Goal: Task Accomplishment & Management: Manage account settings

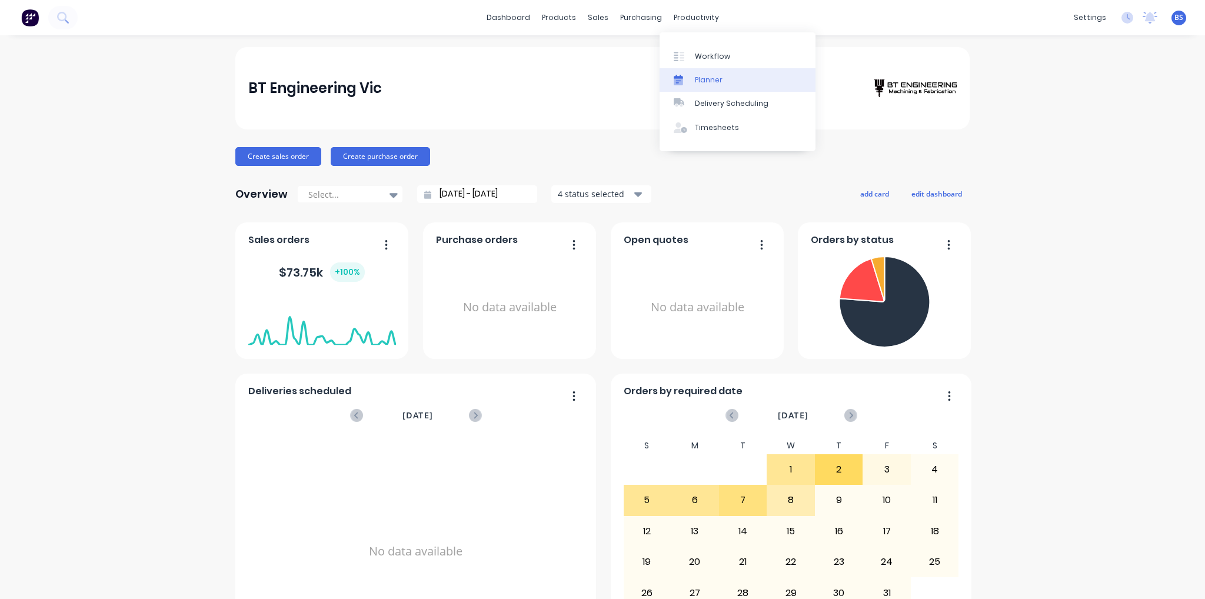
click at [705, 68] on link "Planner" at bounding box center [738, 80] width 156 height 24
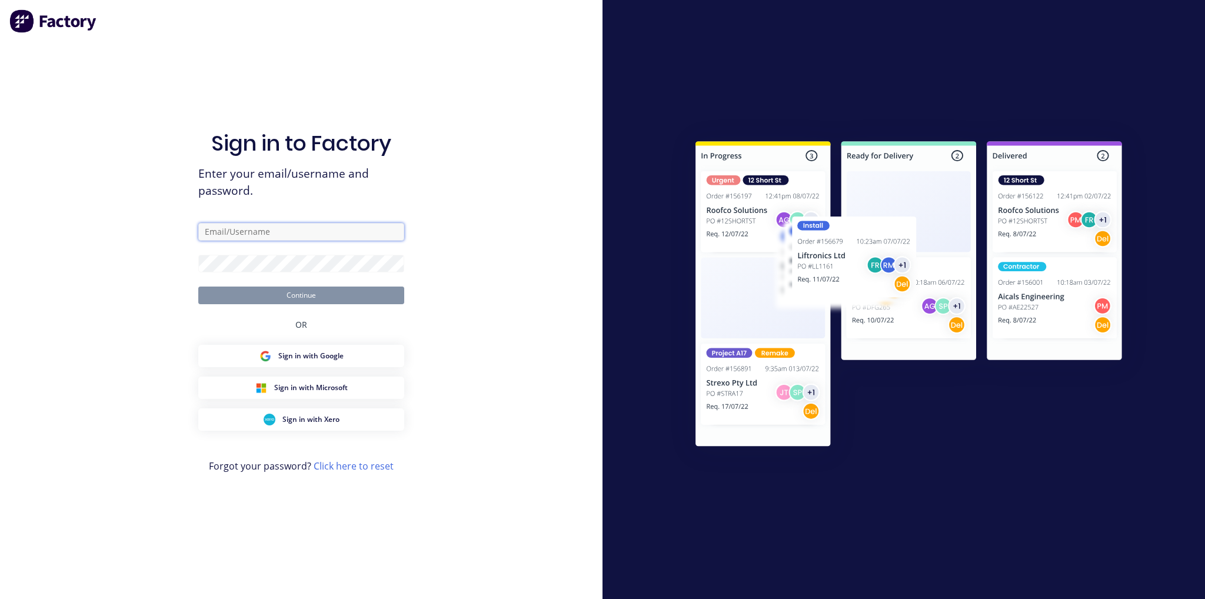
type input "[EMAIL_ADDRESS][DOMAIN_NAME]"
click at [320, 296] on button "Continue" at bounding box center [301, 296] width 206 height 18
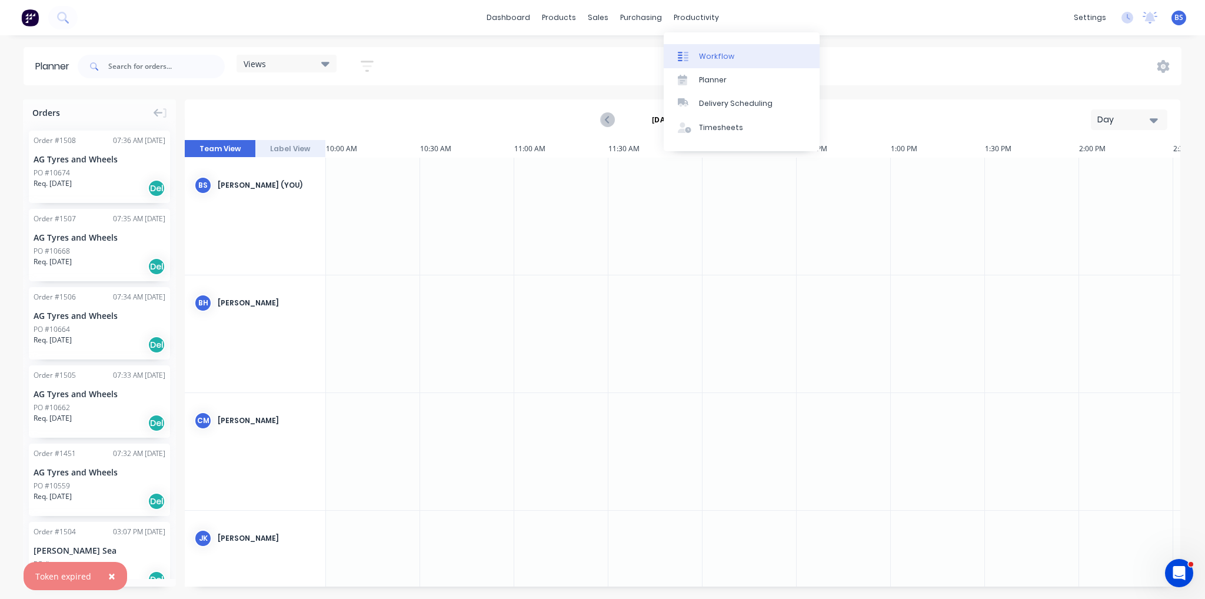
click at [706, 54] on div "Workflow" at bounding box center [716, 56] width 35 height 11
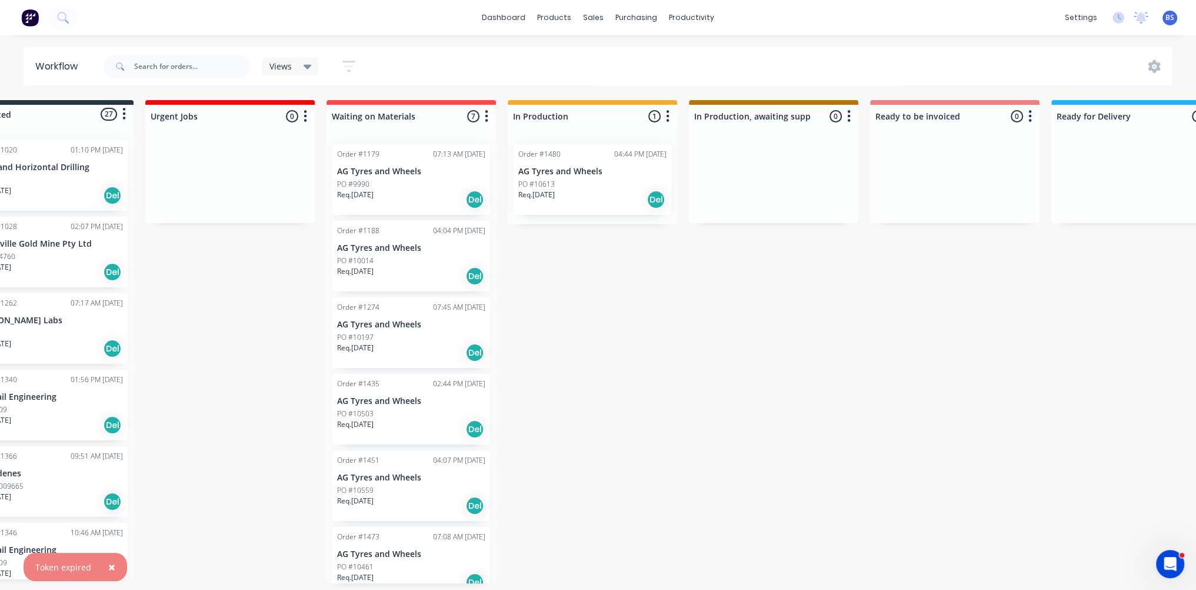
scroll to position [0, 46]
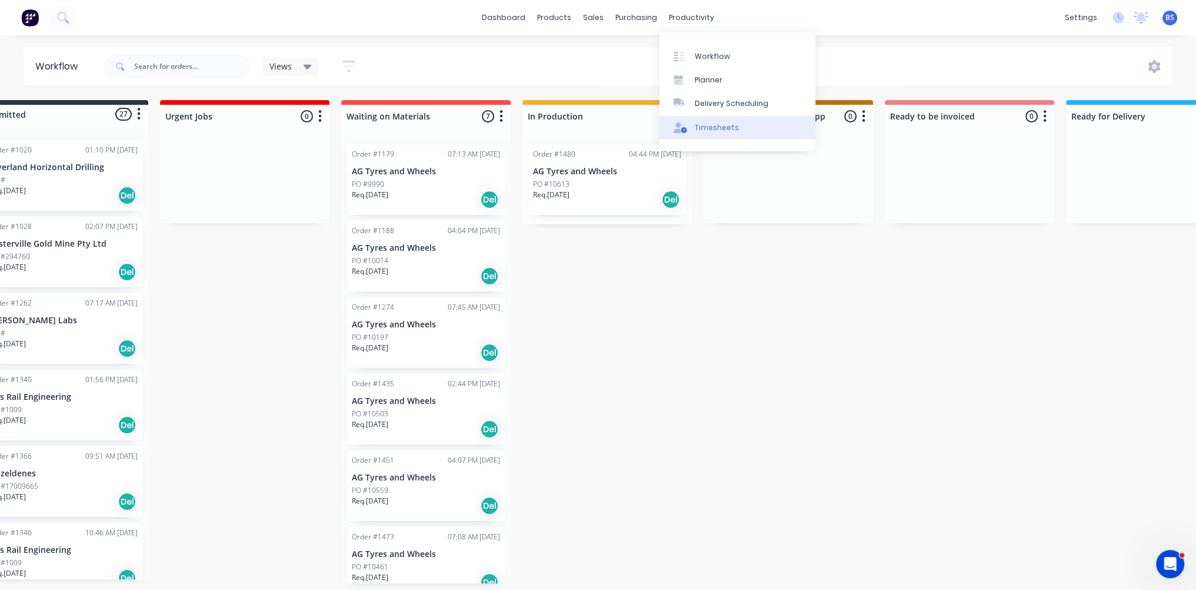
click at [718, 130] on div "Timesheets" at bounding box center [717, 127] width 44 height 11
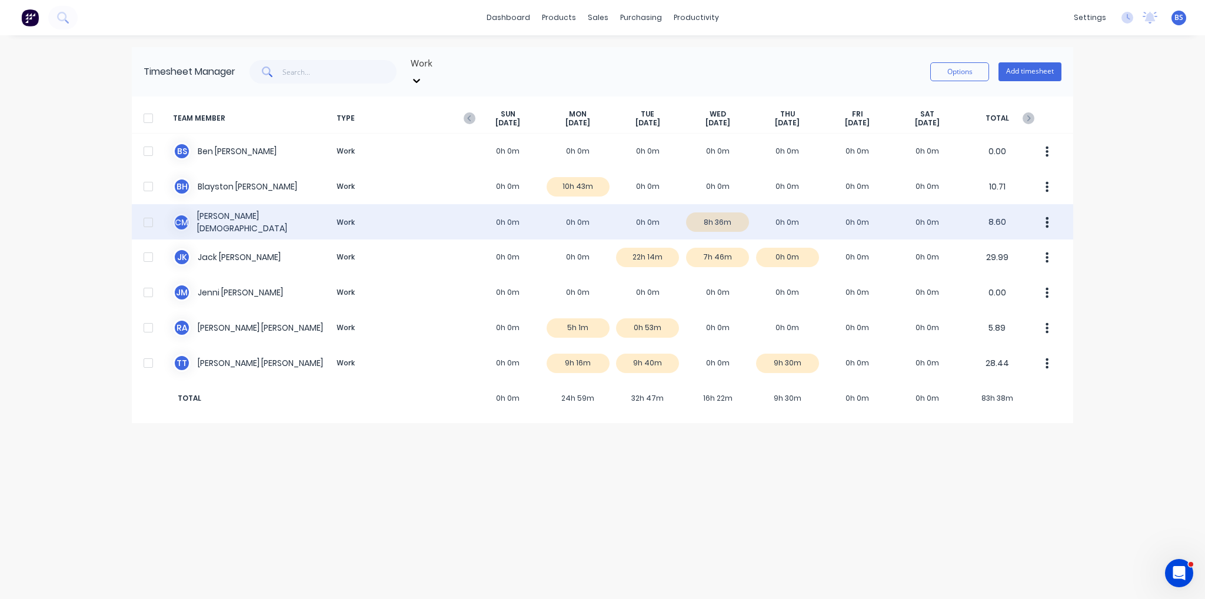
click at [718, 209] on div "C M [PERSON_NAME] Work 0h 0m 0h 0m 0h 0m 8h 36m 0h 0m 0h 0m 0h 0m 8.60" at bounding box center [602, 221] width 941 height 35
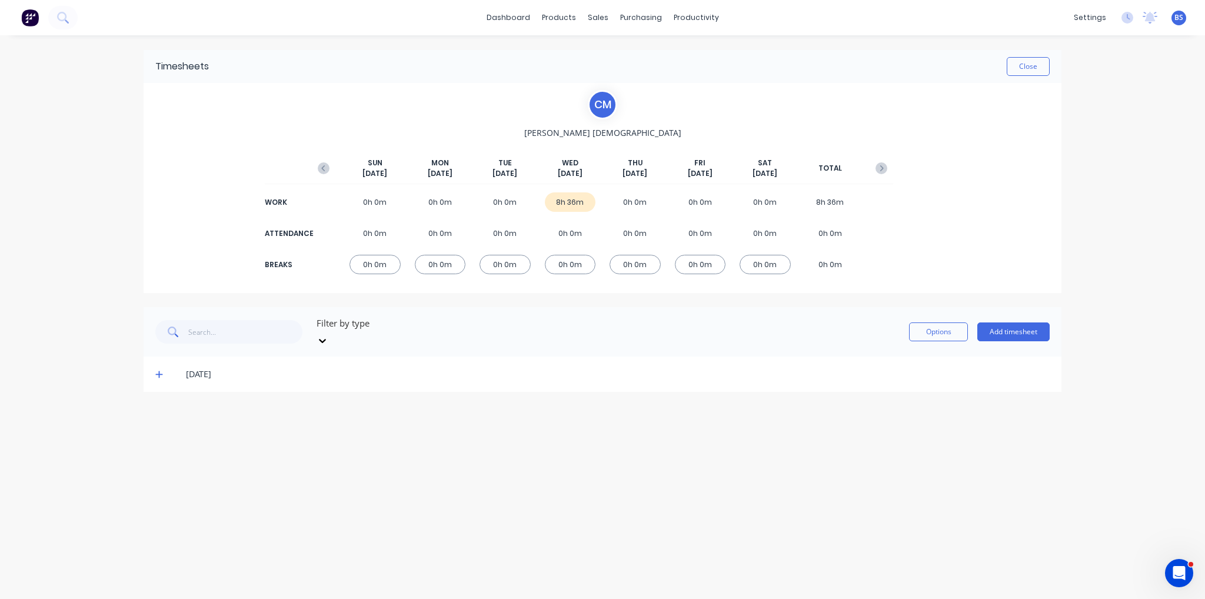
click at [158, 370] on icon at bounding box center [159, 374] width 8 height 8
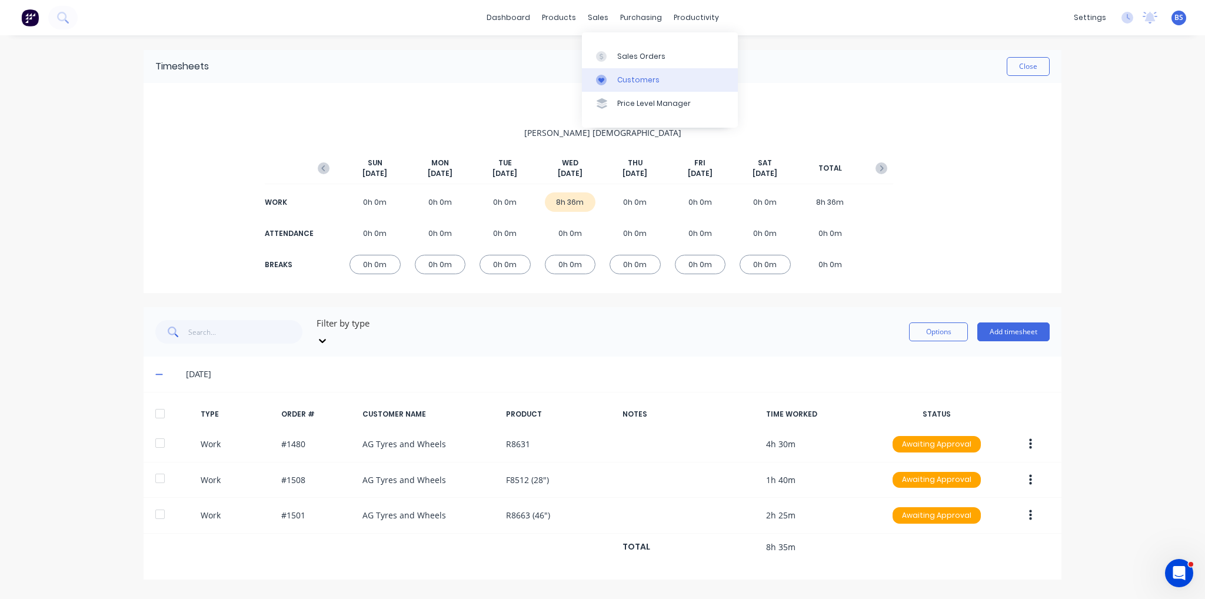
click at [629, 75] on div "Customers" at bounding box center [638, 80] width 42 height 11
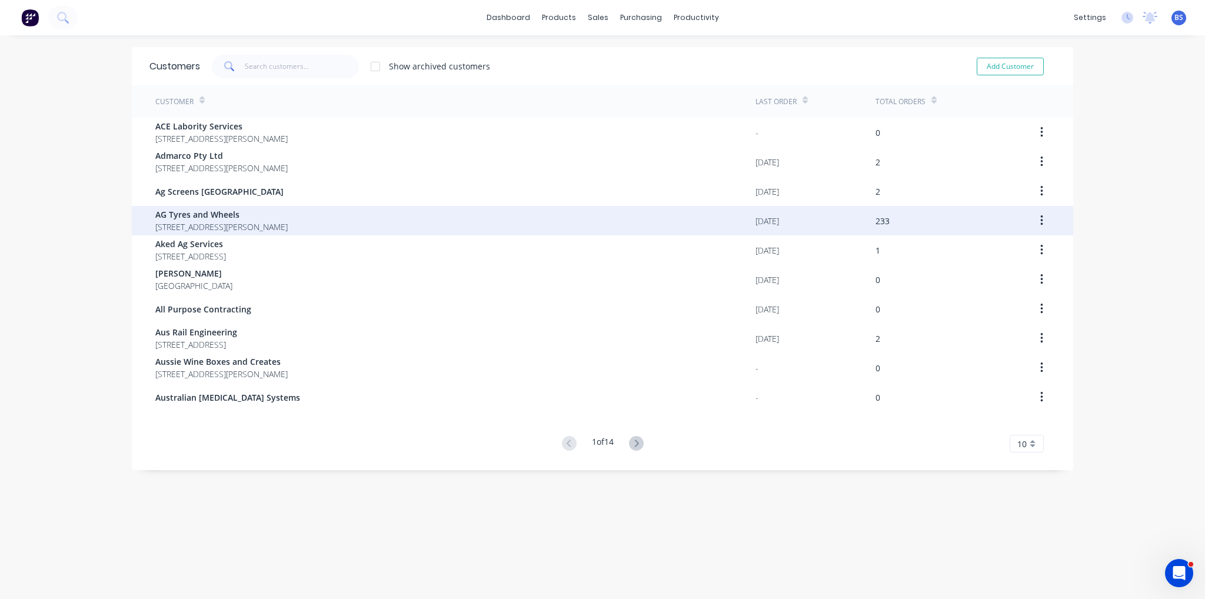
click at [248, 217] on span "AG Tyres and Wheels" at bounding box center [221, 214] width 132 height 12
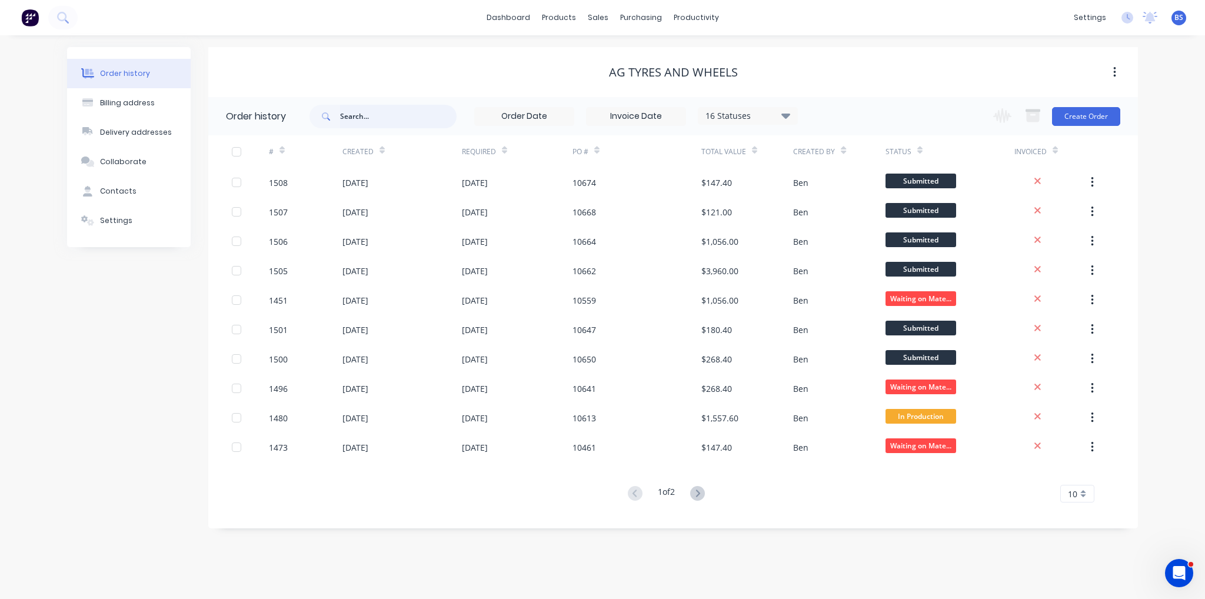
click at [360, 118] on input "text" at bounding box center [398, 117] width 117 height 24
type input "8631"
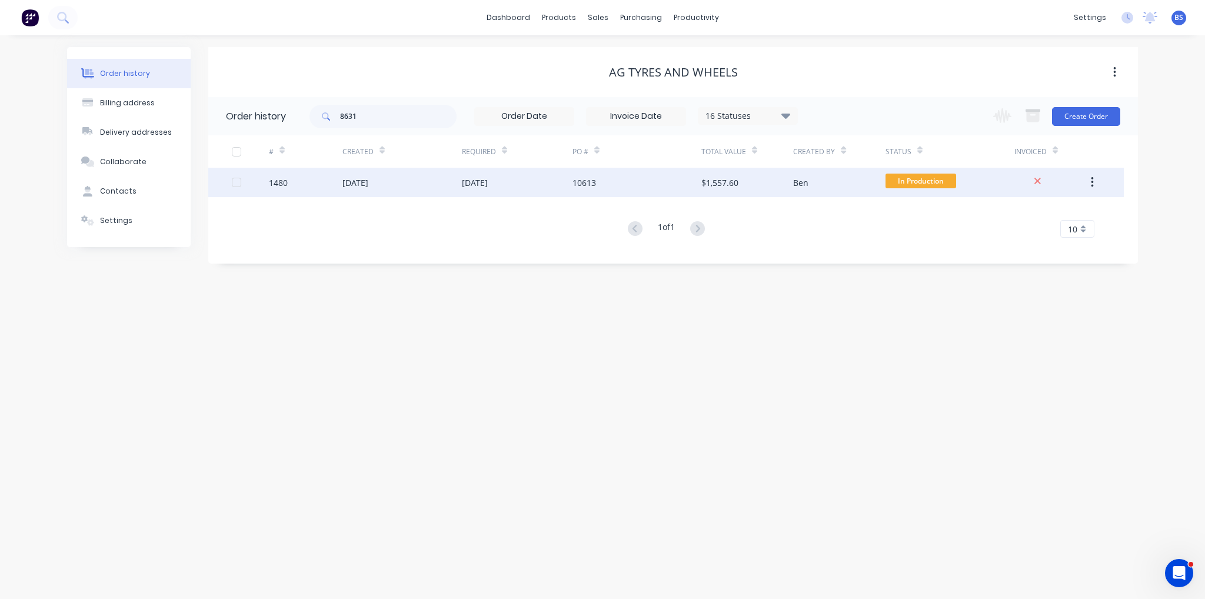
click at [488, 181] on div "[DATE]" at bounding box center [475, 183] width 26 height 12
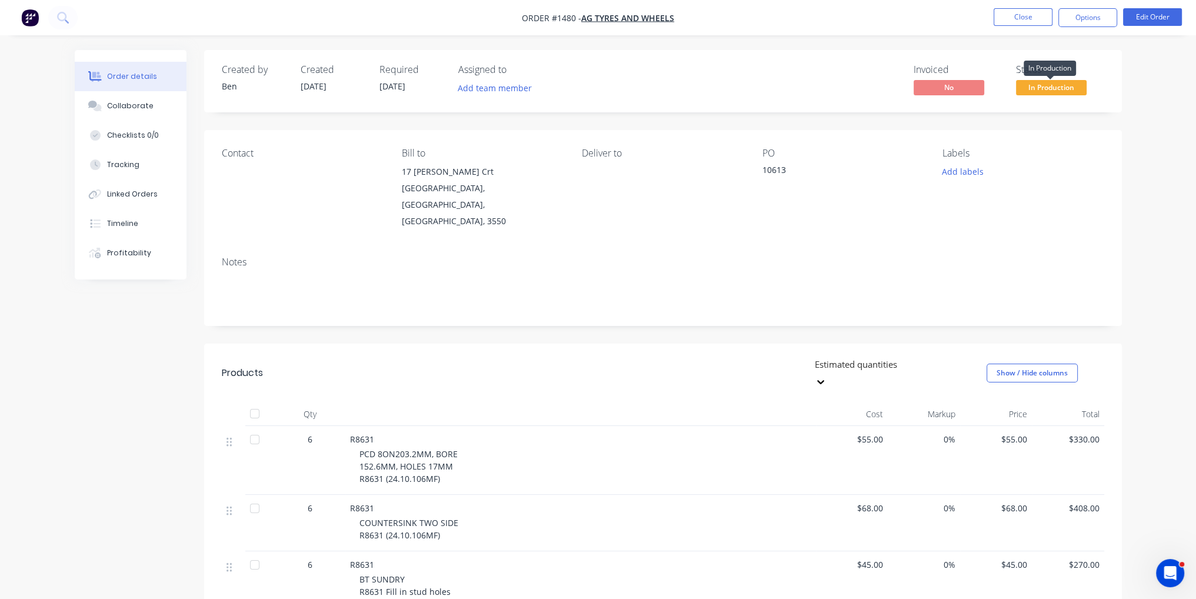
click at [1077, 85] on span "In Production" at bounding box center [1051, 87] width 71 height 15
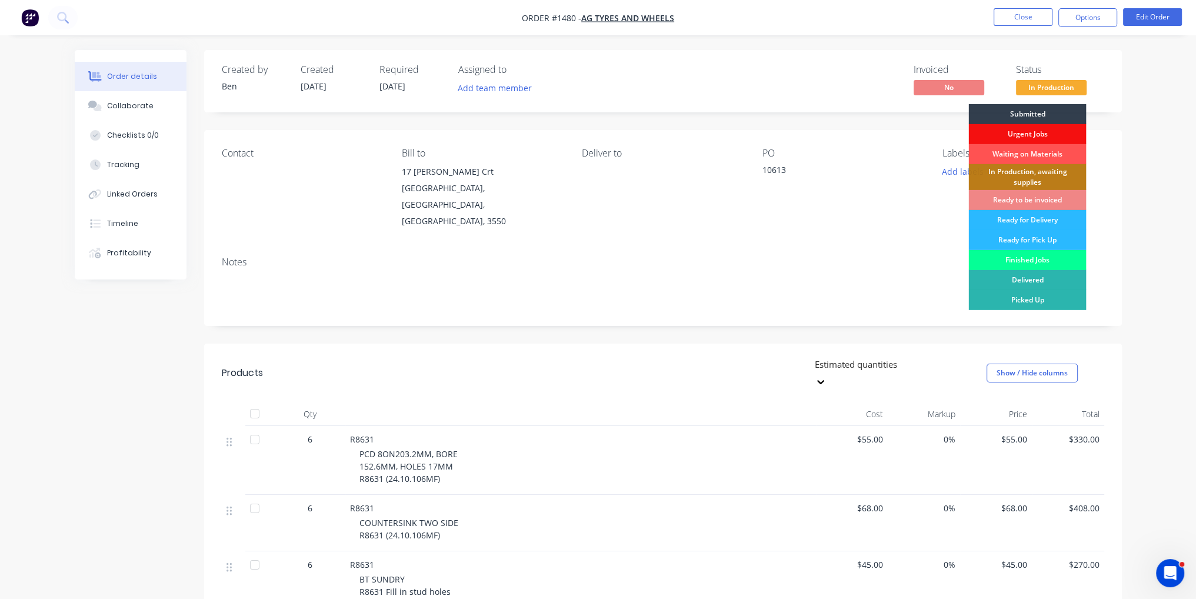
click at [1047, 257] on div "Finished Jobs" at bounding box center [1028, 260] width 118 height 20
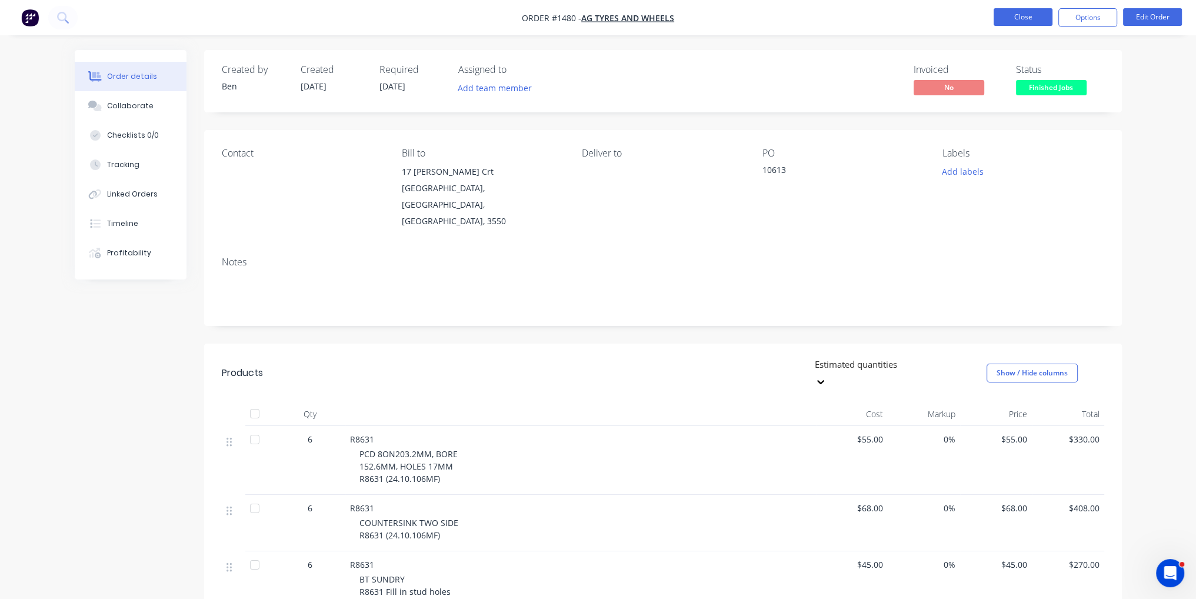
click at [1019, 20] on button "Close" at bounding box center [1023, 17] width 59 height 18
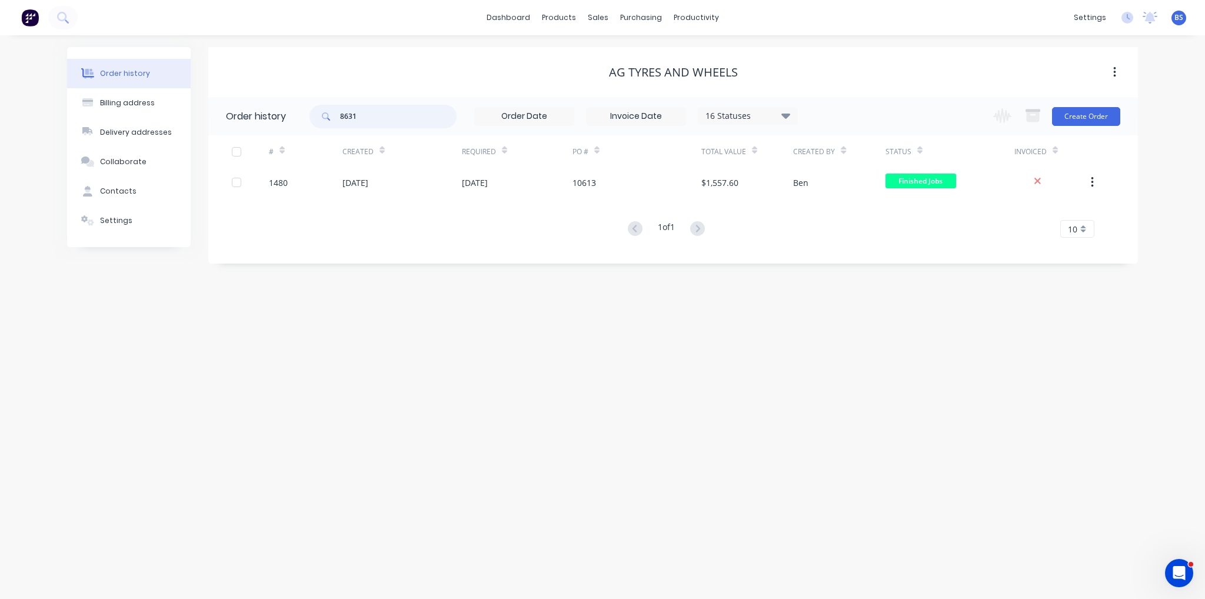
drag, startPoint x: 354, startPoint y: 117, endPoint x: 319, endPoint y: 117, distance: 35.3
click at [319, 117] on div "8631" at bounding box center [382, 117] width 147 height 24
drag, startPoint x: 364, startPoint y: 115, endPoint x: 313, endPoint y: 118, distance: 51.3
click at [313, 118] on div "8631" at bounding box center [382, 117] width 147 height 24
type input "8512"
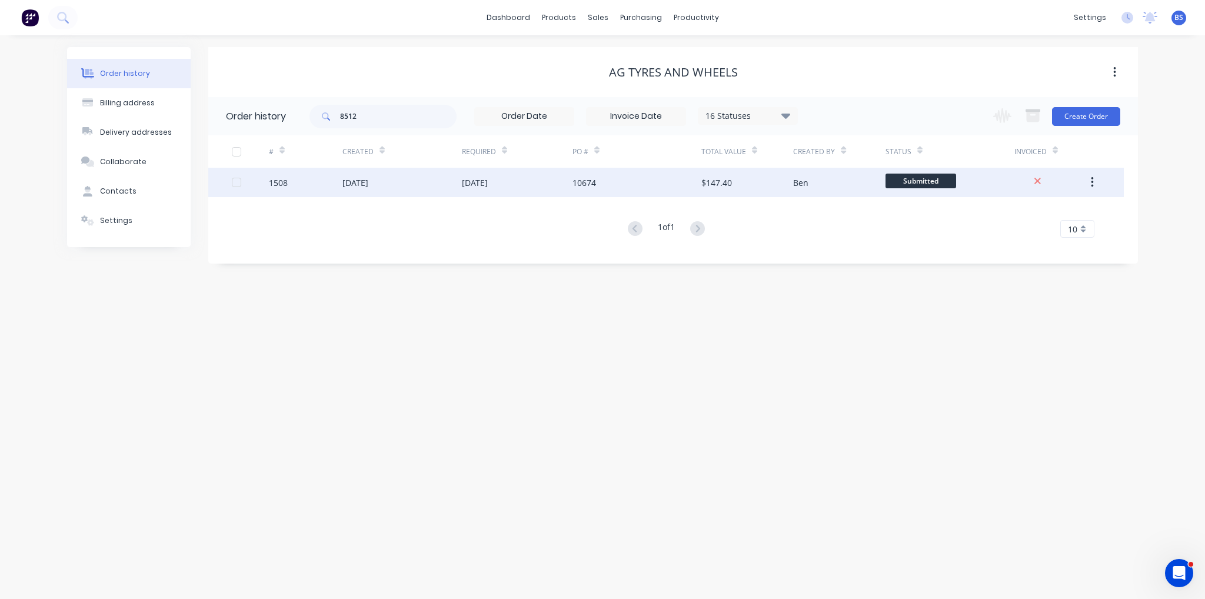
click at [711, 188] on div "$147.40" at bounding box center [716, 183] width 31 height 12
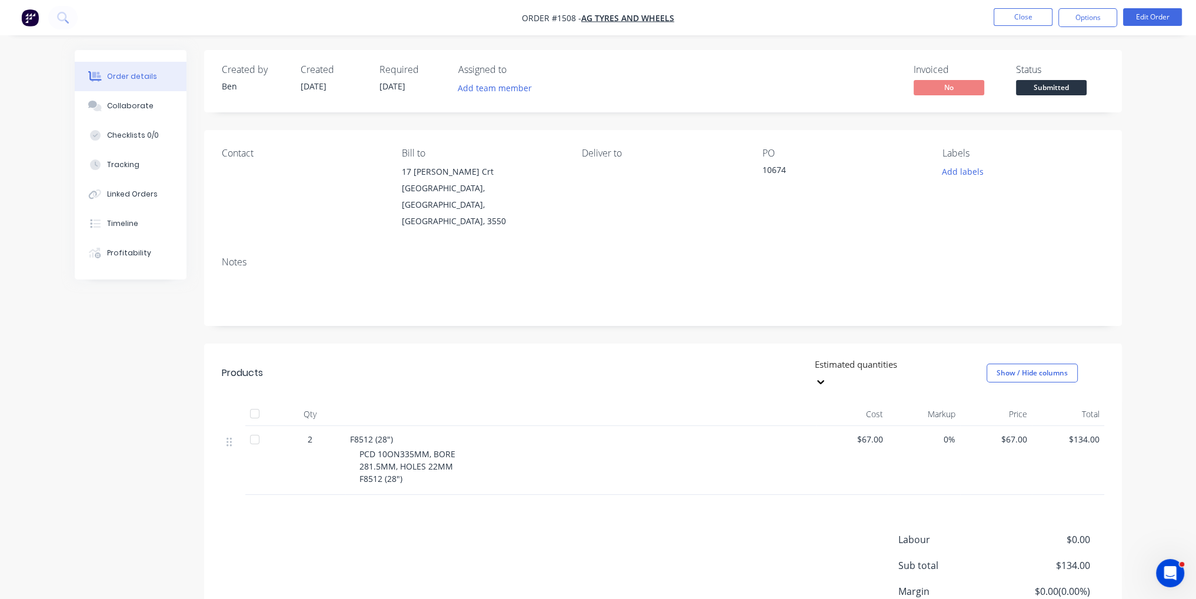
click at [1059, 90] on span "Submitted" at bounding box center [1051, 87] width 71 height 15
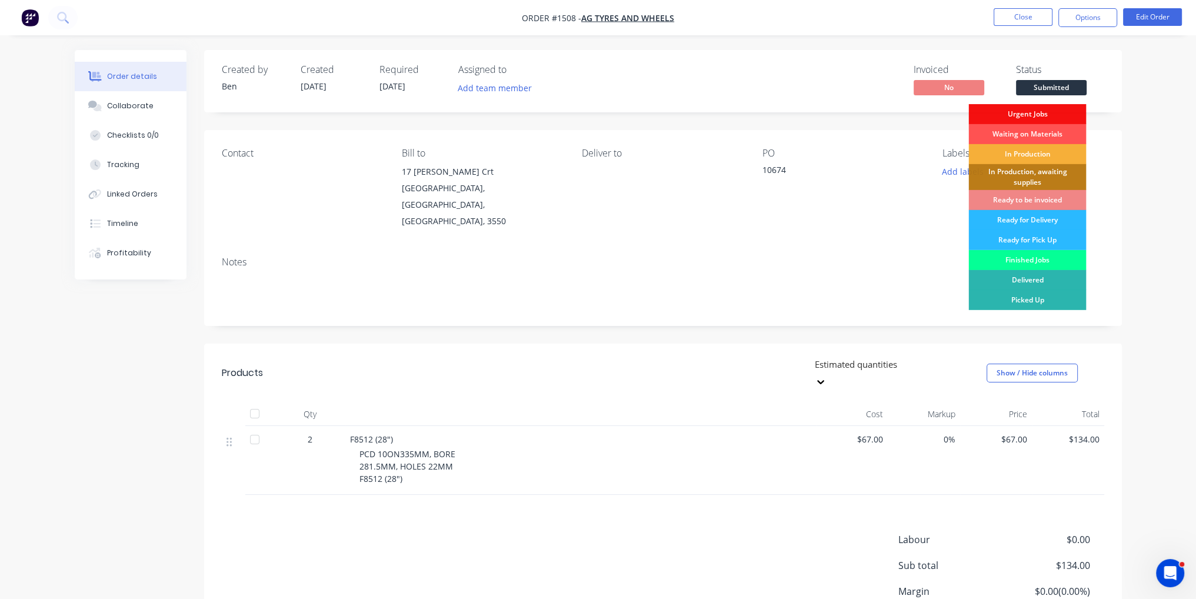
click at [1053, 255] on div "Finished Jobs" at bounding box center [1028, 260] width 118 height 20
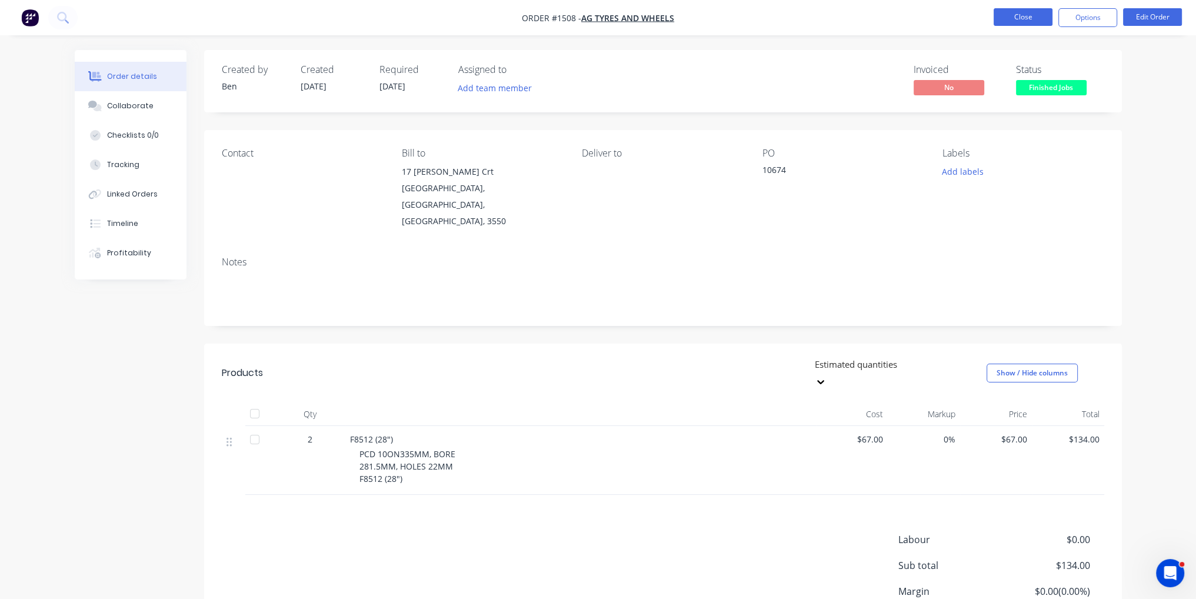
click at [1031, 10] on button "Close" at bounding box center [1023, 17] width 59 height 18
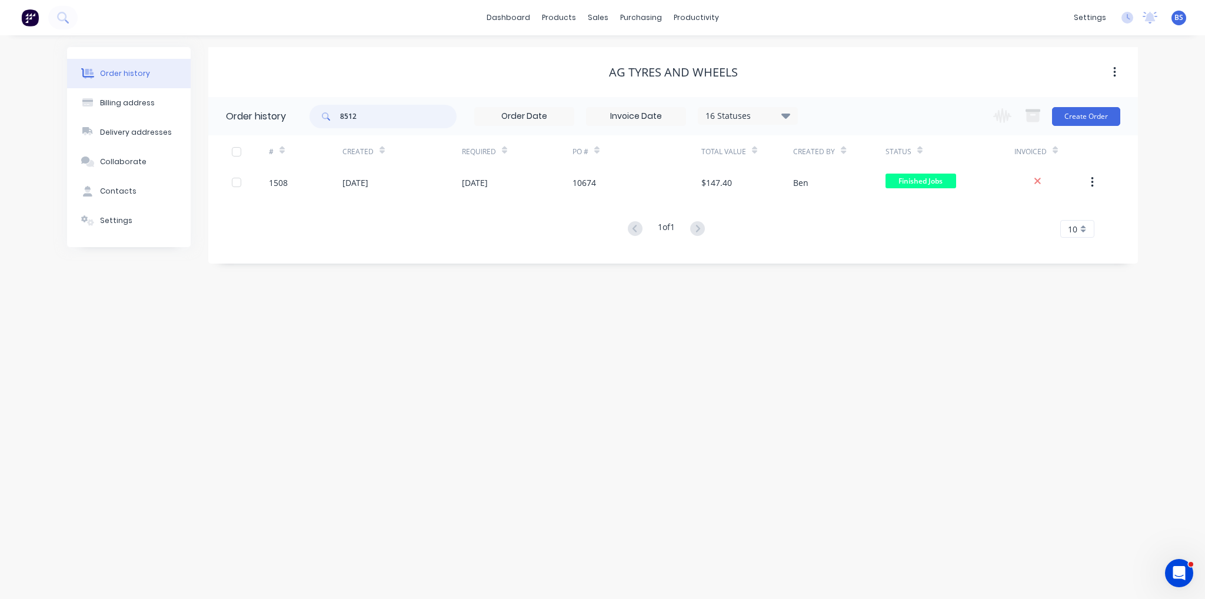
drag, startPoint x: 377, startPoint y: 115, endPoint x: 234, endPoint y: 115, distance: 142.4
click at [234, 115] on header "Order history 8512 16 Statuses Invoice Status Invoiced Not Invoiced Partial Ord…" at bounding box center [673, 116] width 930 height 38
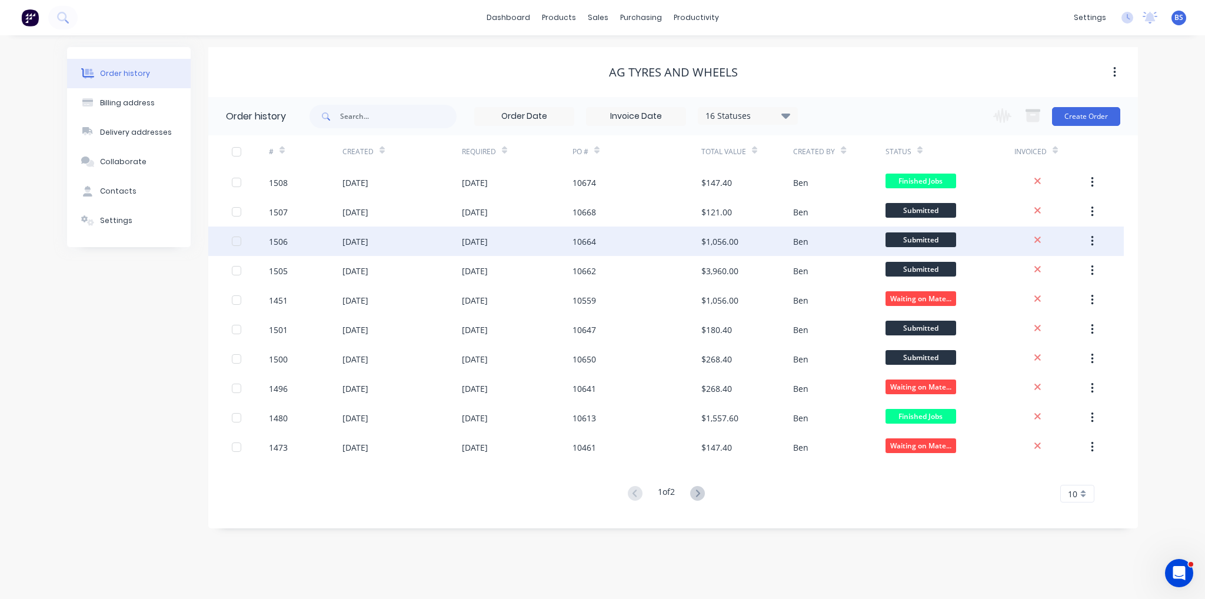
click at [442, 241] on div "[DATE]" at bounding box center [401, 241] width 119 height 29
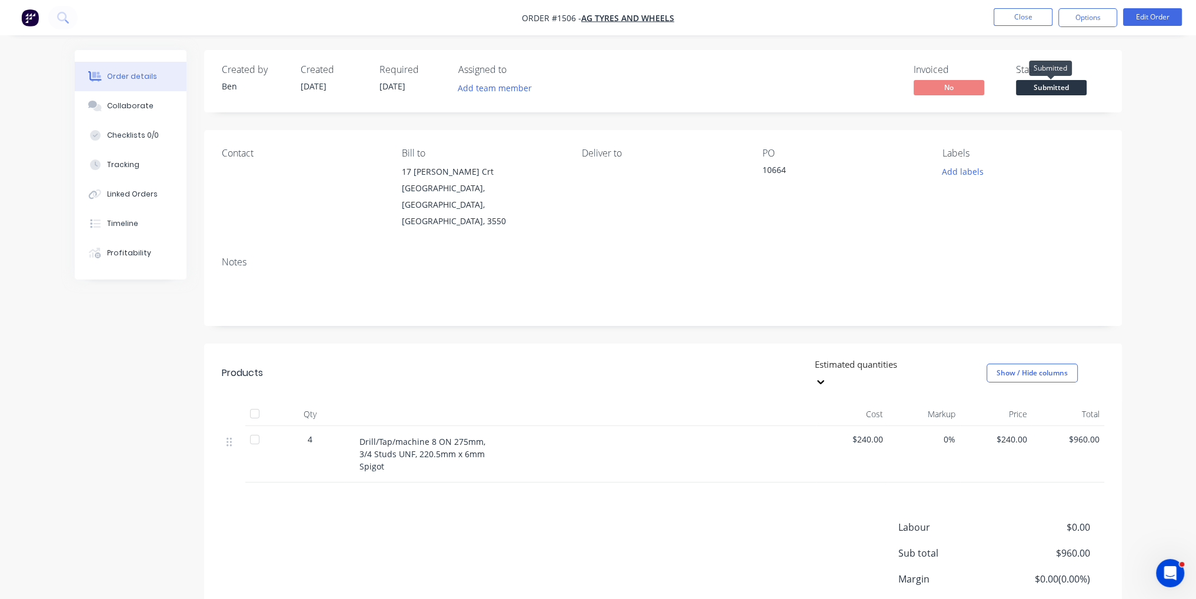
click at [1065, 86] on span "Submitted" at bounding box center [1051, 87] width 71 height 15
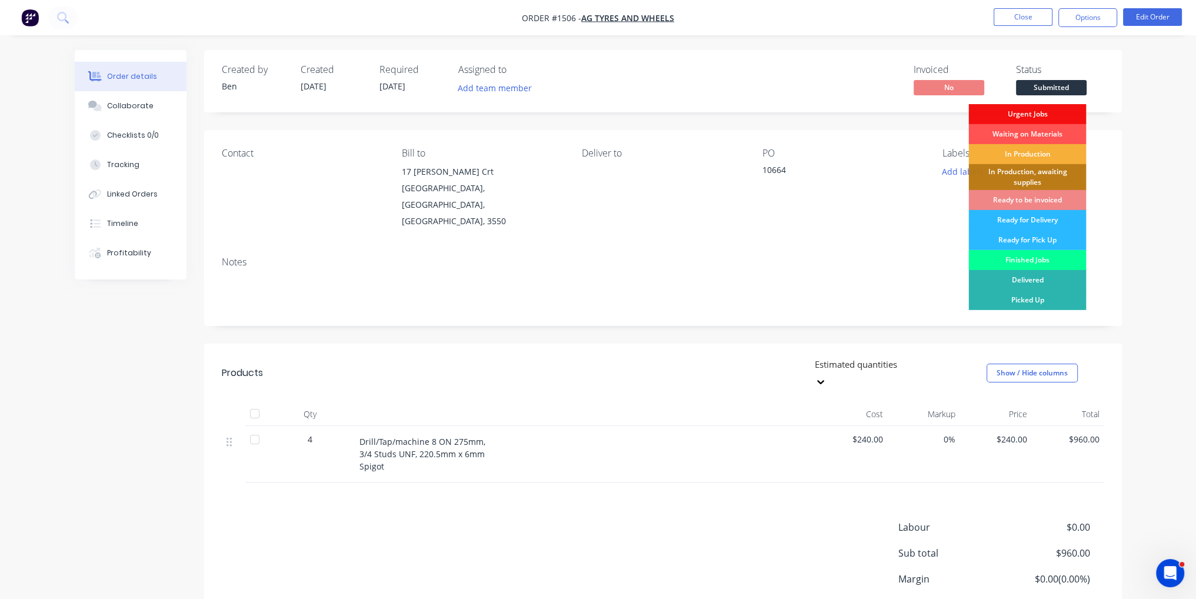
click at [1061, 259] on div "Finished Jobs" at bounding box center [1028, 260] width 118 height 20
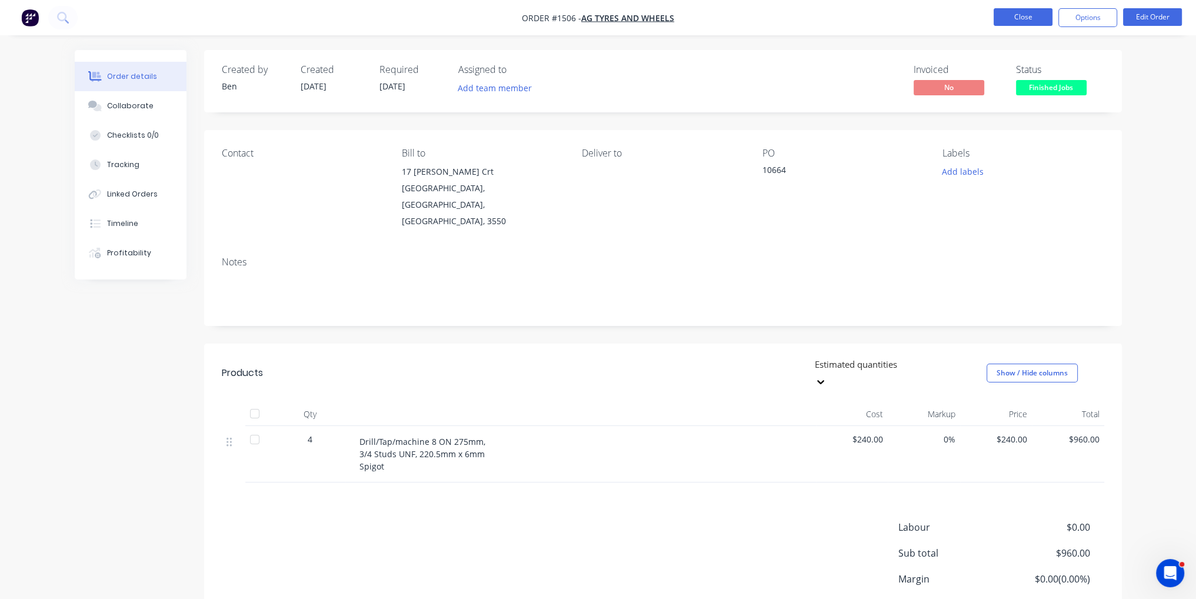
click at [1033, 17] on button "Close" at bounding box center [1023, 17] width 59 height 18
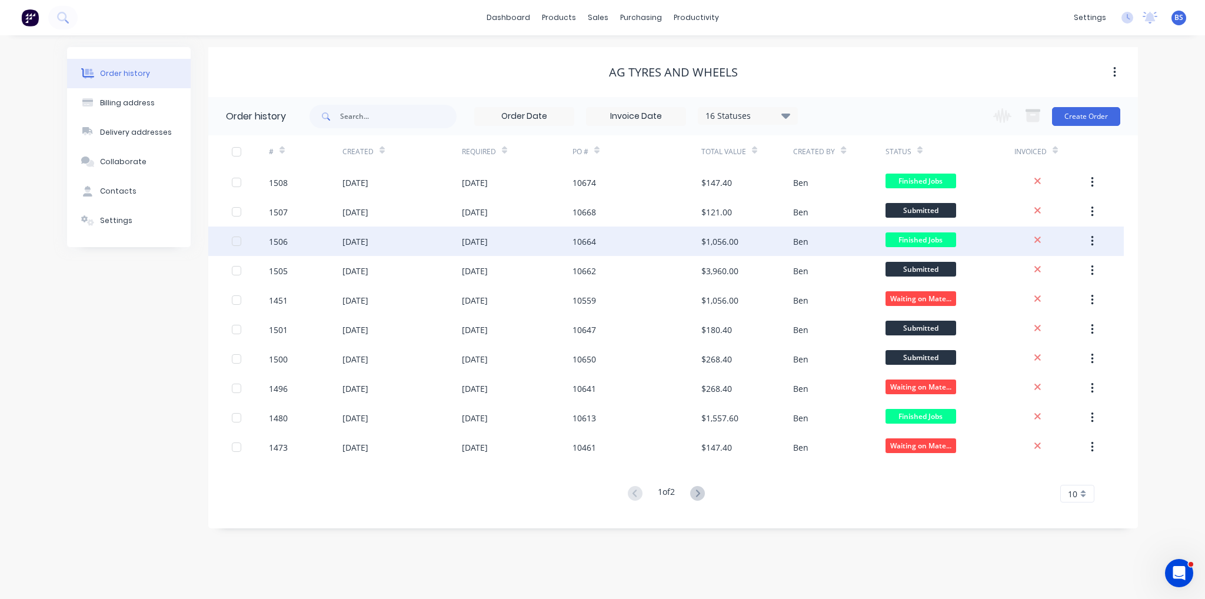
click at [587, 239] on div "10664" at bounding box center [585, 241] width 24 height 12
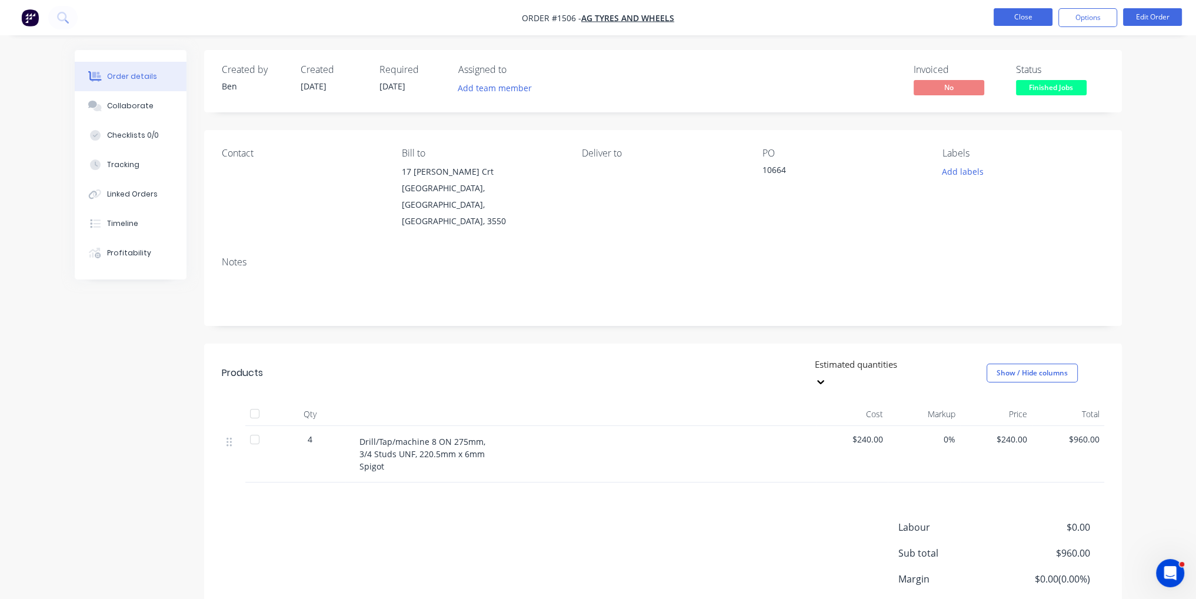
click at [1019, 24] on button "Close" at bounding box center [1023, 17] width 59 height 18
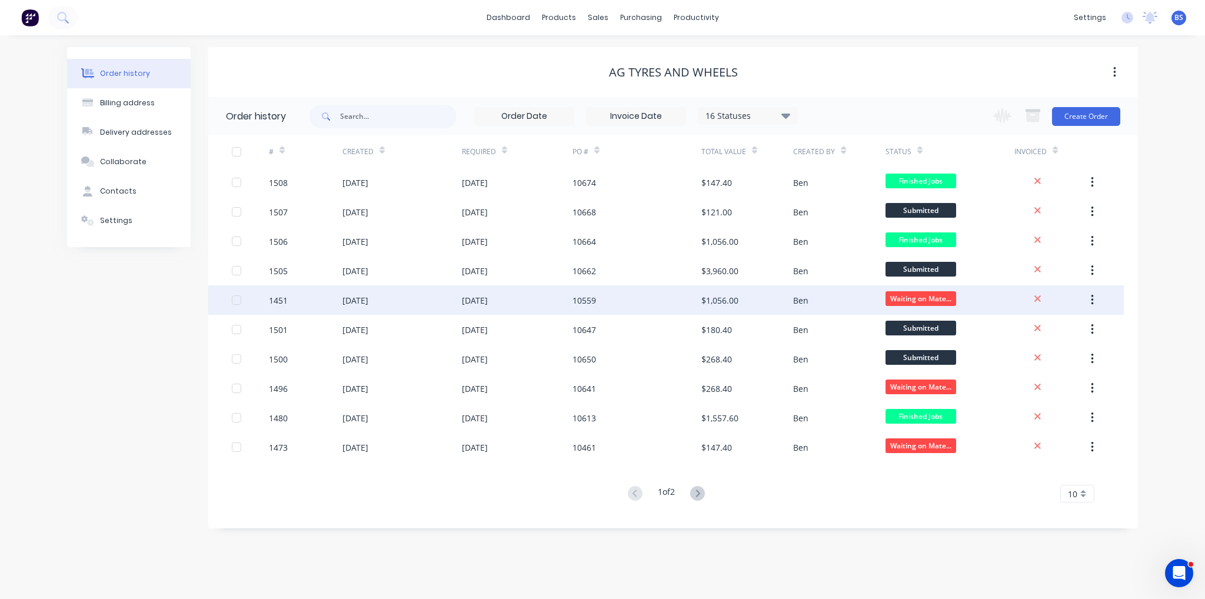
click at [518, 299] on div "[DATE]" at bounding box center [517, 299] width 111 height 29
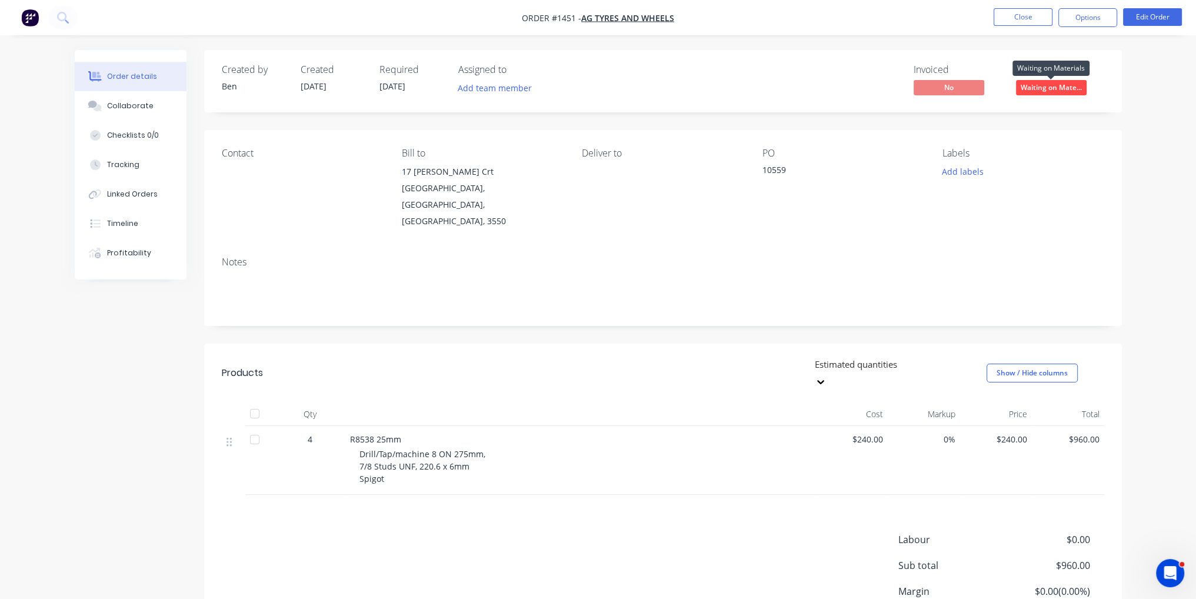
click at [1043, 90] on span "Waiting on Mate..." at bounding box center [1051, 87] width 71 height 15
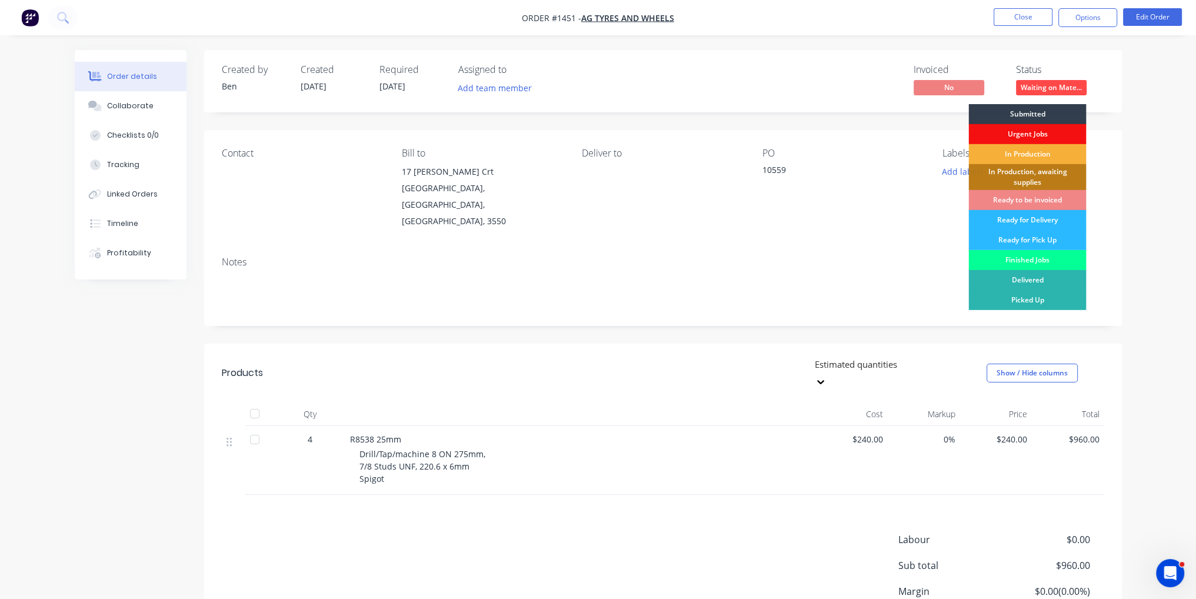
click at [1057, 263] on div "Finished Jobs" at bounding box center [1028, 260] width 118 height 20
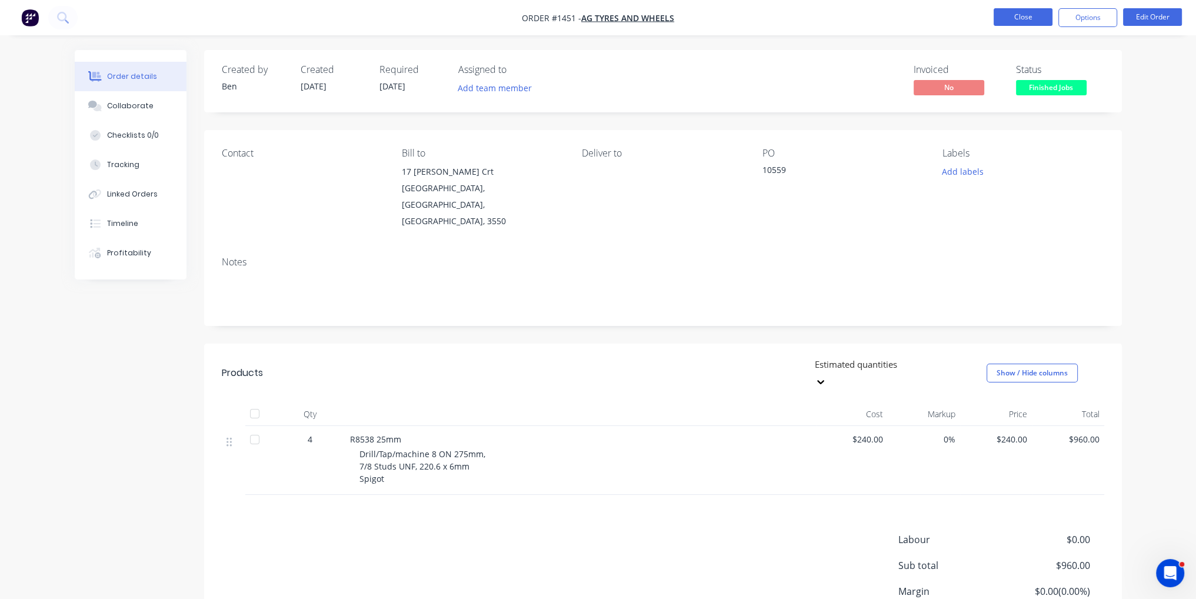
click at [1031, 18] on button "Close" at bounding box center [1023, 17] width 59 height 18
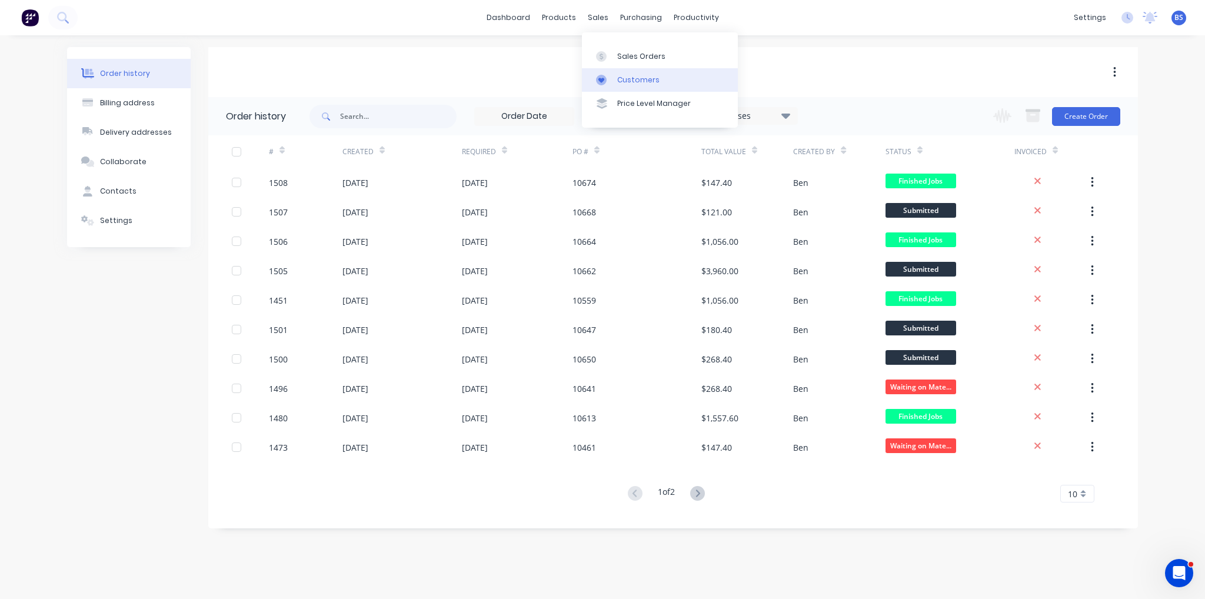
click at [631, 83] on div "Customers" at bounding box center [638, 80] width 42 height 11
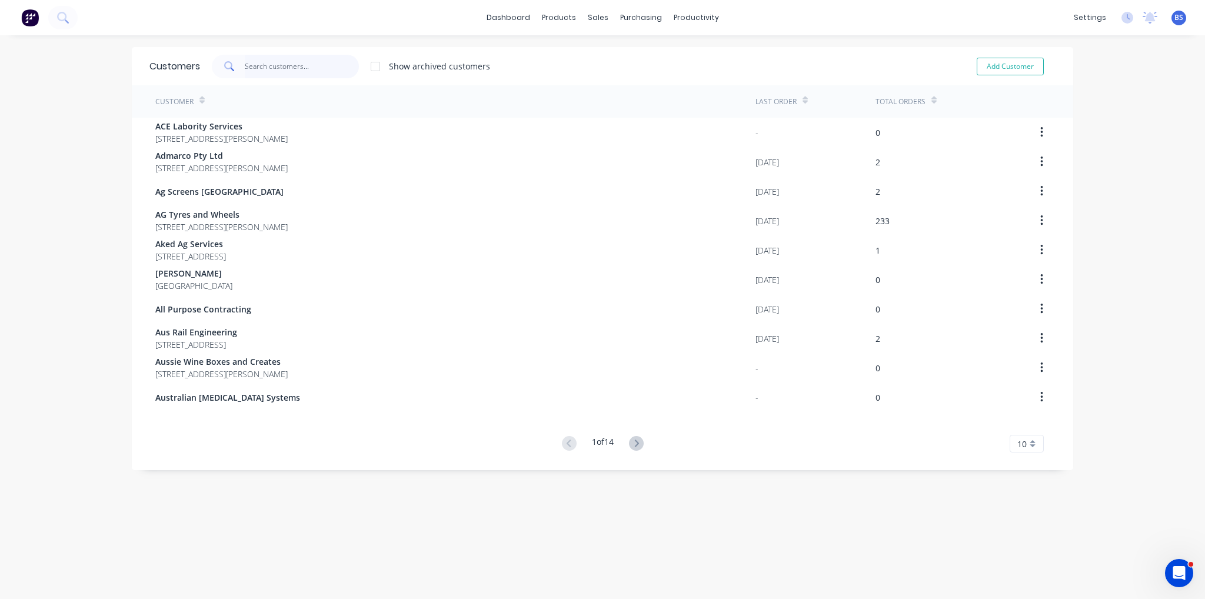
click at [279, 69] on input "text" at bounding box center [302, 67] width 115 height 24
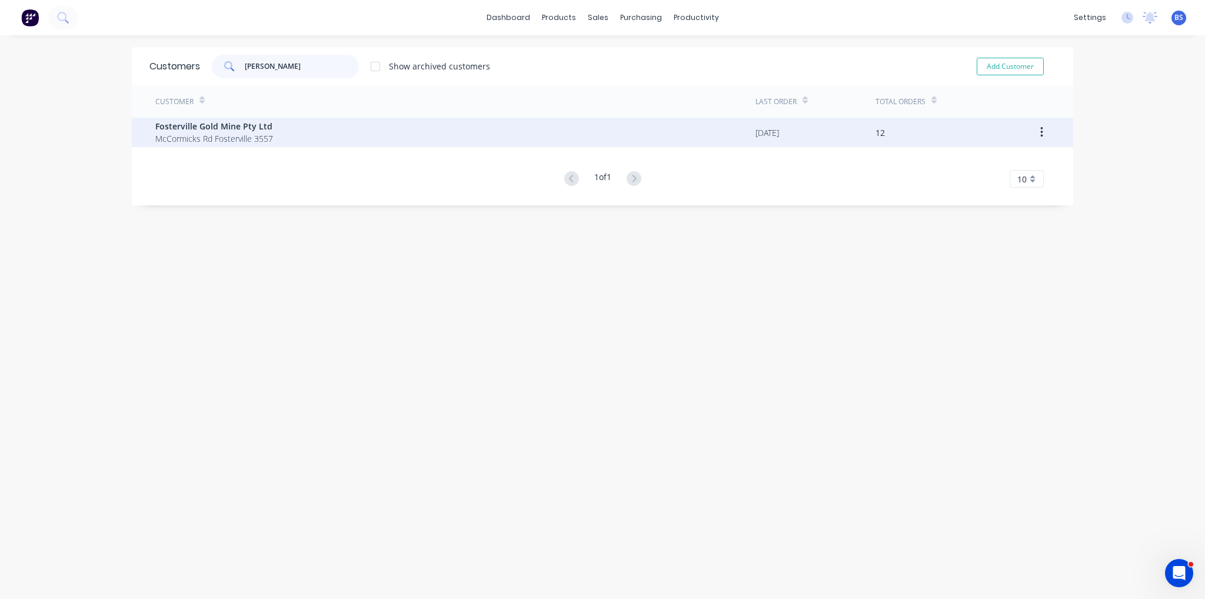
type input "[PERSON_NAME]"
click at [280, 124] on div "Fosterville Gold Mine Pty Ltd McCormicks Rd Fosterville 3557" at bounding box center [455, 132] width 600 height 29
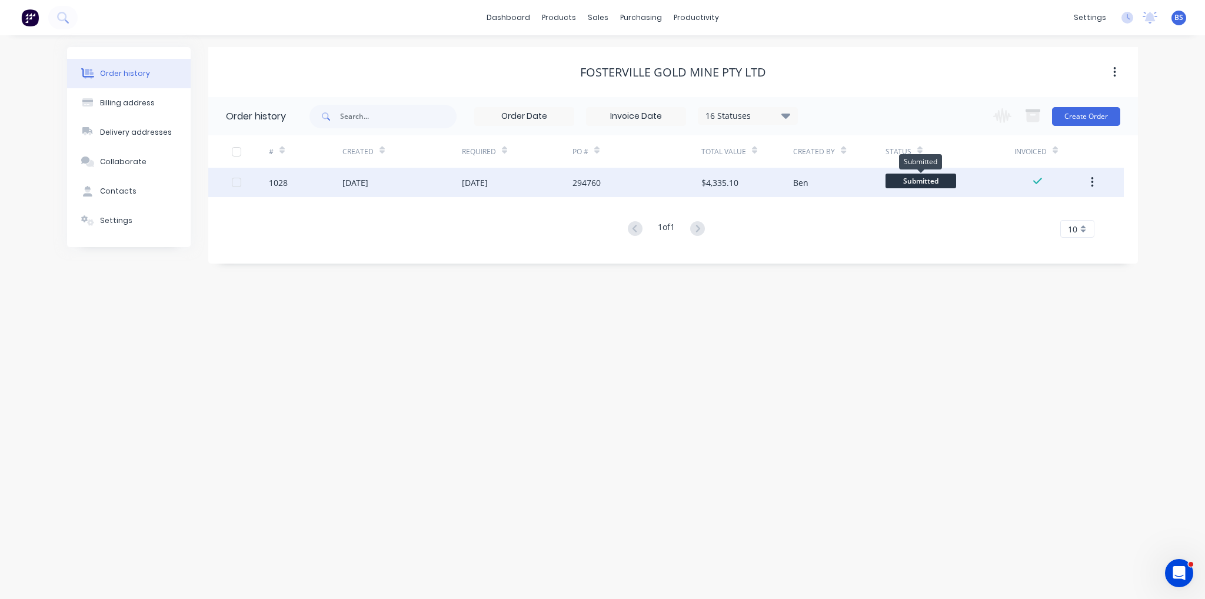
click at [922, 184] on span "Submitted" at bounding box center [921, 181] width 71 height 15
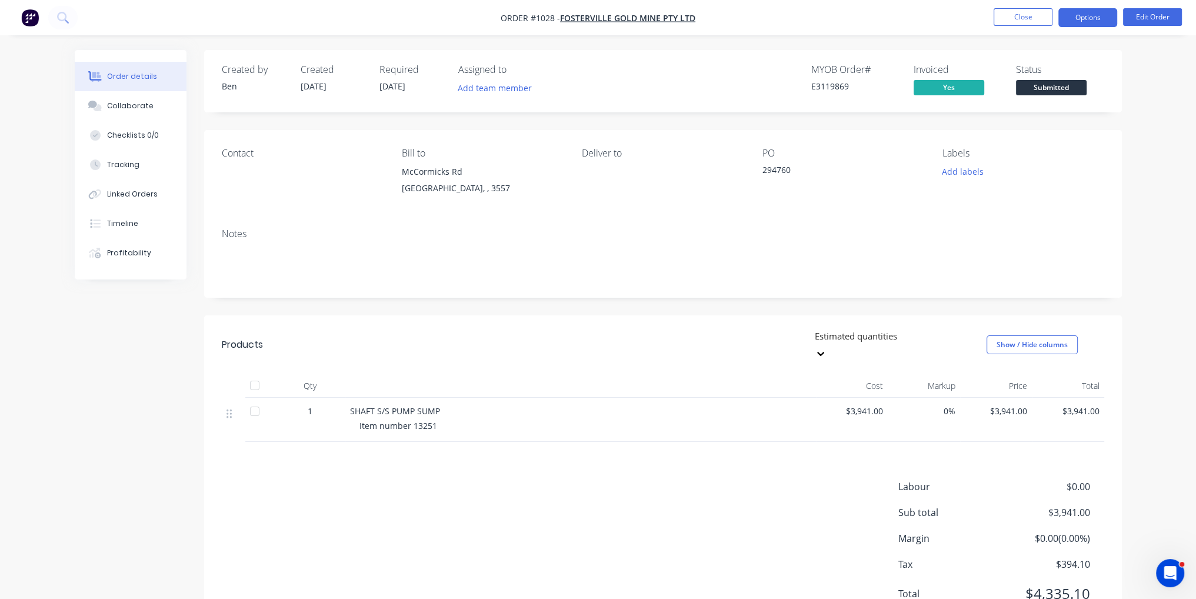
click at [1083, 26] on button "Options" at bounding box center [1088, 17] width 59 height 19
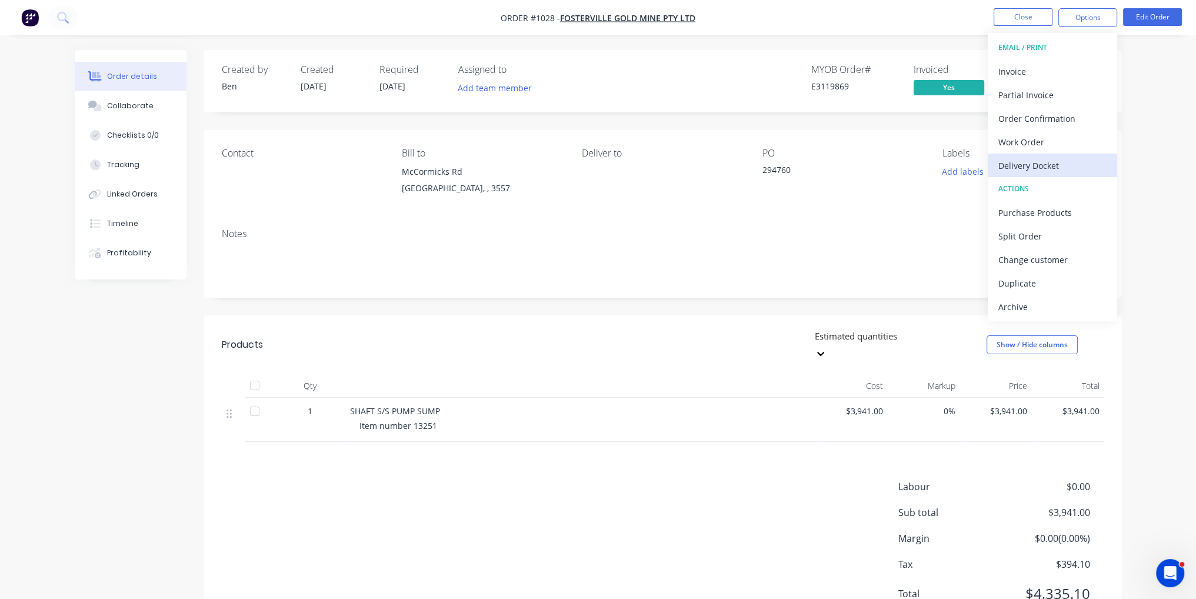
click at [1087, 154] on button "Delivery Docket" at bounding box center [1052, 166] width 129 height 24
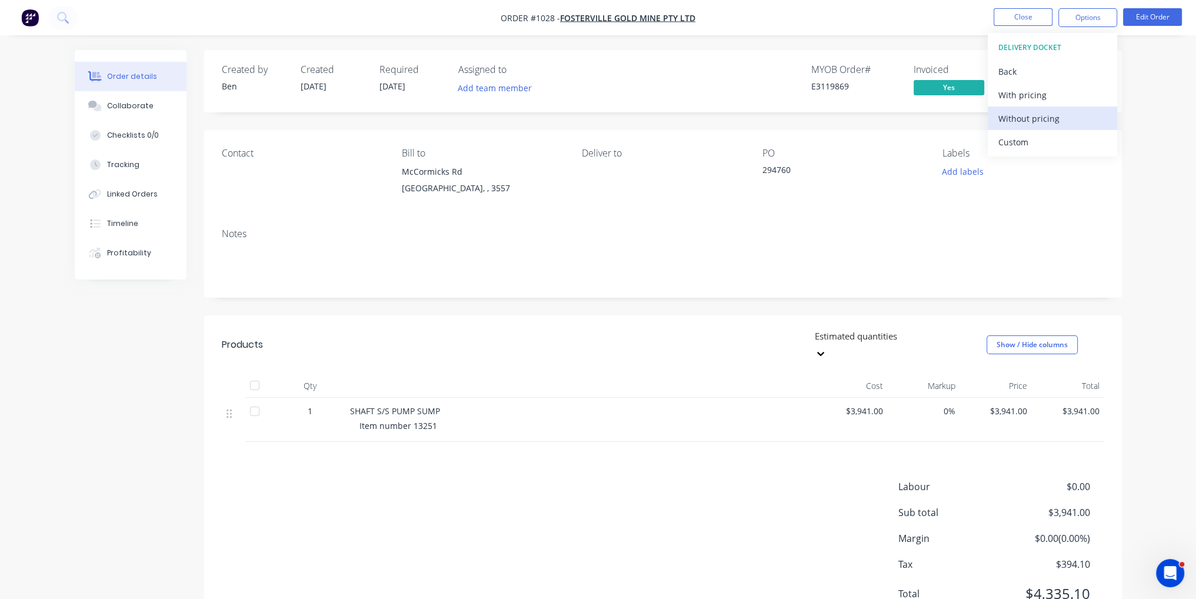
click at [1063, 115] on div "Without pricing" at bounding box center [1053, 118] width 108 height 17
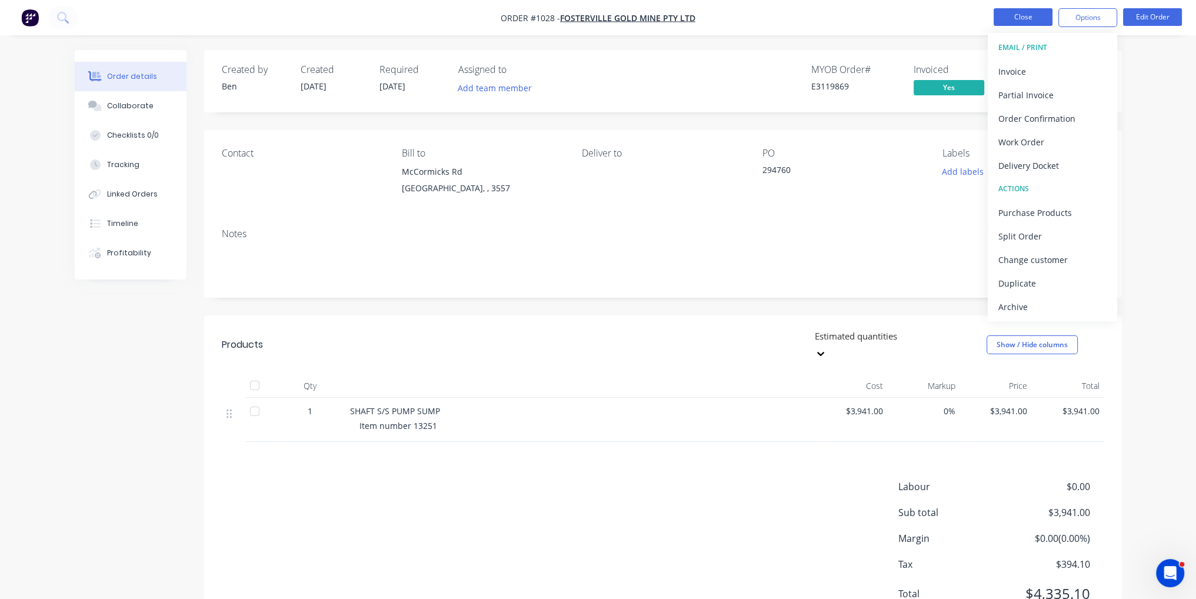
click at [1031, 15] on button "Close" at bounding box center [1023, 17] width 59 height 18
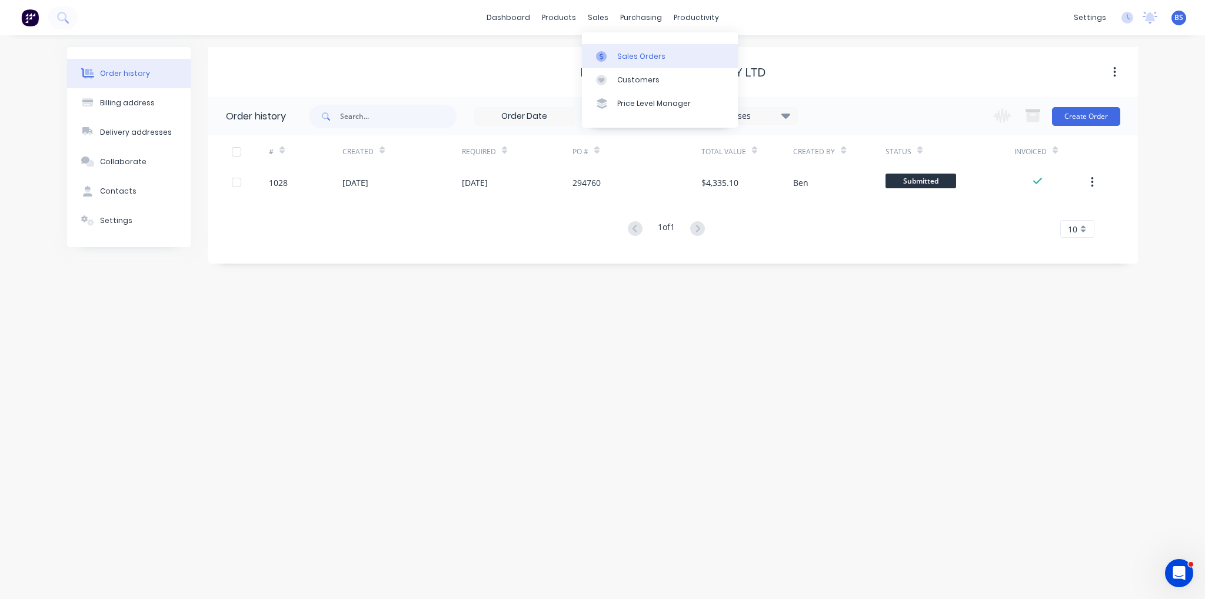
click at [630, 62] on link "Sales Orders" at bounding box center [660, 56] width 156 height 24
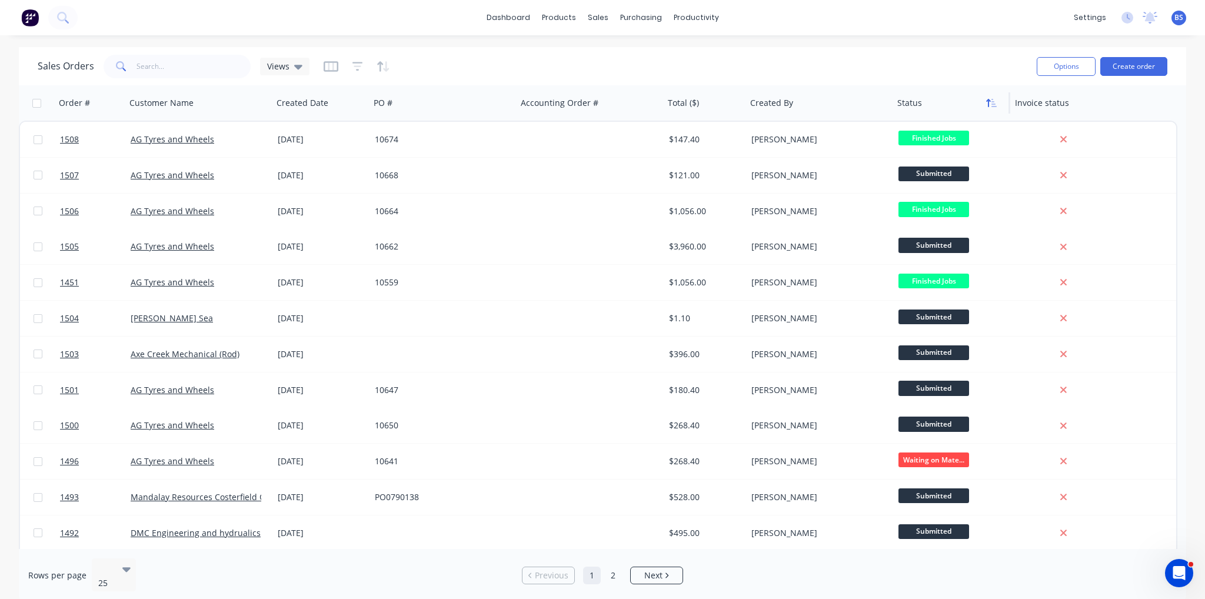
click at [987, 107] on icon "button" at bounding box center [991, 102] width 11 height 9
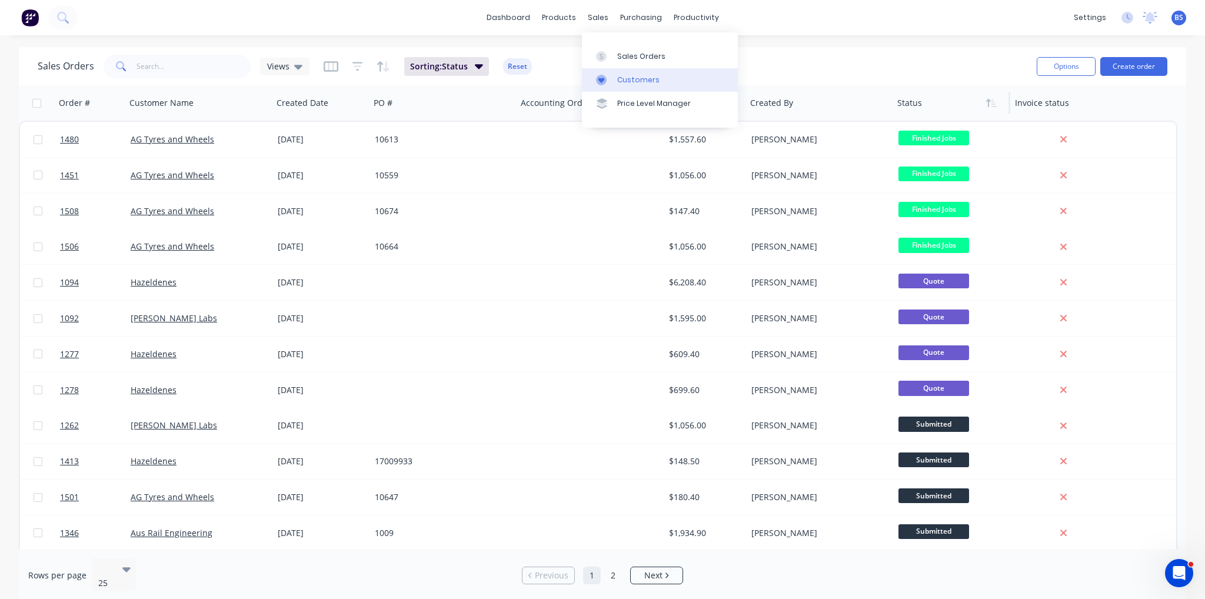
click at [639, 80] on div "Customers" at bounding box center [638, 80] width 42 height 11
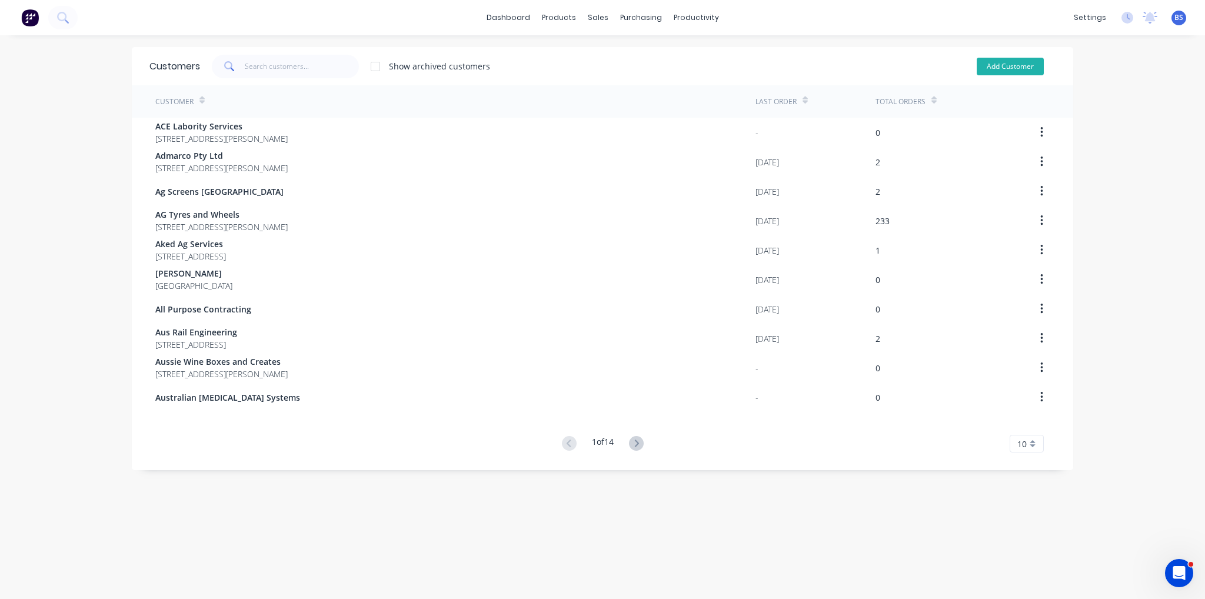
click at [1029, 59] on button "Add Customer" at bounding box center [1010, 67] width 67 height 18
select select "AU"
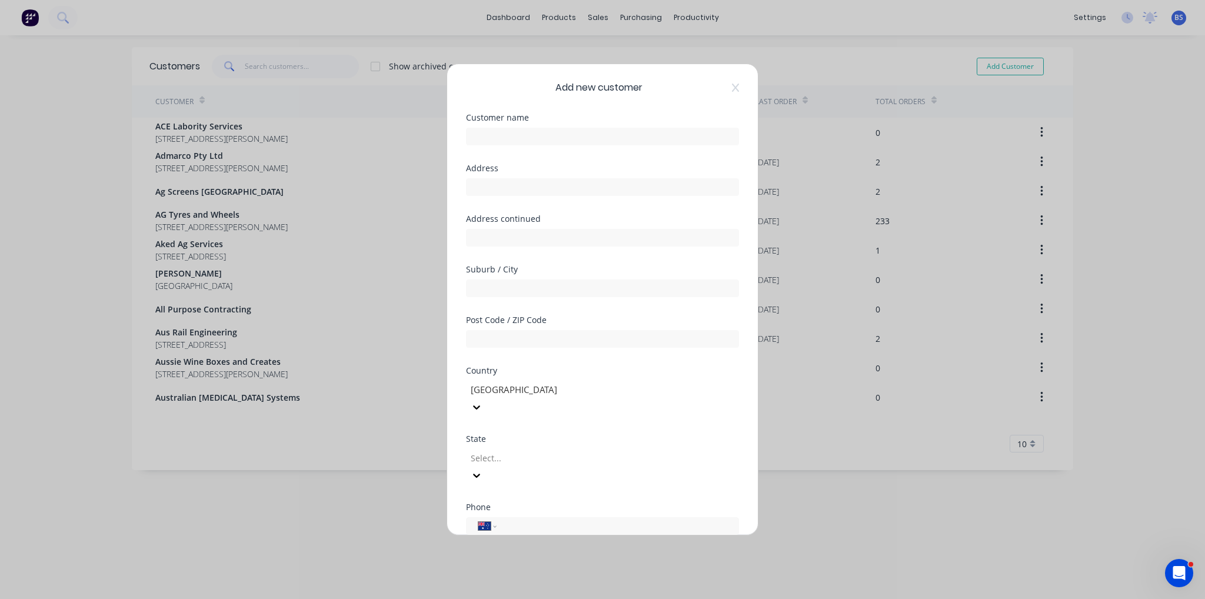
click at [724, 92] on div "Add new customer" at bounding box center [602, 88] width 273 height 14
click at [729, 92] on div "Add new customer" at bounding box center [602, 88] width 273 height 14
click at [732, 85] on icon at bounding box center [735, 87] width 7 height 9
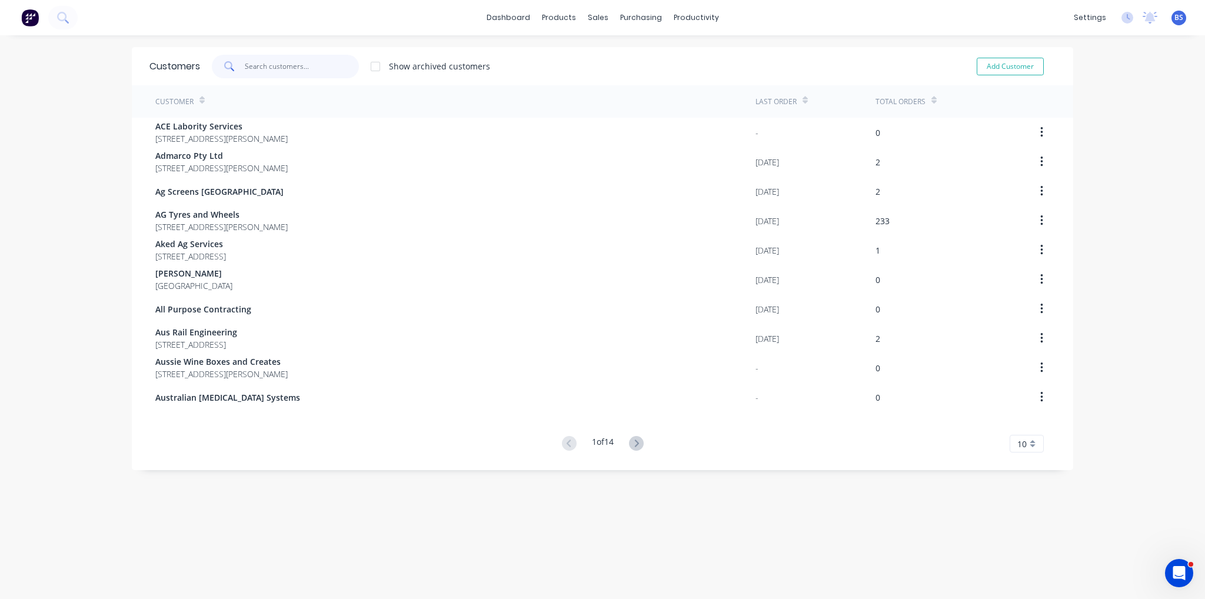
click at [271, 76] on input "text" at bounding box center [302, 67] width 115 height 24
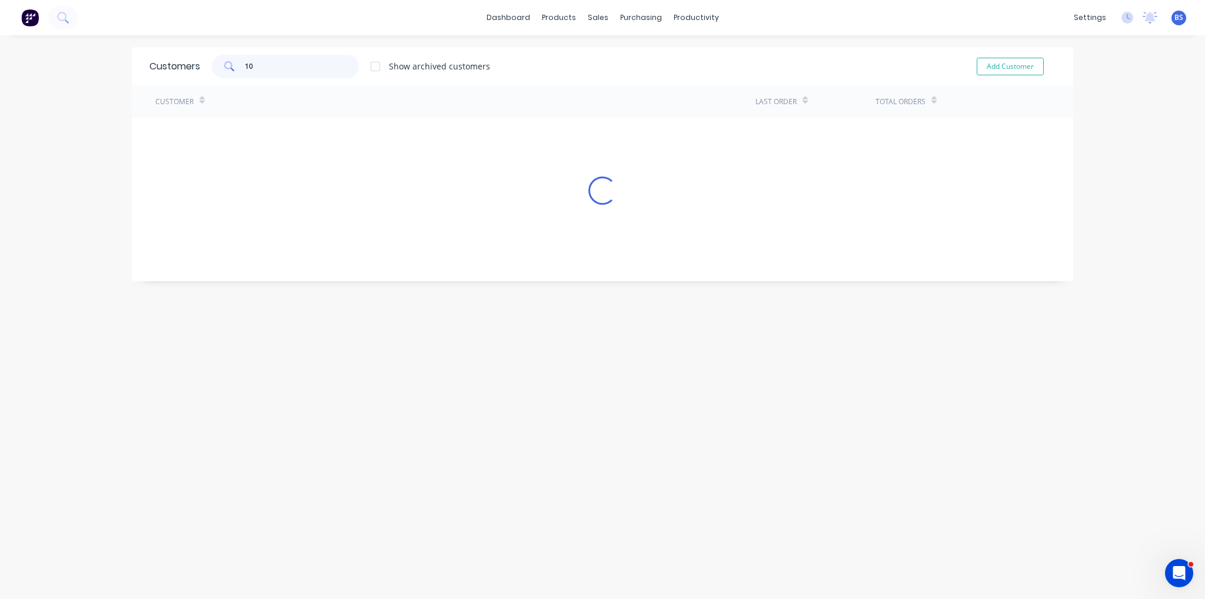
type input "1"
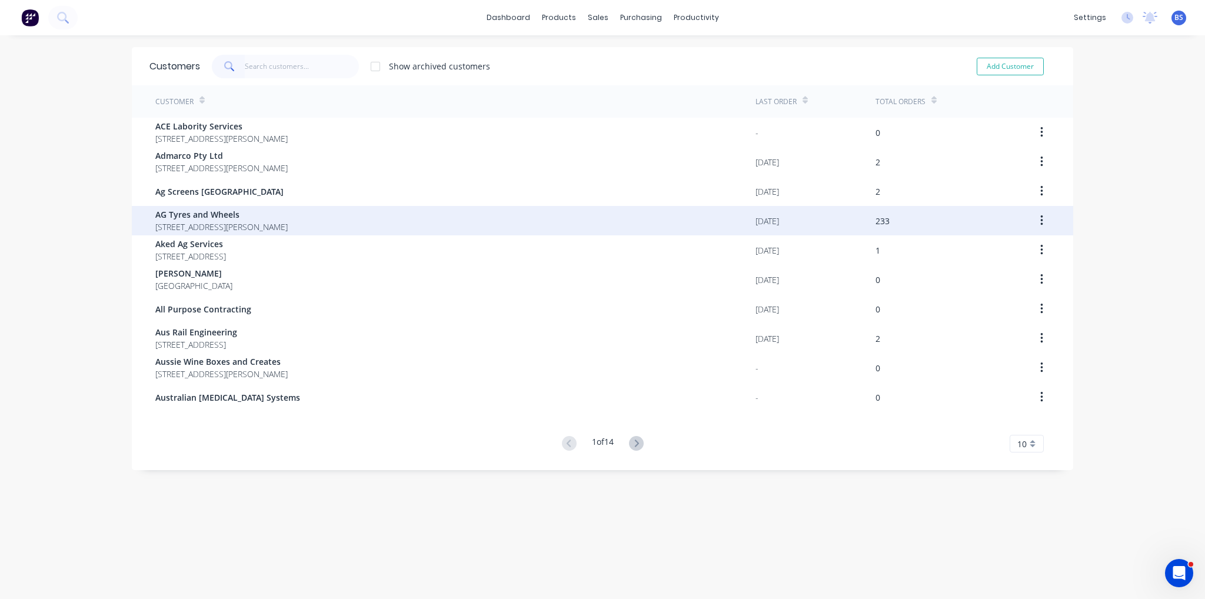
click at [274, 225] on span "[STREET_ADDRESS][PERSON_NAME]" at bounding box center [221, 227] width 132 height 12
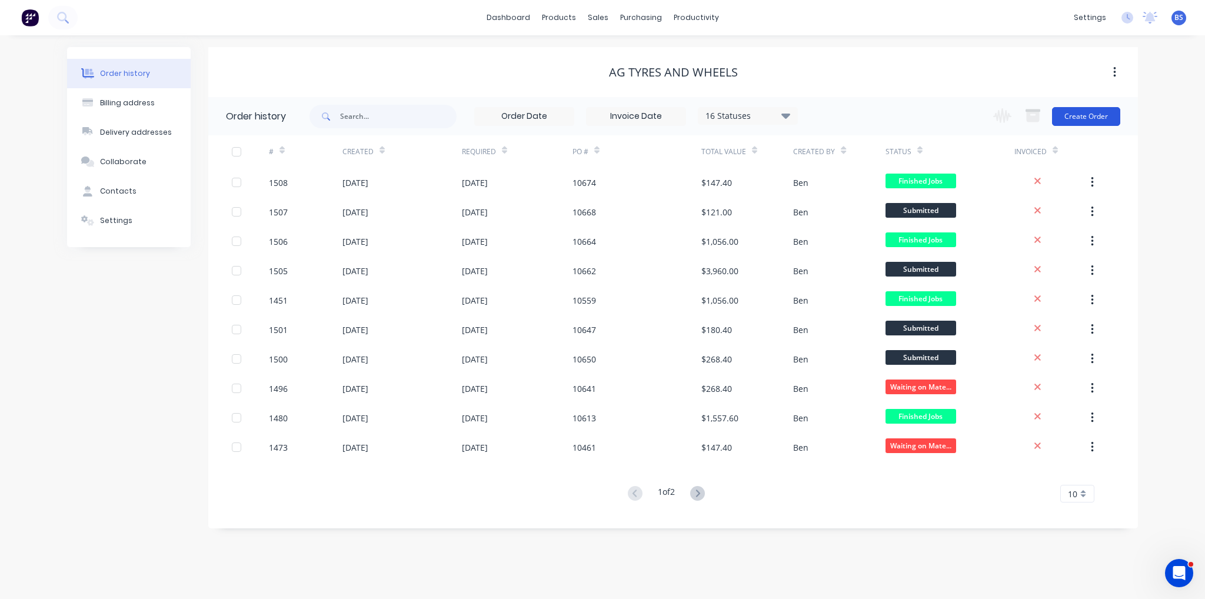
click at [1081, 125] on button "Create Order" at bounding box center [1086, 116] width 68 height 19
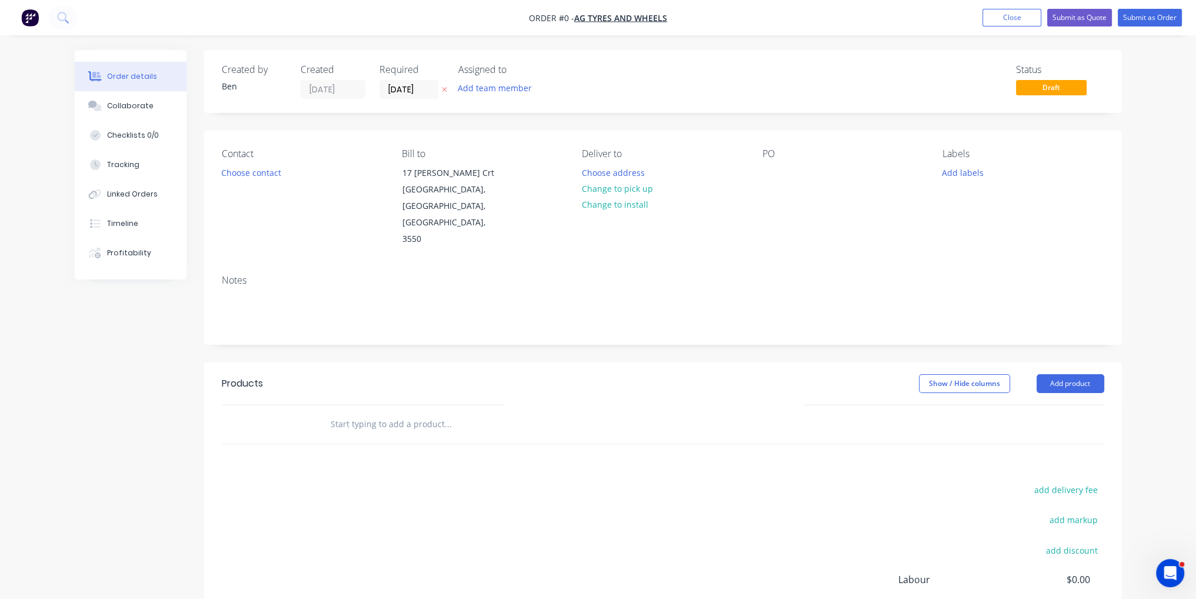
click at [791, 164] on div "PO" at bounding box center [843, 197] width 161 height 99
click at [779, 165] on div at bounding box center [772, 172] width 19 height 17
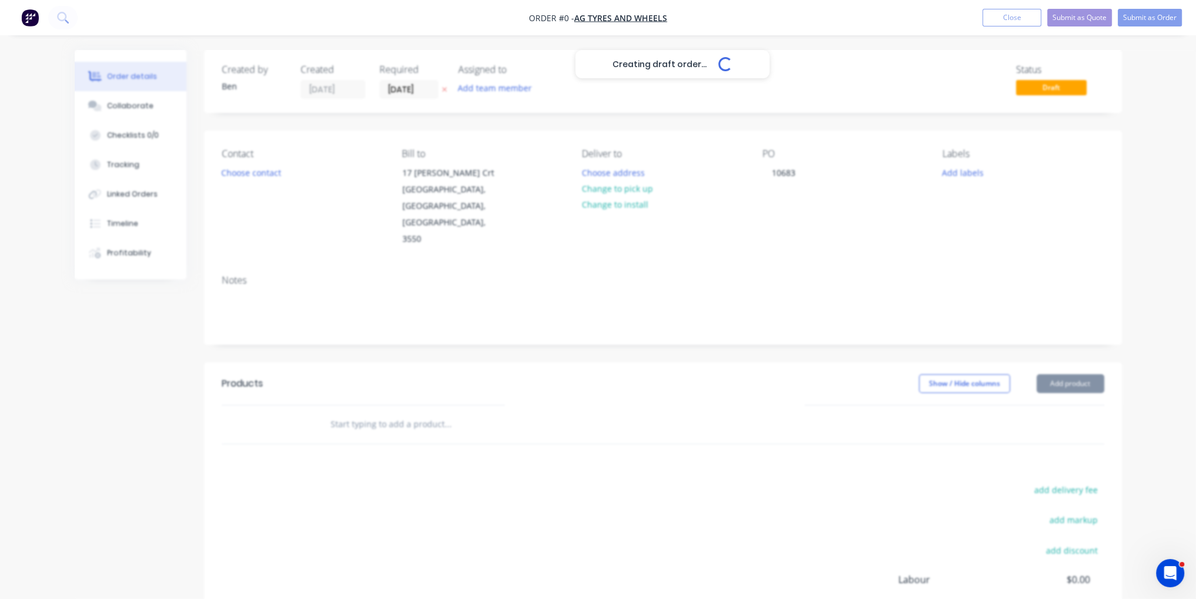
click at [1041, 346] on div "Creating draft order... Loading... Order details Collaborate Checklists 0/0 Tra…" at bounding box center [598, 397] width 1071 height 694
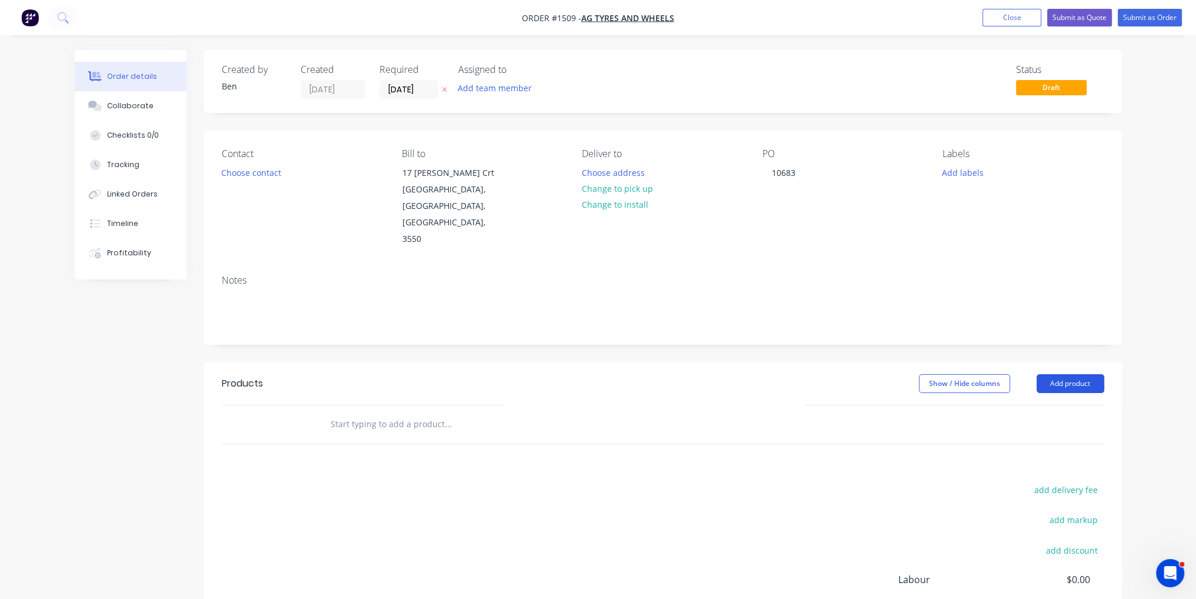
click at [1043, 374] on button "Add product" at bounding box center [1071, 383] width 68 height 19
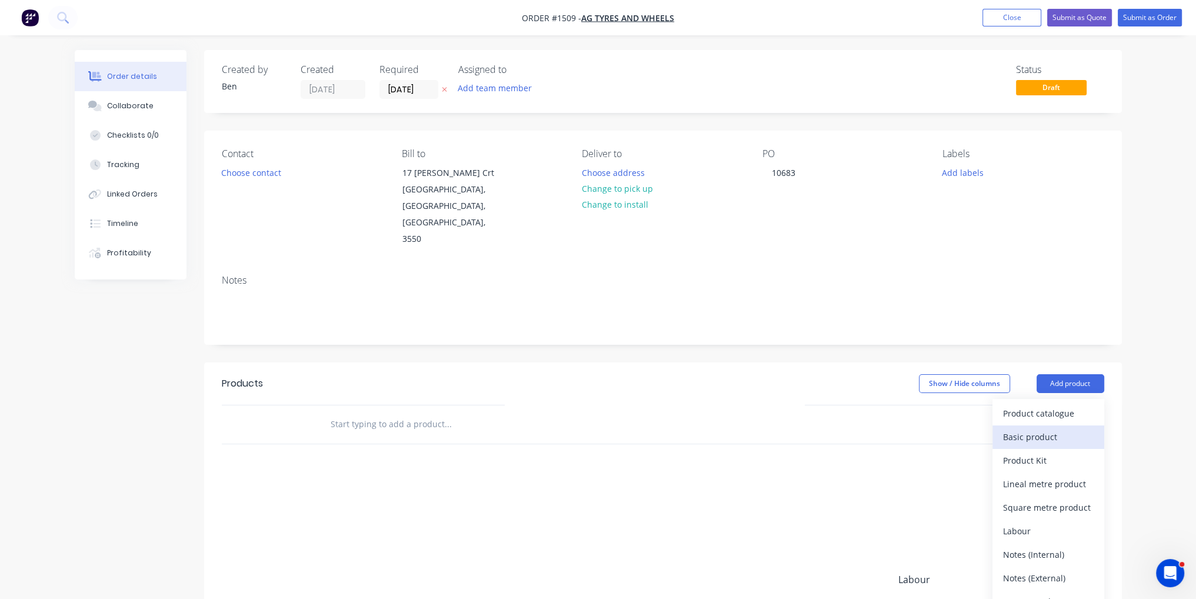
click at [1027, 428] on div "Basic product" at bounding box center [1048, 436] width 91 height 17
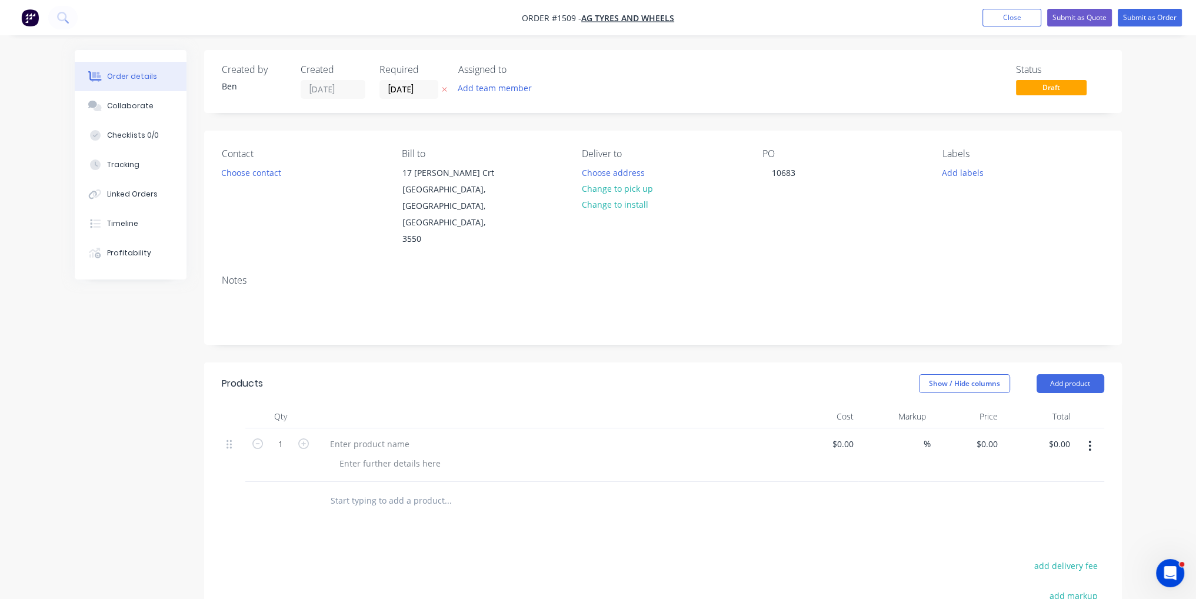
drag, startPoint x: 577, startPoint y: 573, endPoint x: 238, endPoint y: 499, distance: 346.8
click at [238, 499] on div "Products Show / Hide columns Add product Qty Cost Markup Price Total 1 $0.00 $0…" at bounding box center [663, 582] width 918 height 440
click at [301, 438] on icon "button" at bounding box center [303, 443] width 11 height 11
type input "2"
paste div
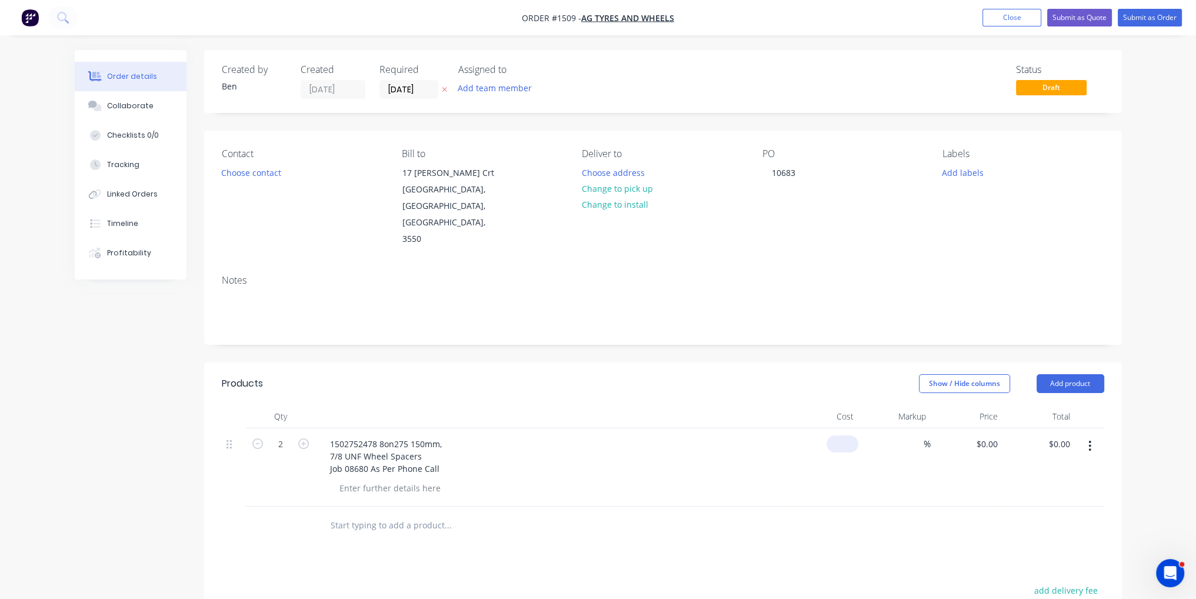
click at [850, 435] on input at bounding box center [844, 443] width 27 height 17
type input "$1,280.00"
type input "$2,560.00"
click at [861, 514] on div "Products Show / Hide columns Add product Qty Cost Markup Price Total 2 15027524…" at bounding box center [663, 594] width 918 height 465
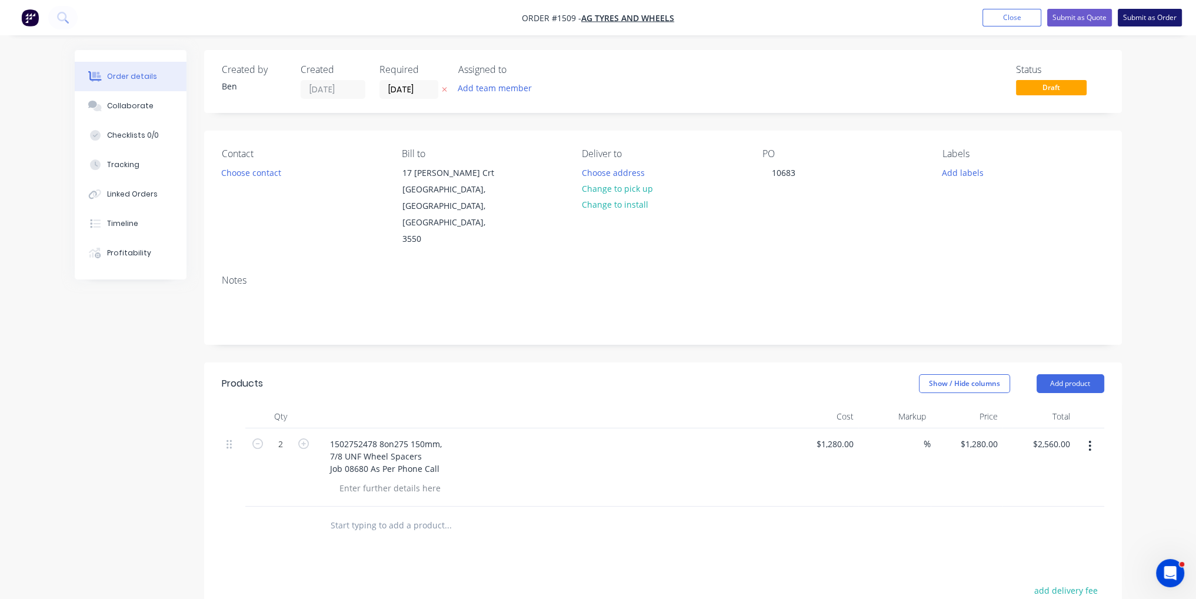
click at [1160, 19] on button "Submit as Order" at bounding box center [1150, 18] width 64 height 18
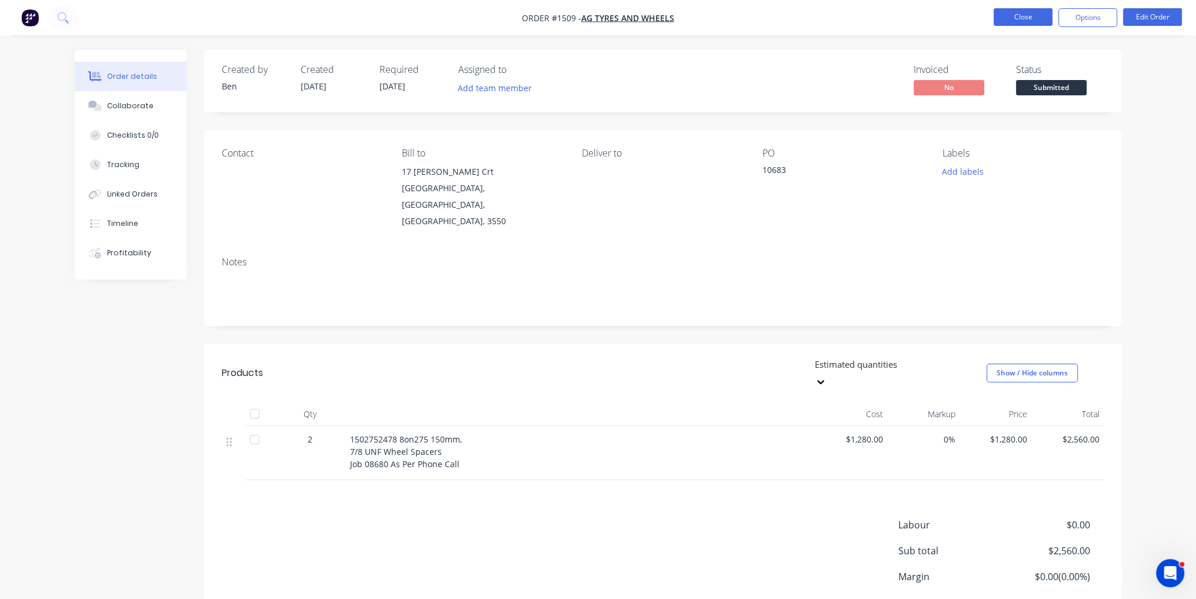
click at [1024, 15] on button "Close" at bounding box center [1023, 17] width 59 height 18
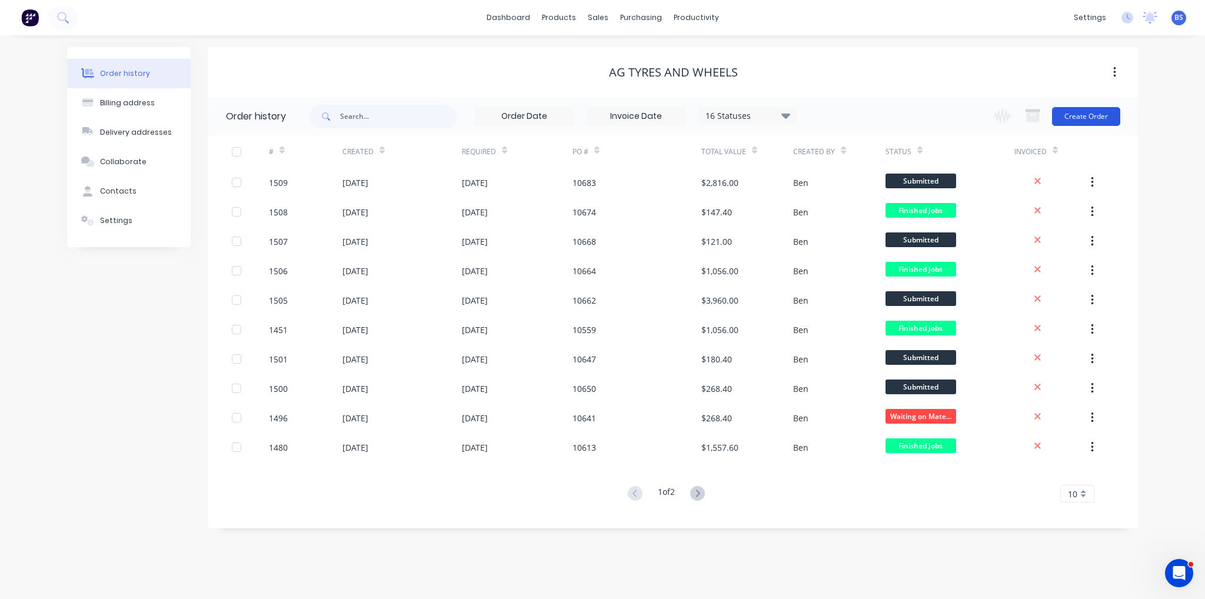
click at [1083, 111] on button "Create Order" at bounding box center [1086, 116] width 68 height 19
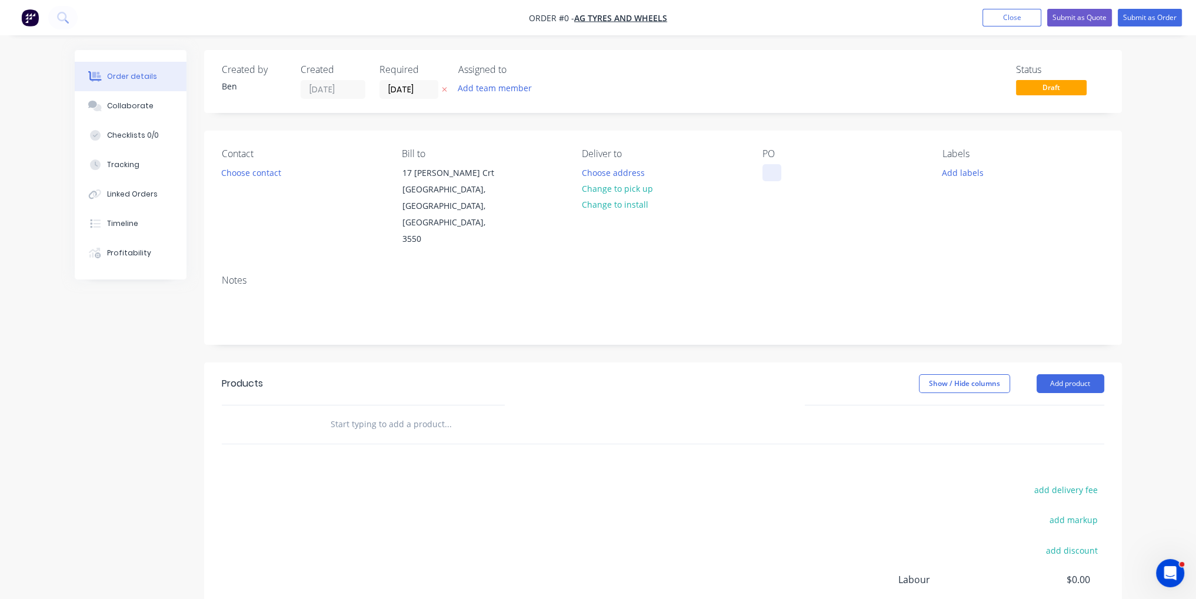
click at [766, 168] on div at bounding box center [772, 172] width 19 height 17
click at [754, 438] on div "Order details Collaborate Checklists 0/0 Tracking Linked Orders Timeline Profit…" at bounding box center [598, 397] width 1071 height 694
click at [1086, 374] on button "Add product" at bounding box center [1071, 383] width 68 height 19
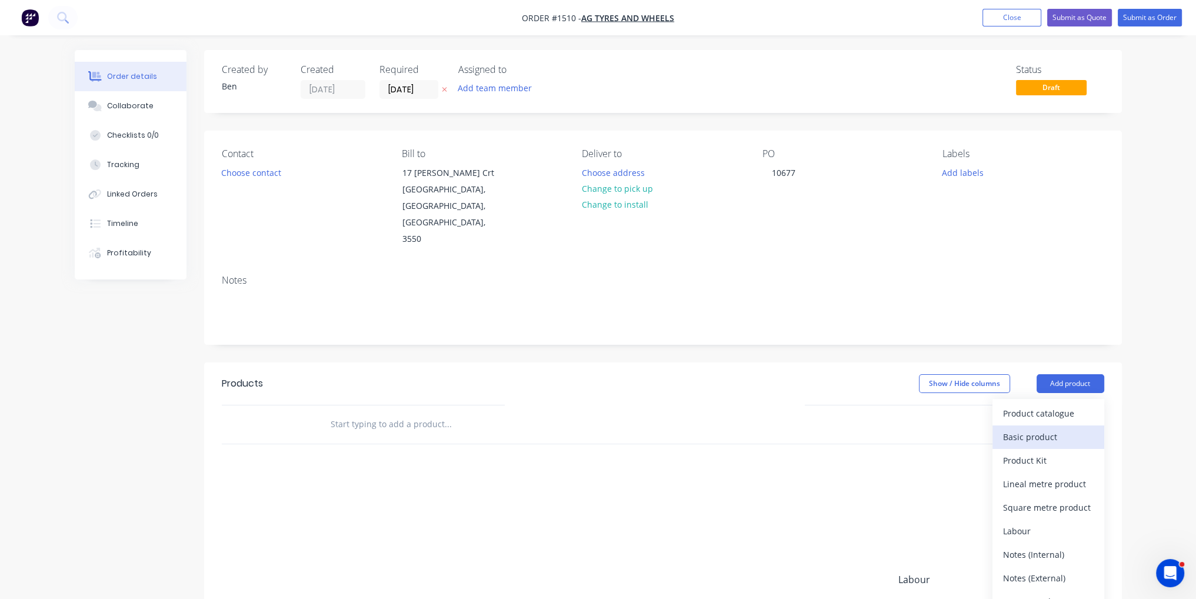
click at [1064, 428] on div "Basic product" at bounding box center [1048, 436] width 91 height 17
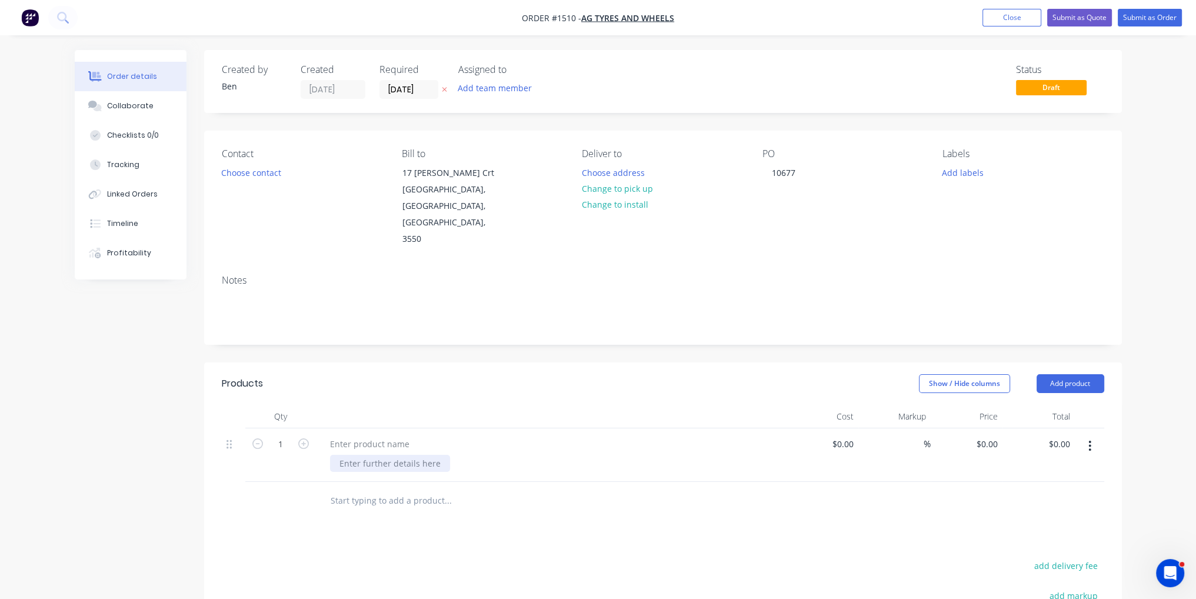
paste div
click at [410, 428] on div "Drill/Tap/machine 12 ON 605mm, 7/8 Studs UNF, 549mm x 6mm Spigot" at bounding box center [551, 467] width 471 height 78
click at [401, 435] on div at bounding box center [370, 443] width 98 height 17
paste div
click at [850, 428] on div "$0.00 $0.00" at bounding box center [823, 467] width 72 height 78
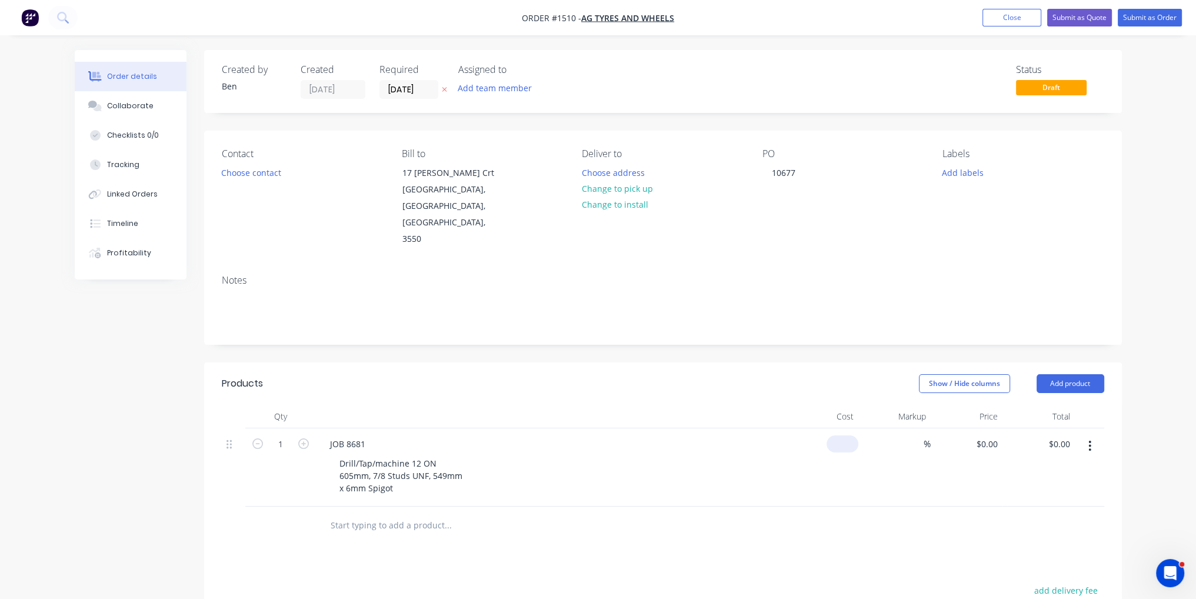
click at [845, 435] on input at bounding box center [844, 443] width 27 height 17
type input "$300.00"
click at [857, 465] on div "$300.00 $300.00" at bounding box center [823, 467] width 72 height 78
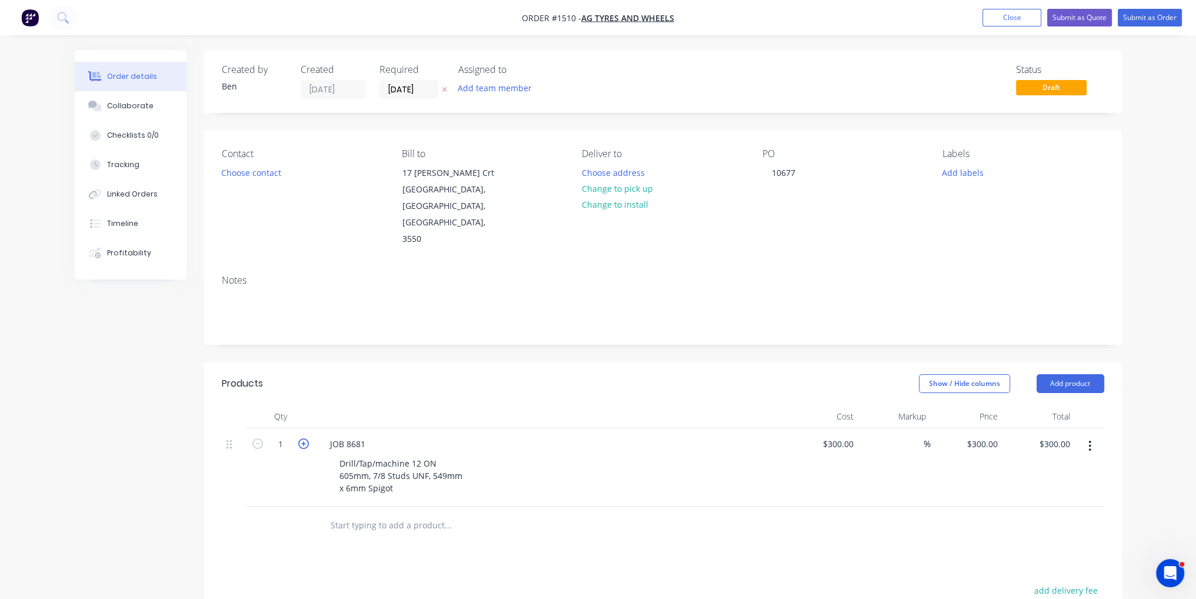
click at [303, 438] on icon "button" at bounding box center [303, 443] width 11 height 11
type input "2"
type input "$600.00"
click at [303, 438] on icon "button" at bounding box center [303, 443] width 11 height 11
type input "3"
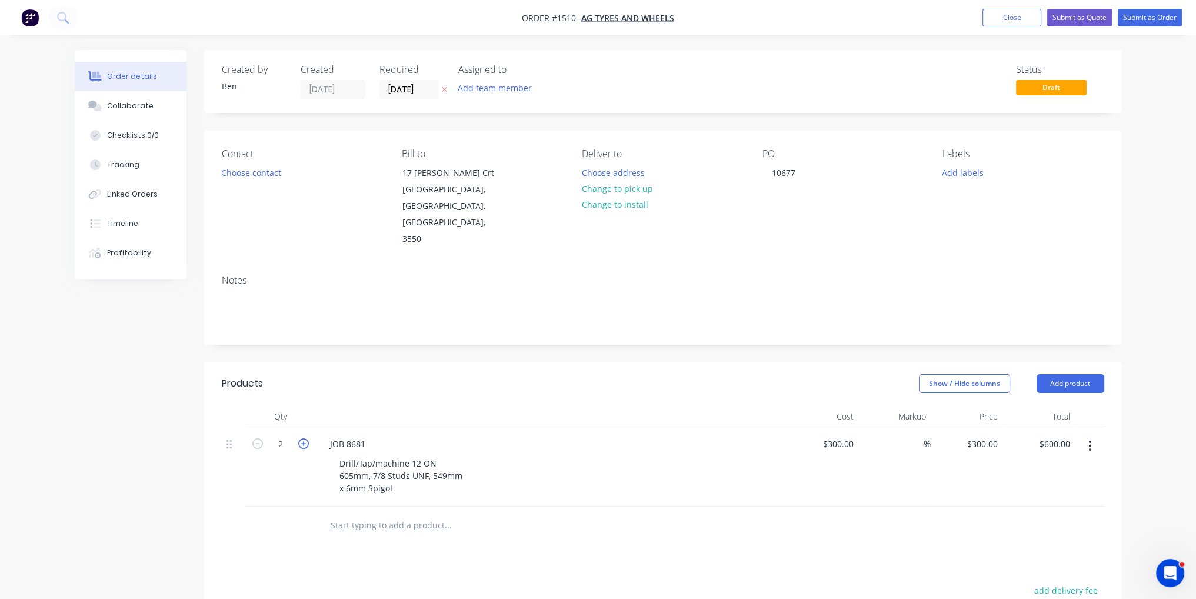
type input "$900.00"
click at [303, 438] on icon "button" at bounding box center [303, 443] width 11 height 11
type input "4"
type input "$1,200.00"
drag, startPoint x: 1139, startPoint y: 22, endPoint x: 1193, endPoint y: 29, distance: 54.6
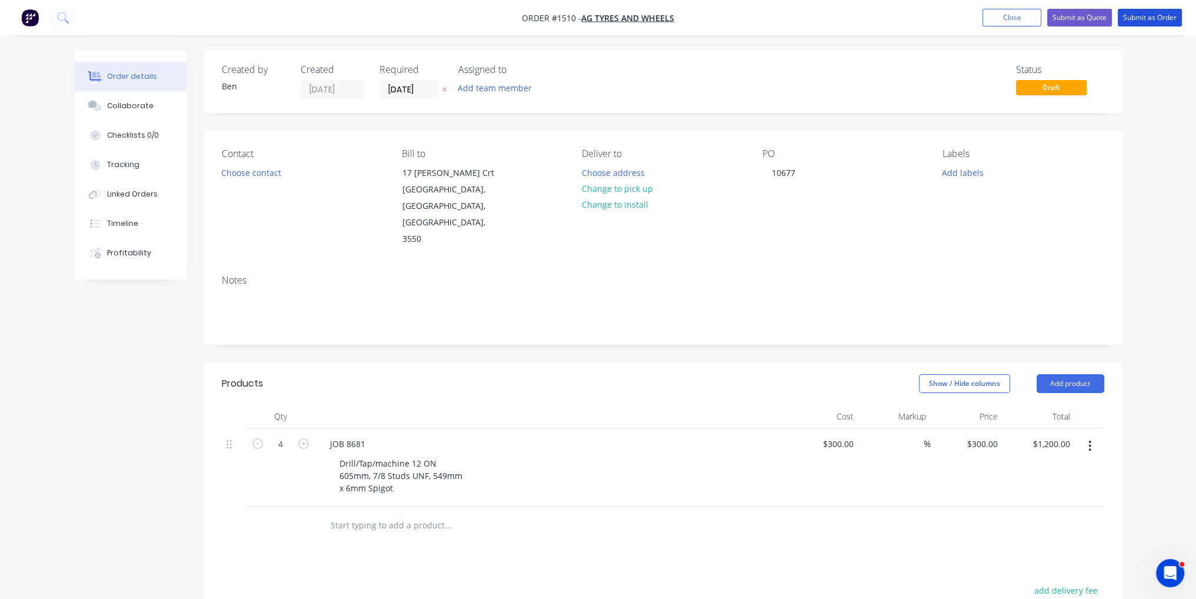
click at [1140, 22] on button "Submit as Order" at bounding box center [1150, 18] width 64 height 18
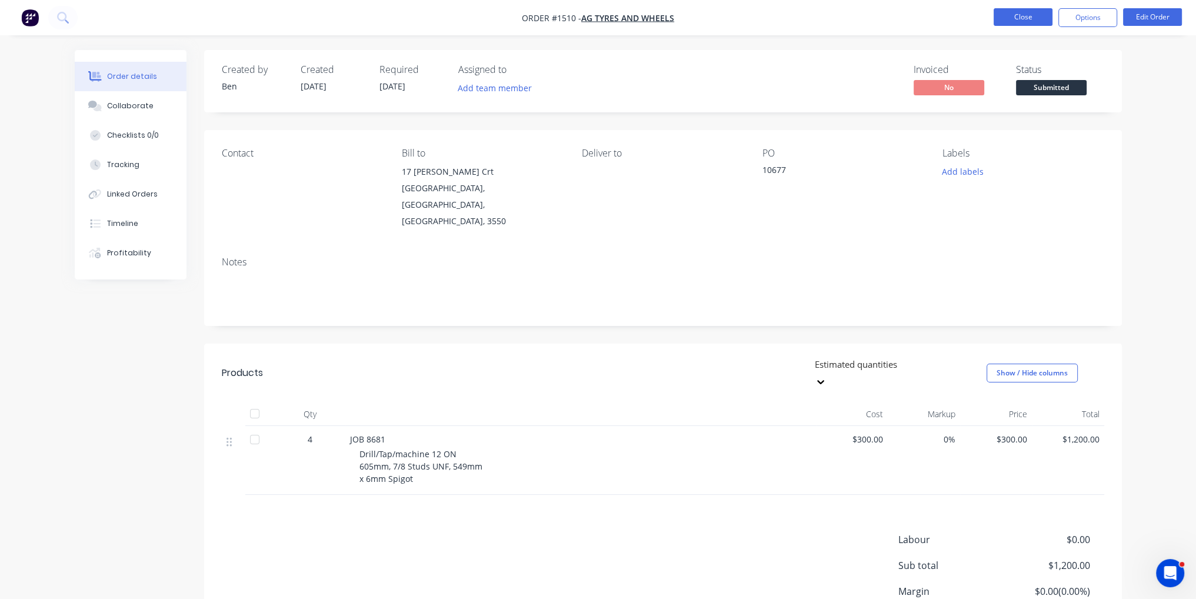
click at [1024, 15] on button "Close" at bounding box center [1023, 17] width 59 height 18
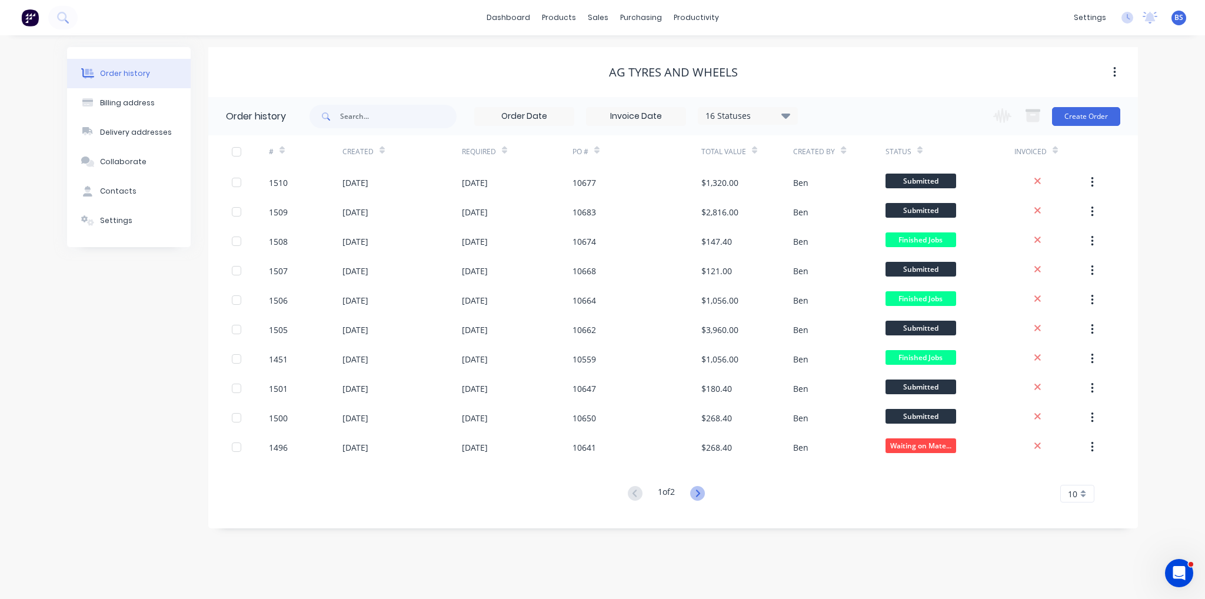
click at [696, 495] on icon at bounding box center [697, 493] width 15 height 15
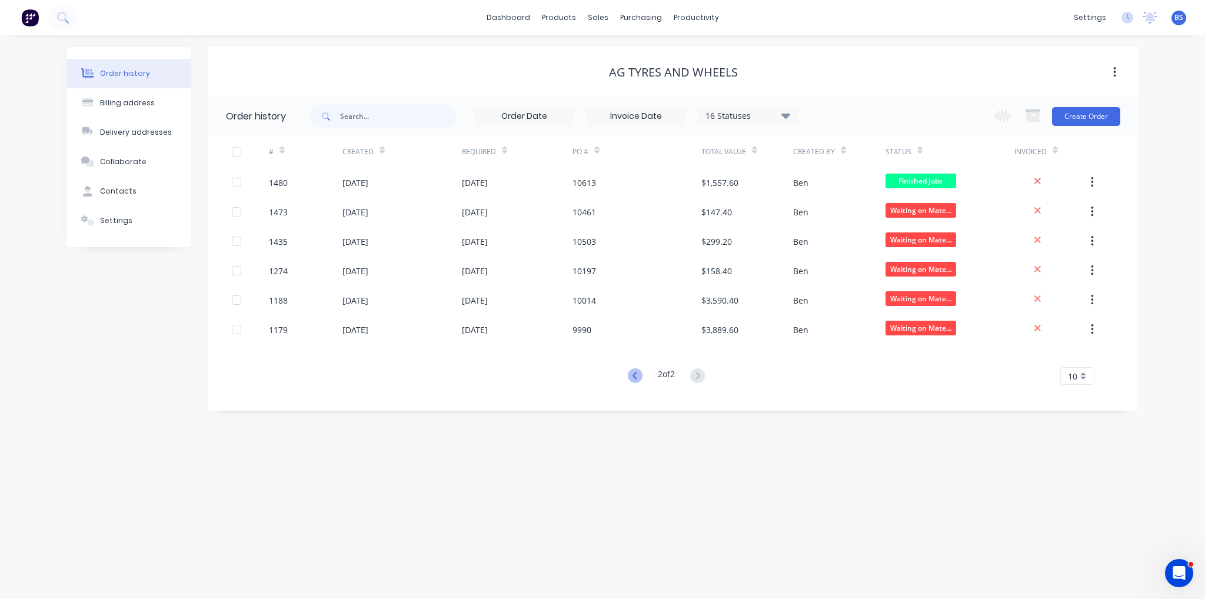
click at [632, 375] on icon at bounding box center [634, 375] width 4 height 7
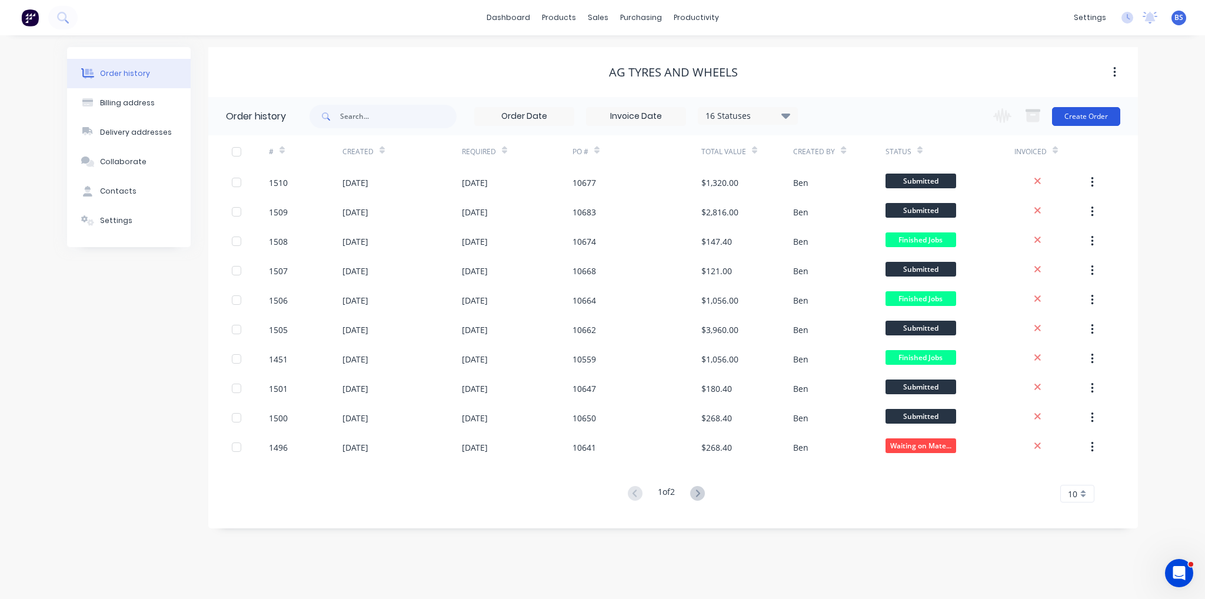
click at [1071, 108] on button "Create Order" at bounding box center [1086, 116] width 68 height 19
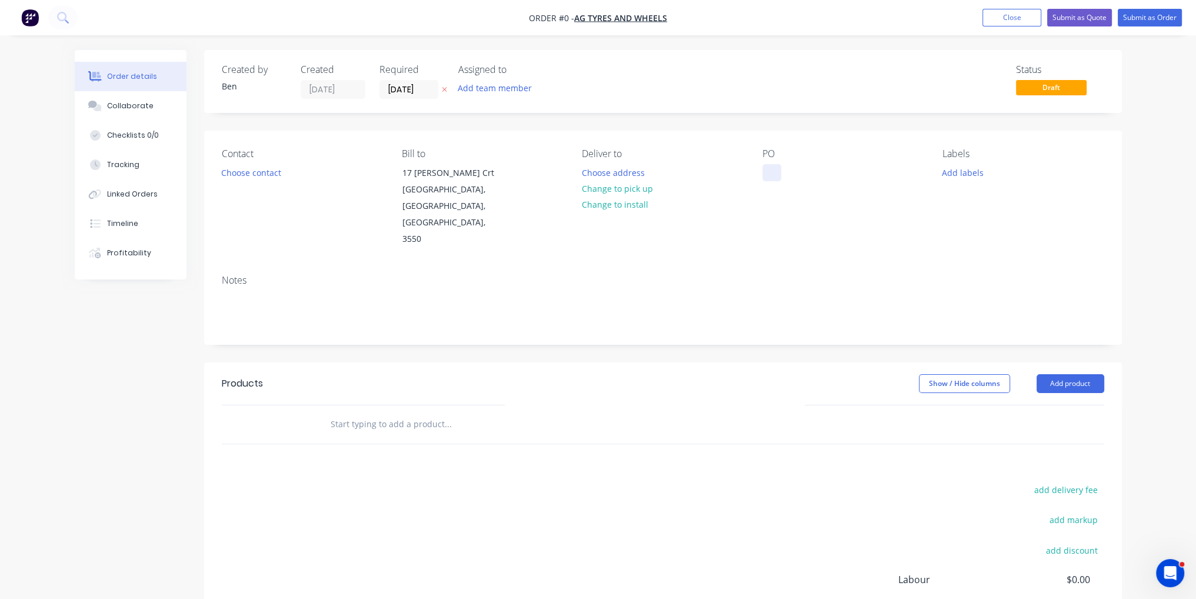
click at [775, 177] on div at bounding box center [772, 172] width 19 height 17
click at [873, 243] on div "Order details Collaborate Checklists 0/0 Tracking Linked Orders Timeline Profit…" at bounding box center [598, 397] width 1071 height 694
click at [1050, 374] on button "Add product" at bounding box center [1071, 383] width 68 height 19
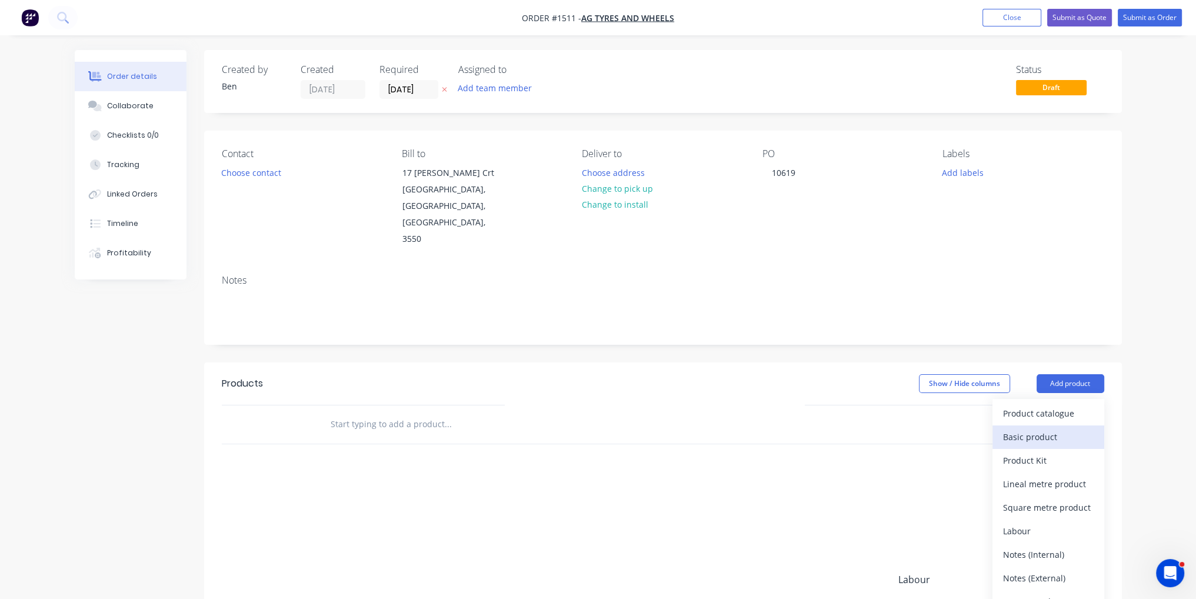
click at [1051, 428] on div "Basic product" at bounding box center [1048, 436] width 91 height 17
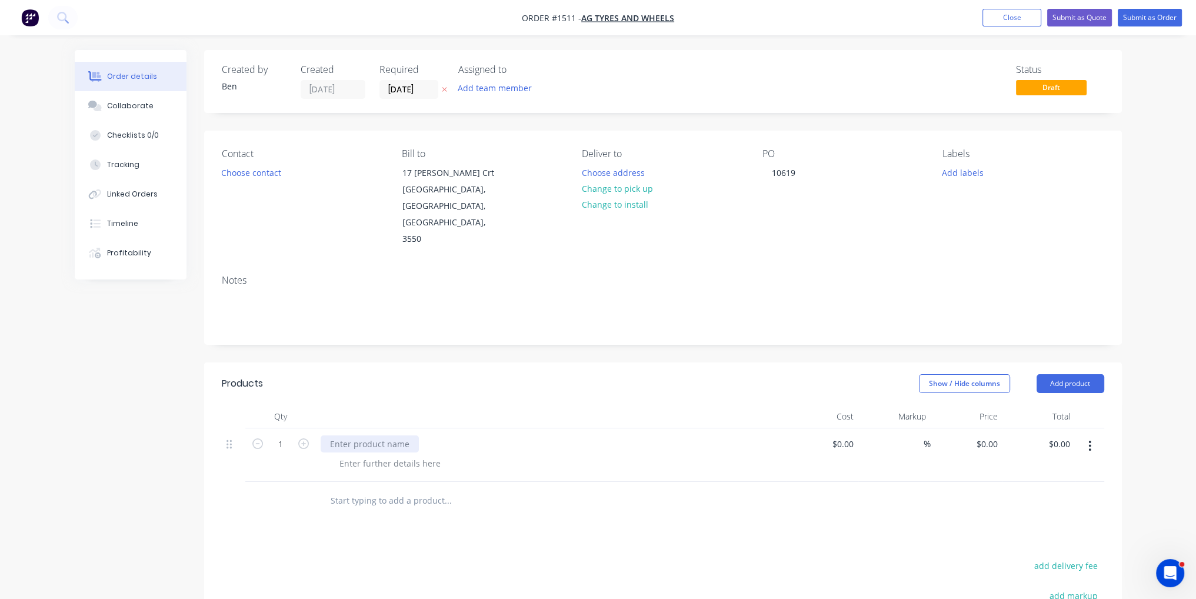
paste div
click at [848, 435] on input at bounding box center [852, 443] width 14 height 17
type input "$45.00"
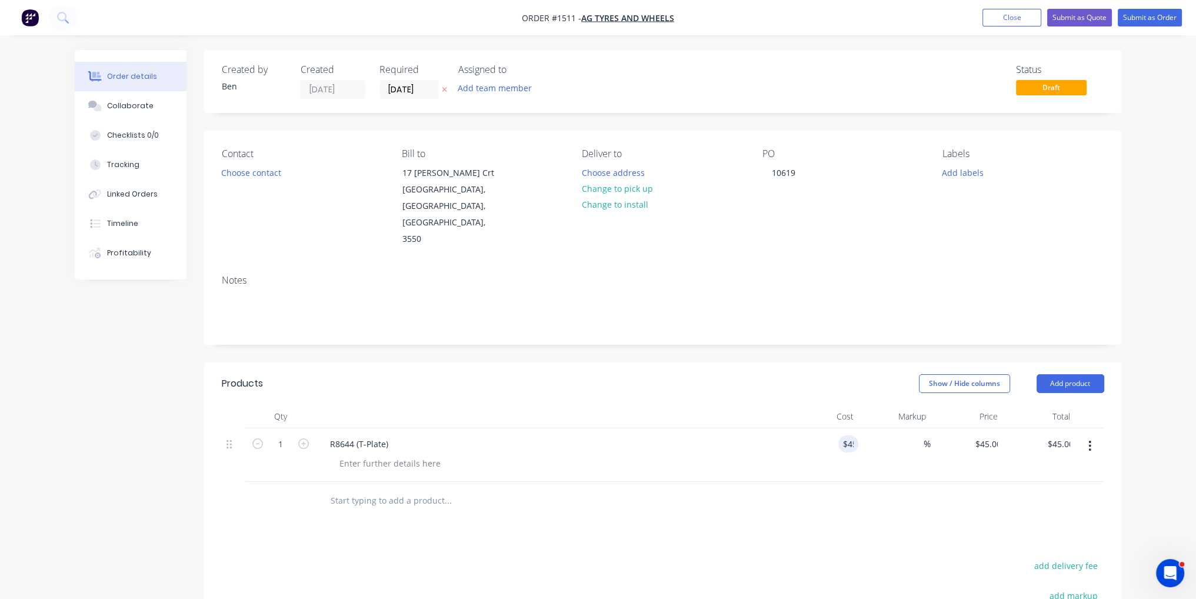
drag, startPoint x: 788, startPoint y: 497, endPoint x: 511, endPoint y: 453, distance: 280.5
click at [787, 497] on div "Products Show / Hide columns Add product Qty Cost Markup Price Total 1 R8644 (T…" at bounding box center [663, 582] width 918 height 440
click at [301, 438] on icon "button" at bounding box center [303, 443] width 11 height 11
type input "2"
type input "$90.00"
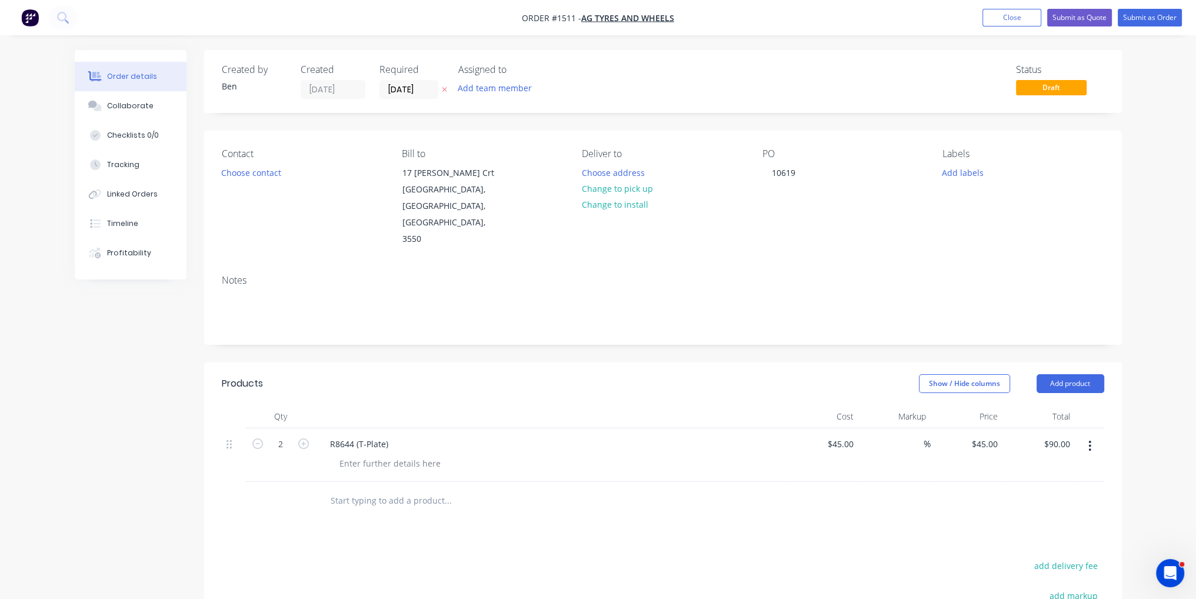
click at [1160, 27] on nav "Order #1511 - AG Tyres and Wheels Add product Close Submit as Quote Submit as O…" at bounding box center [598, 17] width 1196 height 35
click at [1163, 17] on button "Submit as Order" at bounding box center [1150, 18] width 64 height 18
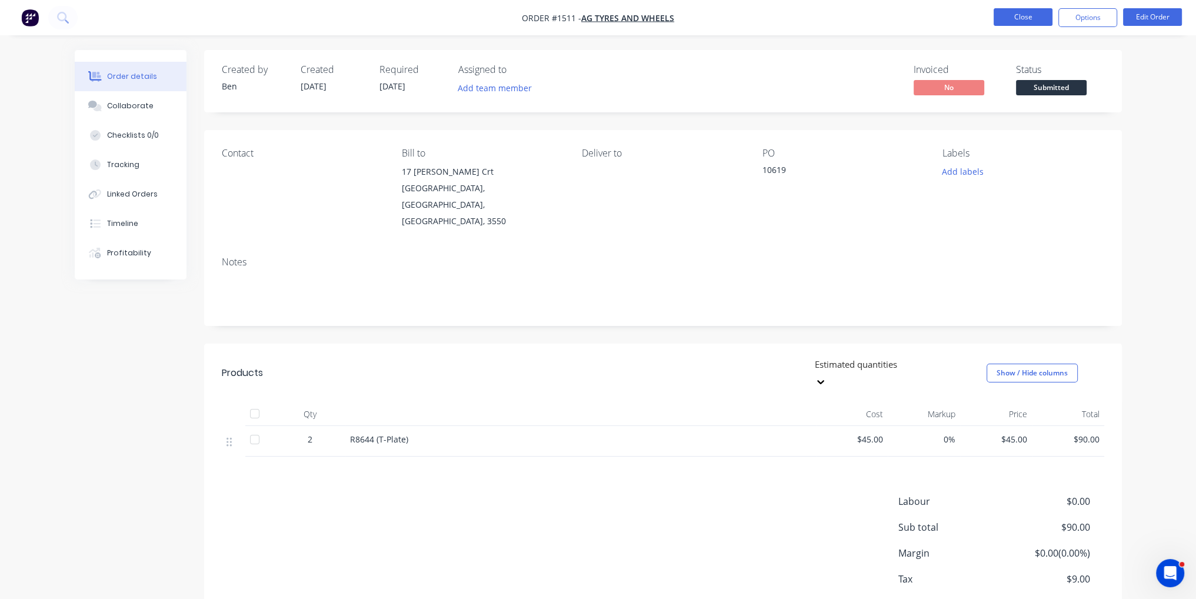
click at [1036, 18] on button "Close" at bounding box center [1023, 17] width 59 height 18
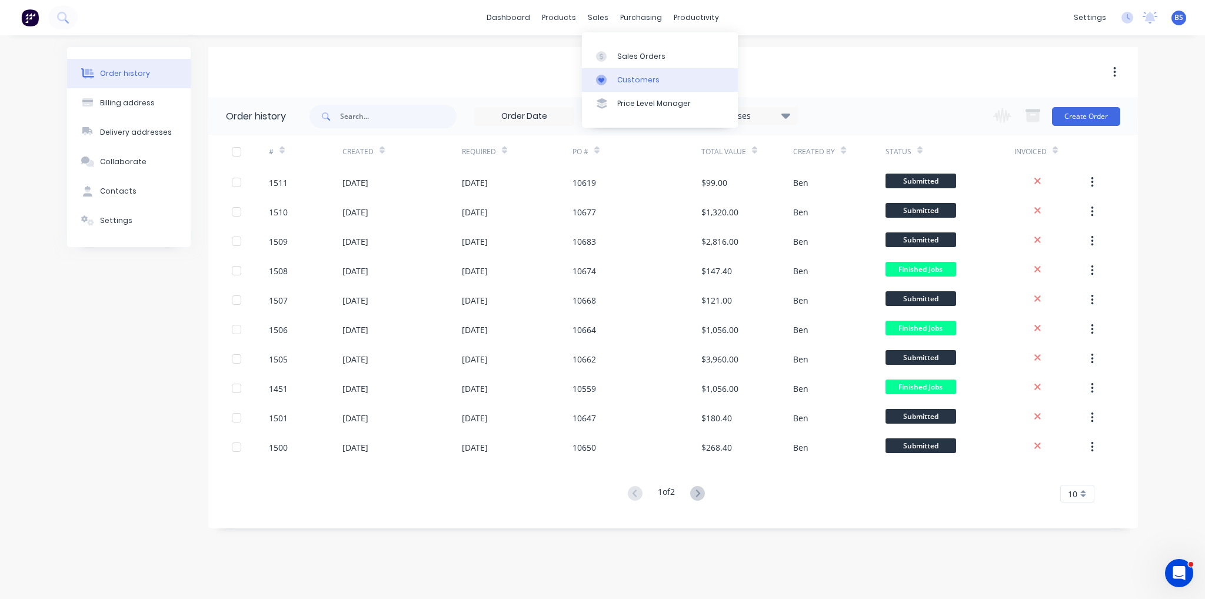
click at [655, 77] on div "Customers" at bounding box center [638, 80] width 42 height 11
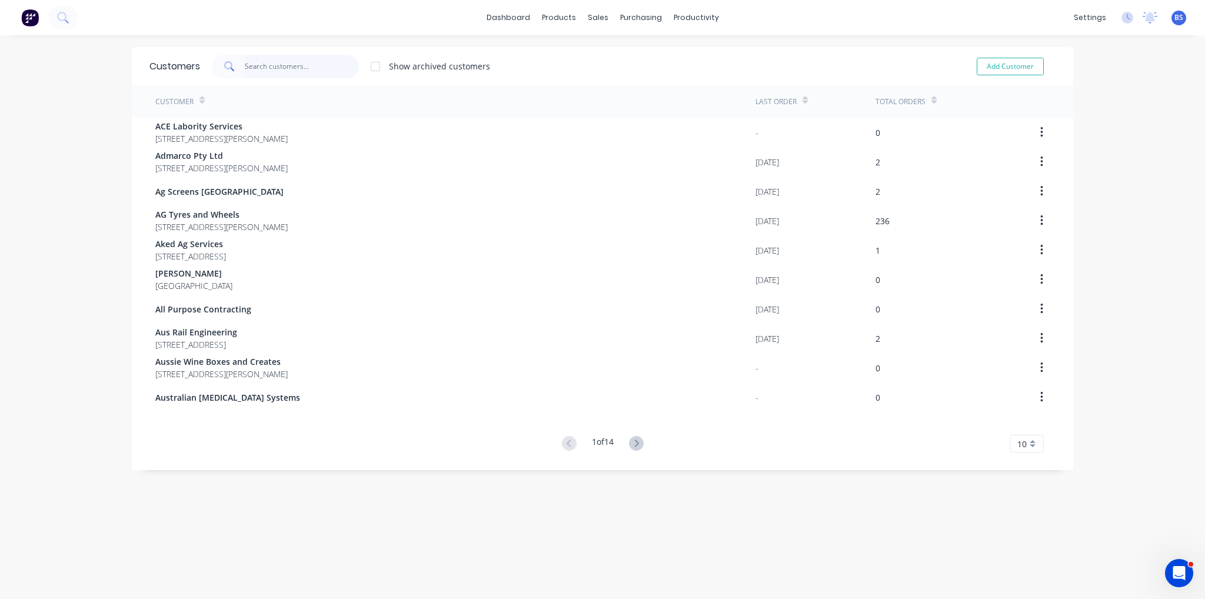
click at [304, 74] on input "text" at bounding box center [302, 67] width 115 height 24
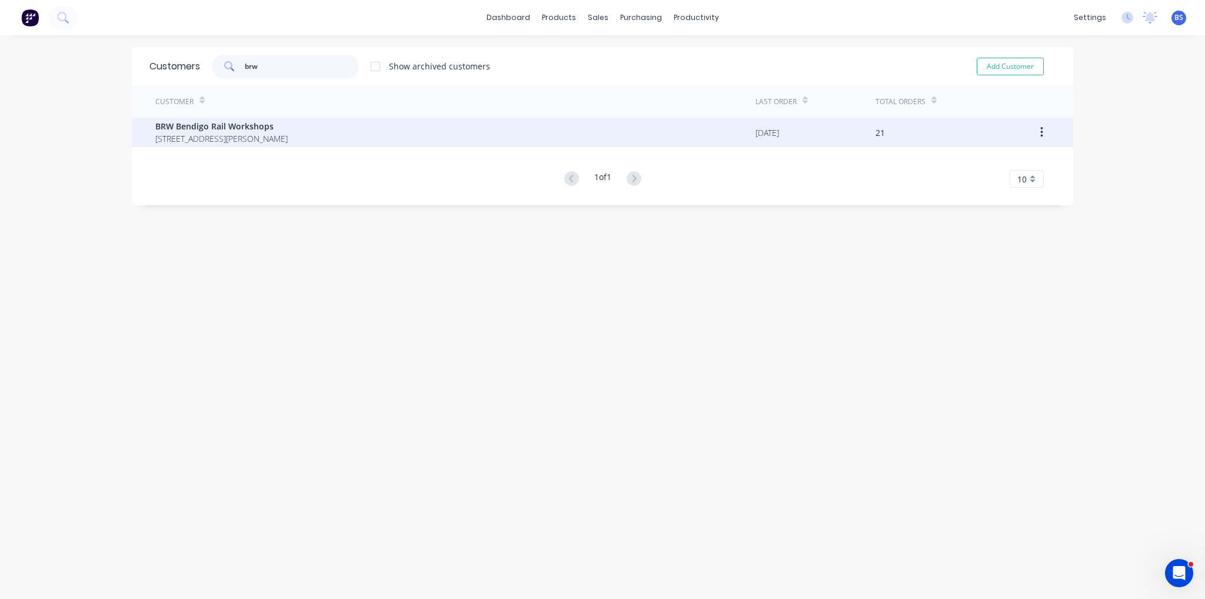
type input "brw"
click at [305, 134] on div "BRW Bendigo Rail Workshops [STREET_ADDRESS][PERSON_NAME]" at bounding box center [455, 132] width 600 height 29
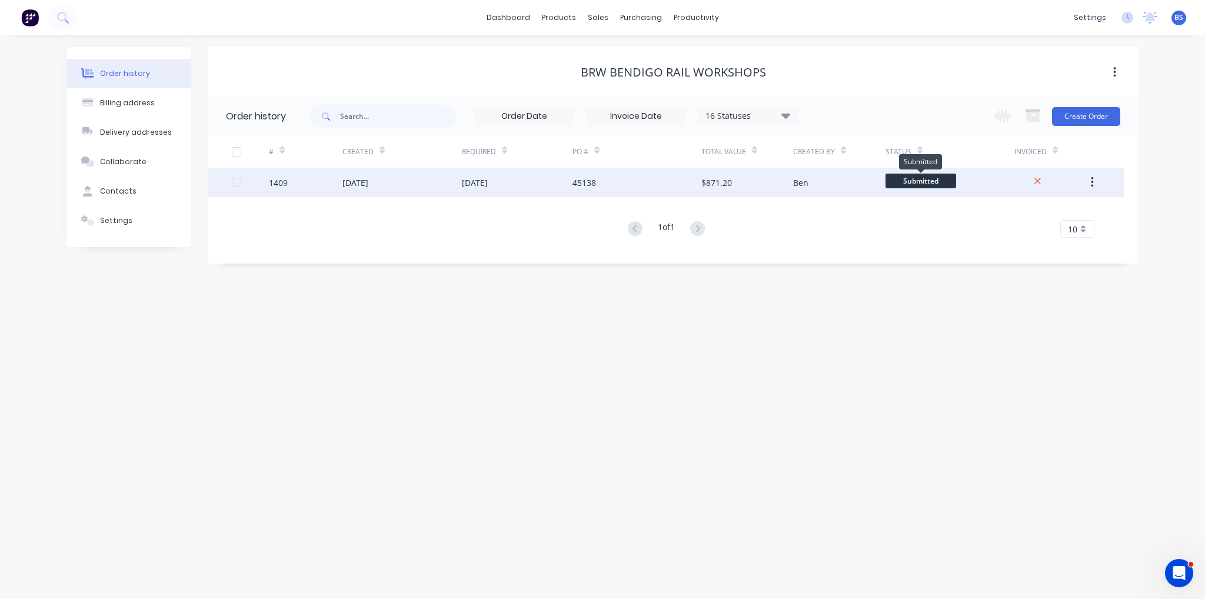
click at [922, 184] on span "Submitted" at bounding box center [921, 181] width 71 height 15
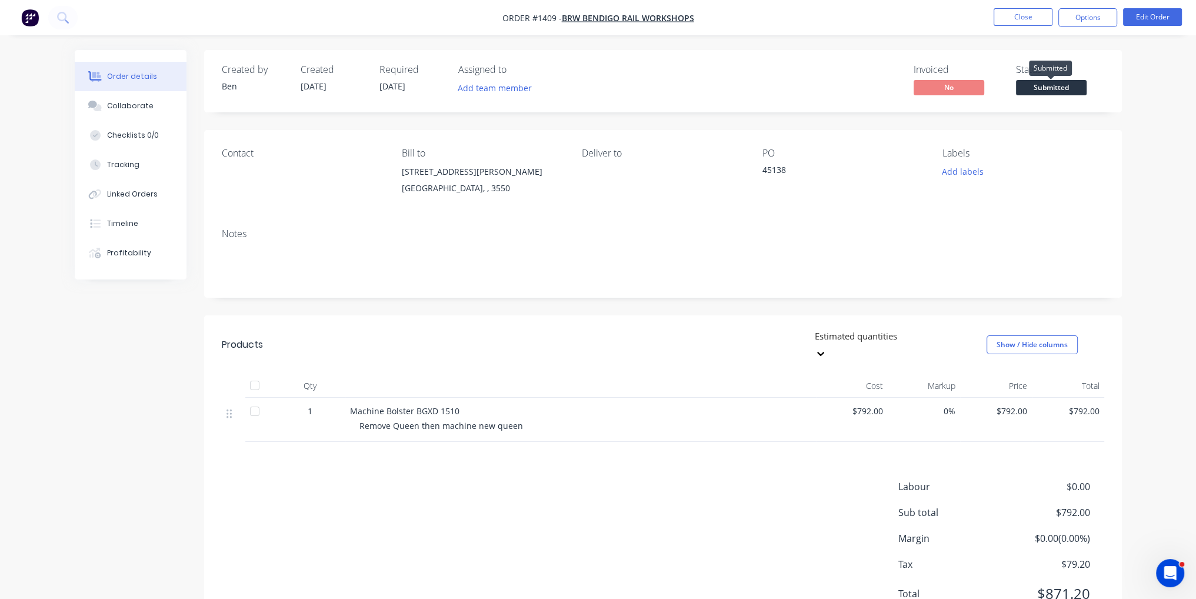
click at [1051, 83] on span "Submitted" at bounding box center [1051, 87] width 71 height 15
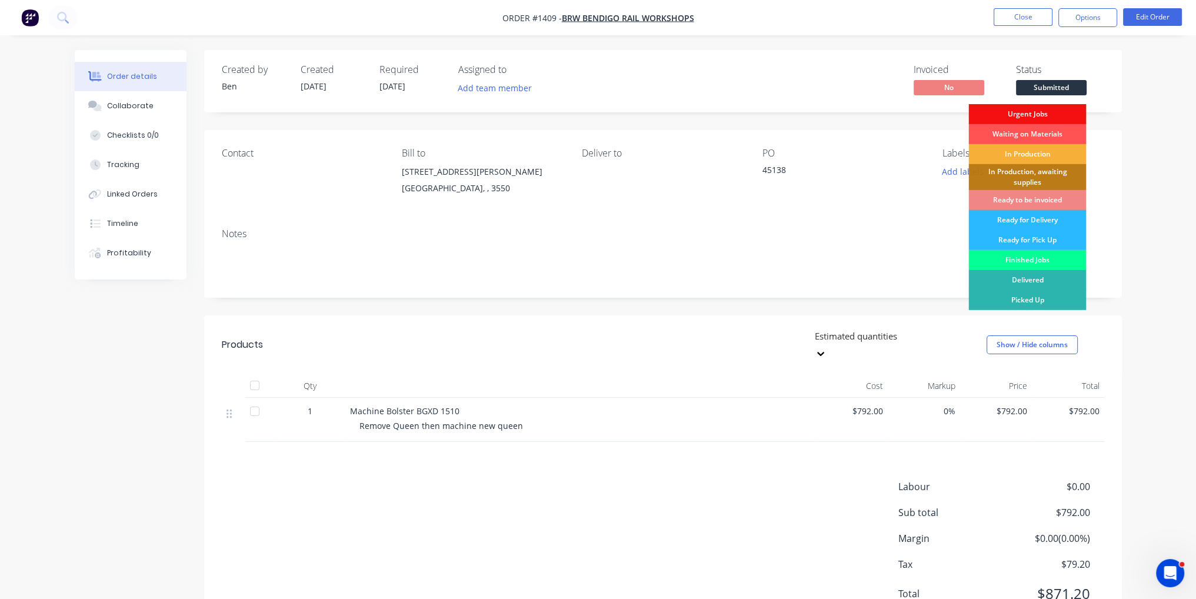
click at [1047, 257] on div "Finished Jobs" at bounding box center [1028, 260] width 118 height 20
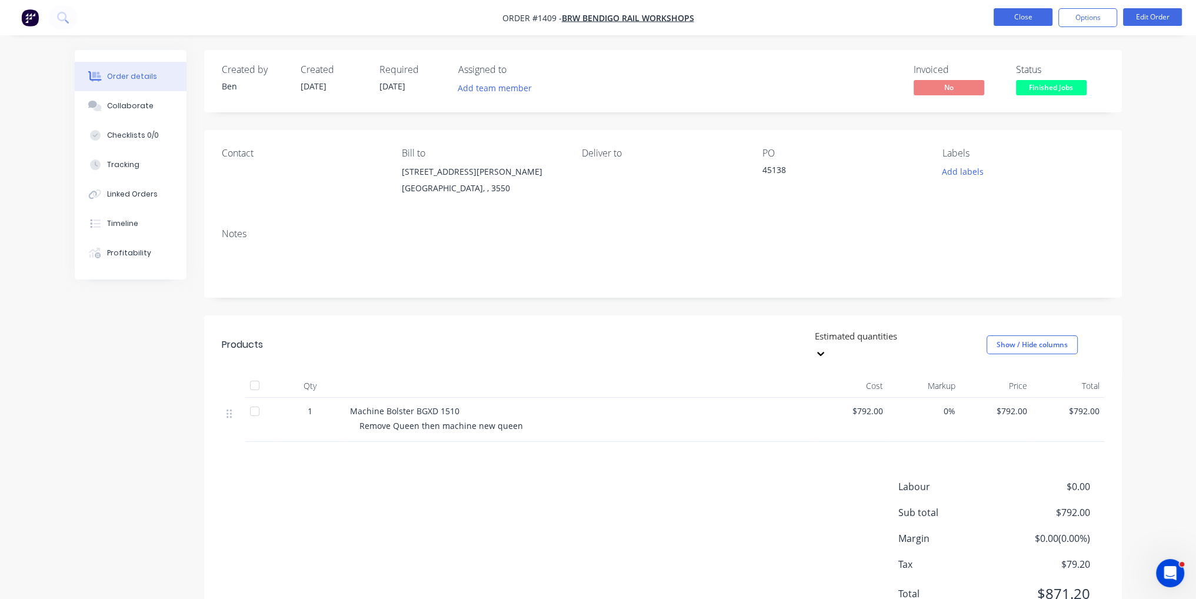
click at [1024, 15] on button "Close" at bounding box center [1023, 17] width 59 height 18
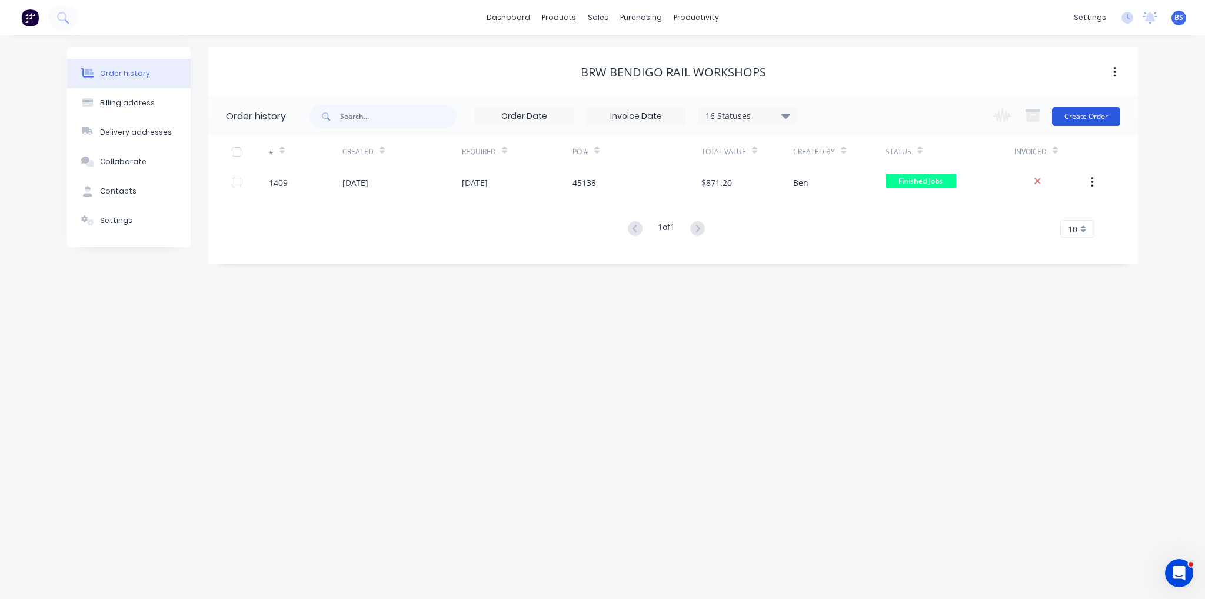
click at [1087, 116] on button "Create Order" at bounding box center [1086, 116] width 68 height 19
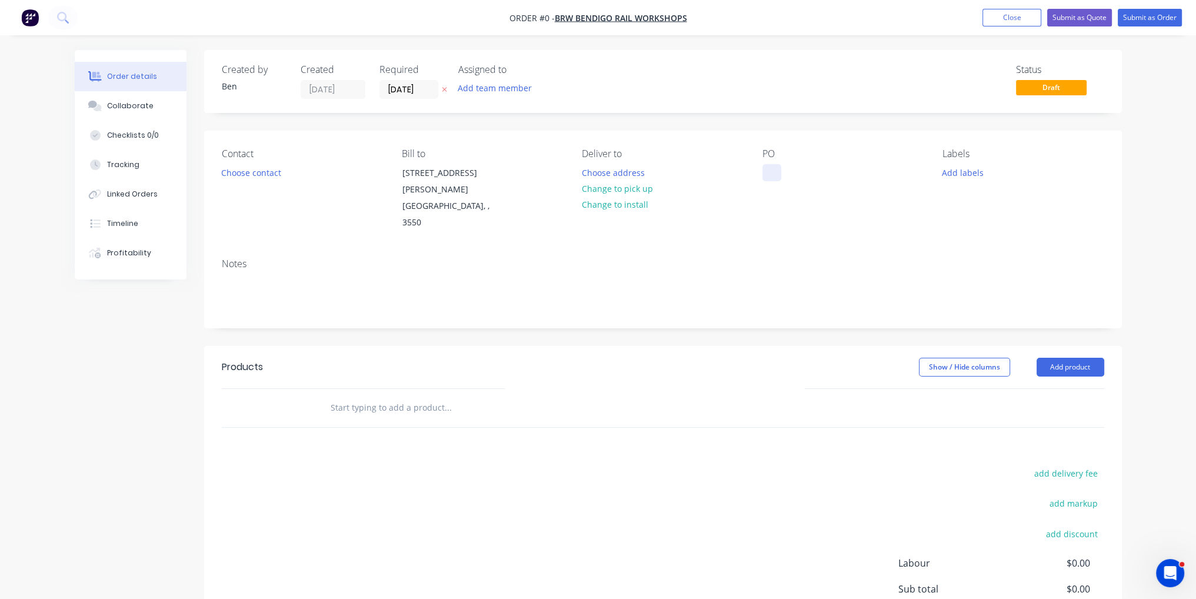
click at [771, 177] on div at bounding box center [772, 172] width 19 height 17
click at [352, 380] on div "Order details Collaborate Checklists 0/0 Tracking Linked Orders Timeline Profit…" at bounding box center [598, 389] width 1071 height 678
type input "Machine Bolster"
drag, startPoint x: 398, startPoint y: 375, endPoint x: 269, endPoint y: 373, distance: 129.5
click at [269, 389] on div "Machine Bolster Add Machine Bolster to order Machine Bolster Description Produc…" at bounding box center [663, 408] width 883 height 38
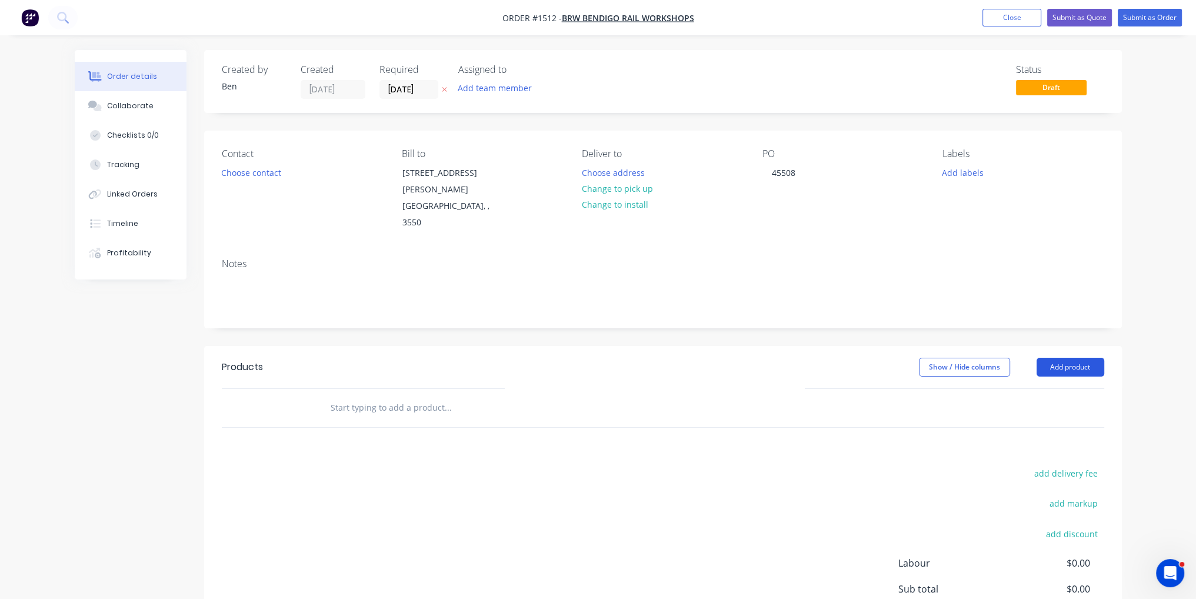
click at [1064, 358] on button "Add product" at bounding box center [1071, 367] width 68 height 19
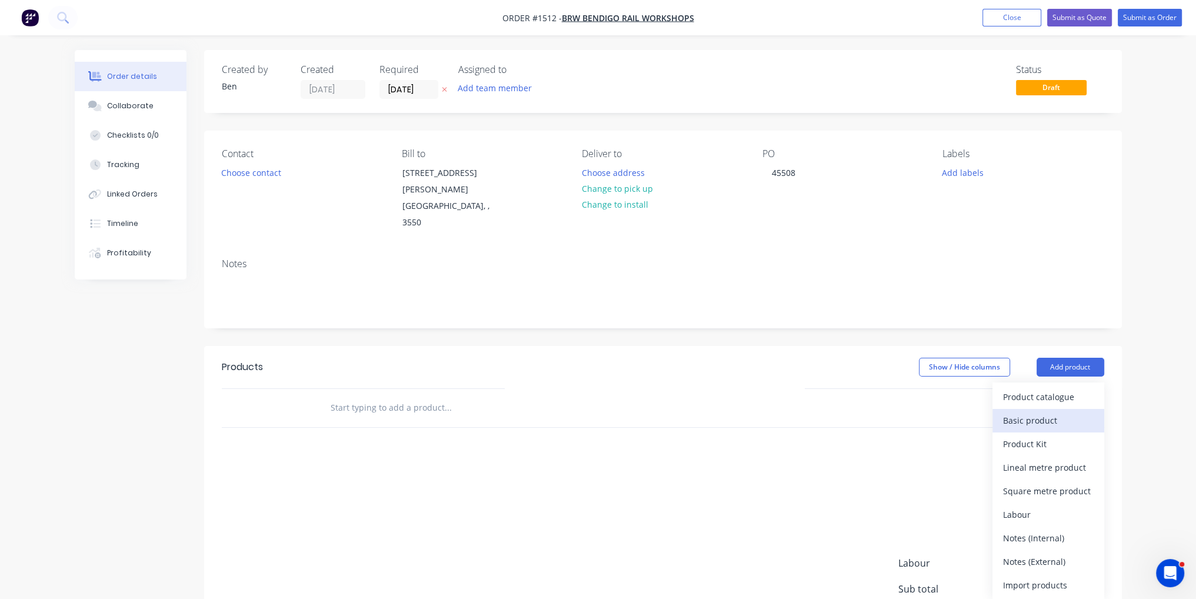
click at [1066, 412] on div "Basic product" at bounding box center [1048, 420] width 91 height 17
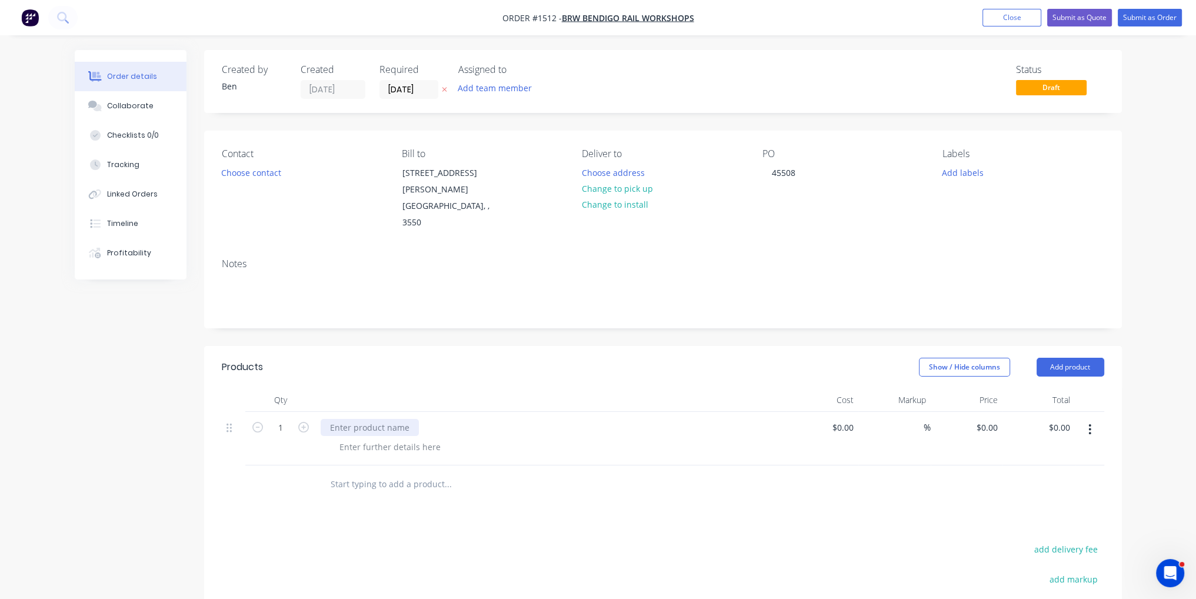
click at [333, 419] on div at bounding box center [370, 427] width 98 height 17
click at [843, 419] on div "$0.00" at bounding box center [843, 427] width 32 height 17
type input "$396.00"
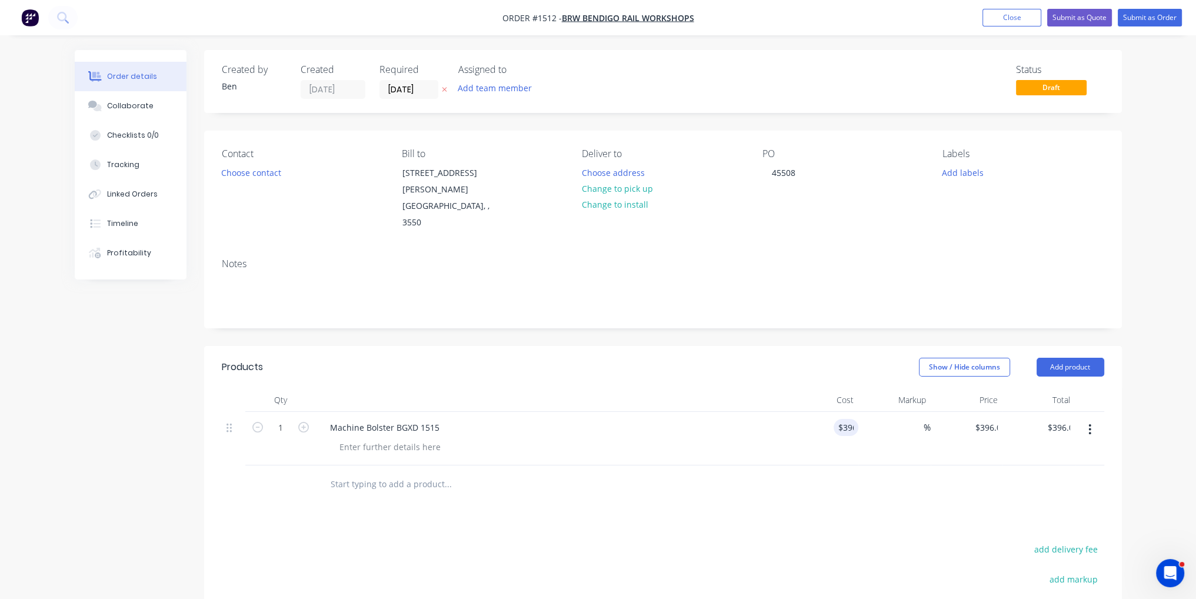
click at [906, 478] on div "Products Show / Hide columns Add product Qty Cost Markup Price Total 1 Machine …" at bounding box center [663, 566] width 918 height 440
click at [1139, 24] on button "Submit as Order" at bounding box center [1150, 18] width 64 height 18
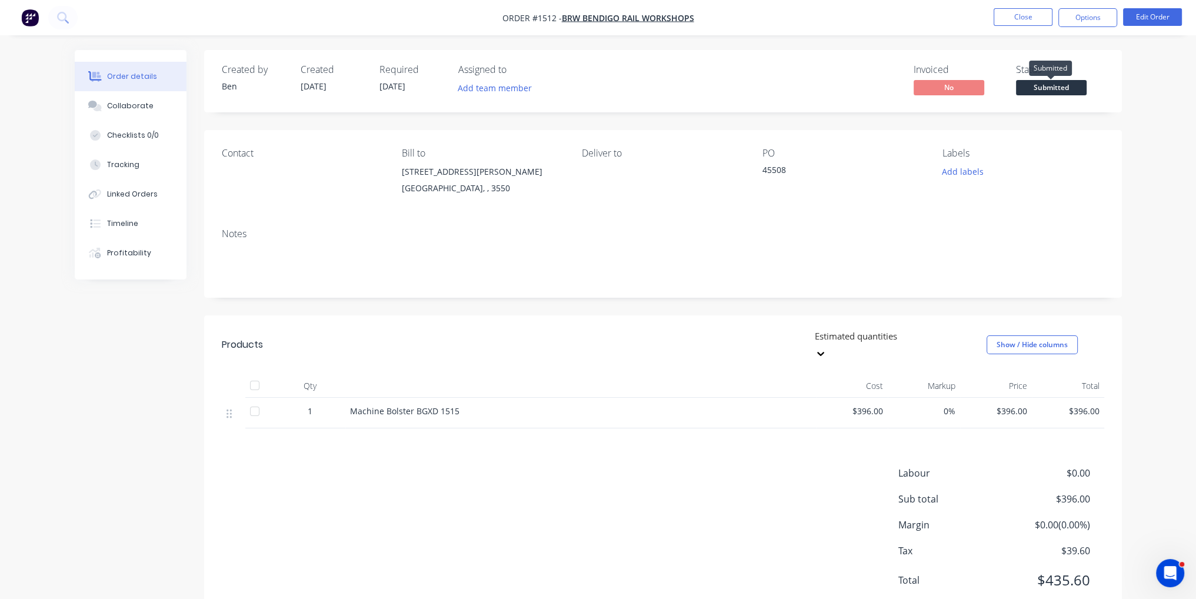
click at [1069, 86] on span "Submitted" at bounding box center [1051, 87] width 71 height 15
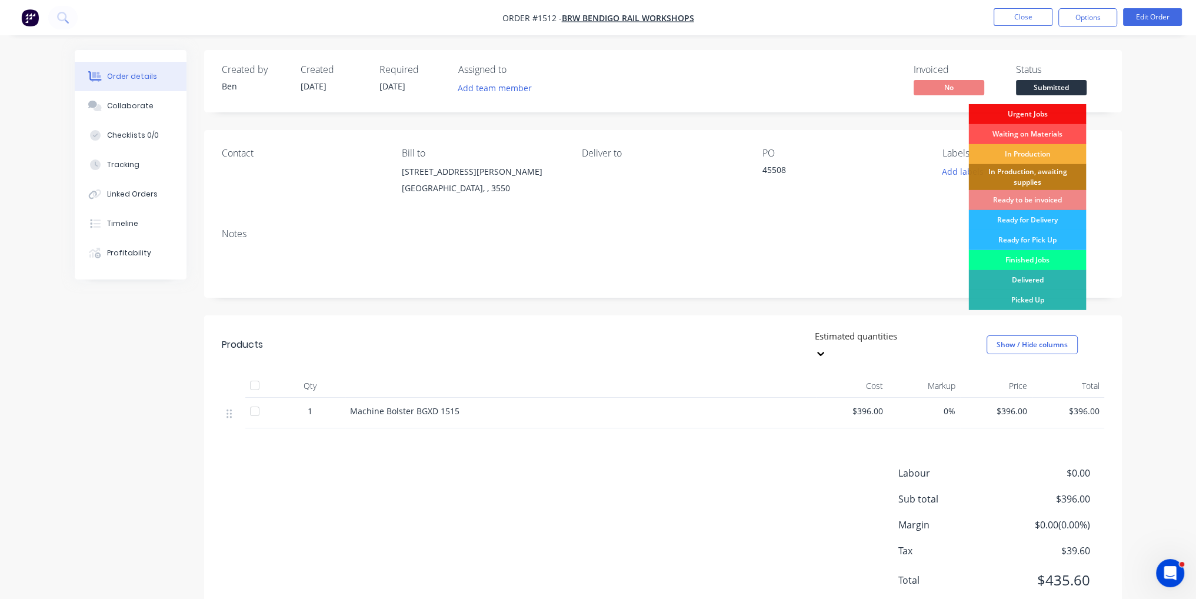
click at [1044, 262] on div "Finished Jobs" at bounding box center [1028, 260] width 118 height 20
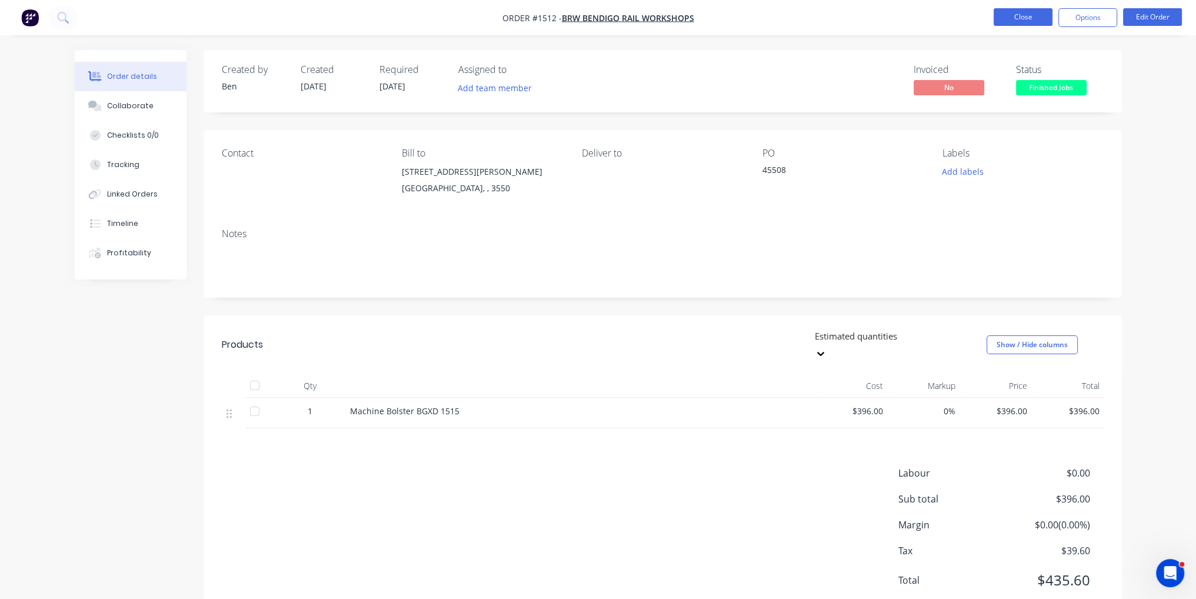
click at [1023, 12] on button "Close" at bounding box center [1023, 17] width 59 height 18
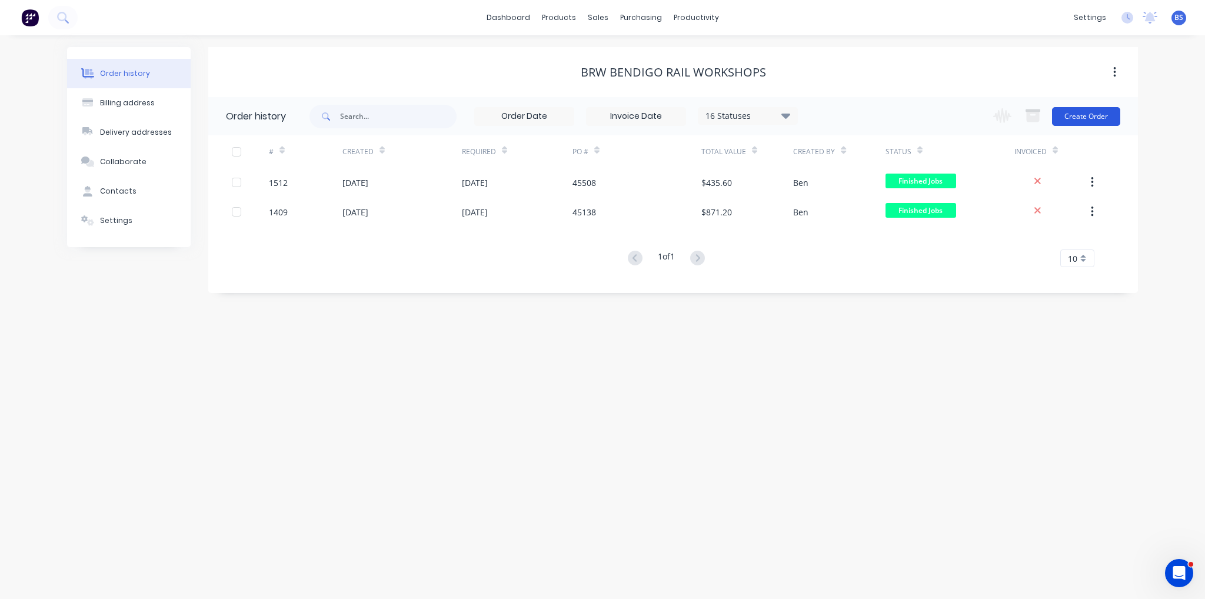
click at [1070, 121] on button "Create Order" at bounding box center [1086, 116] width 68 height 19
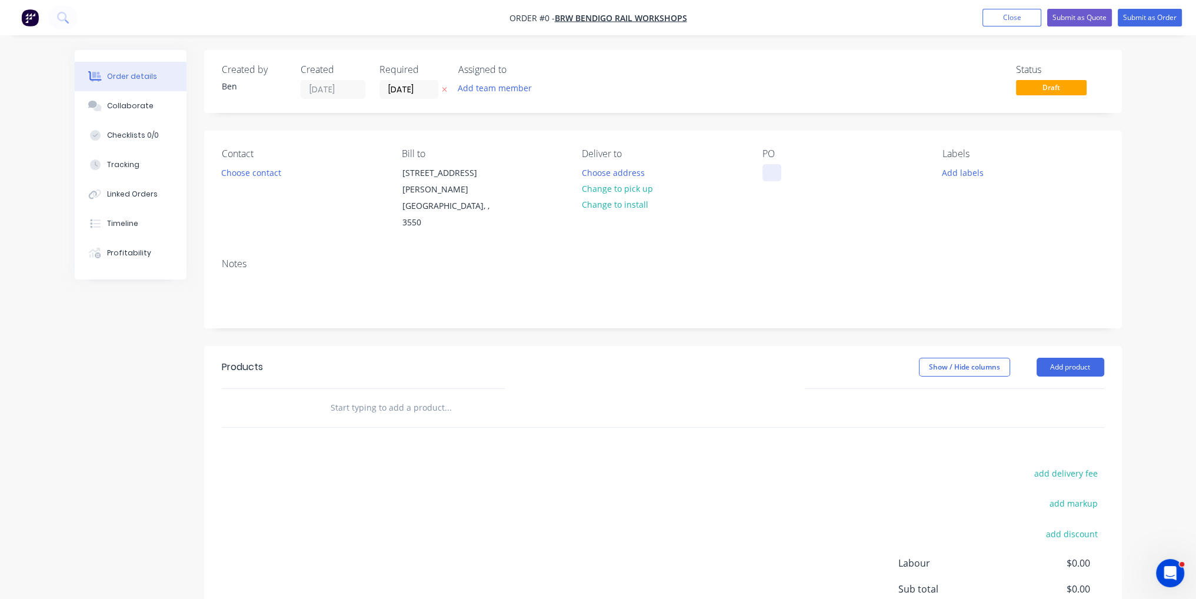
click at [767, 173] on div at bounding box center [772, 172] width 19 height 17
click at [1062, 331] on div "Order details Collaborate Checklists 0/0 Tracking Linked Orders Timeline Profit…" at bounding box center [598, 389] width 1071 height 678
click at [1059, 358] on button "Add product" at bounding box center [1071, 367] width 68 height 19
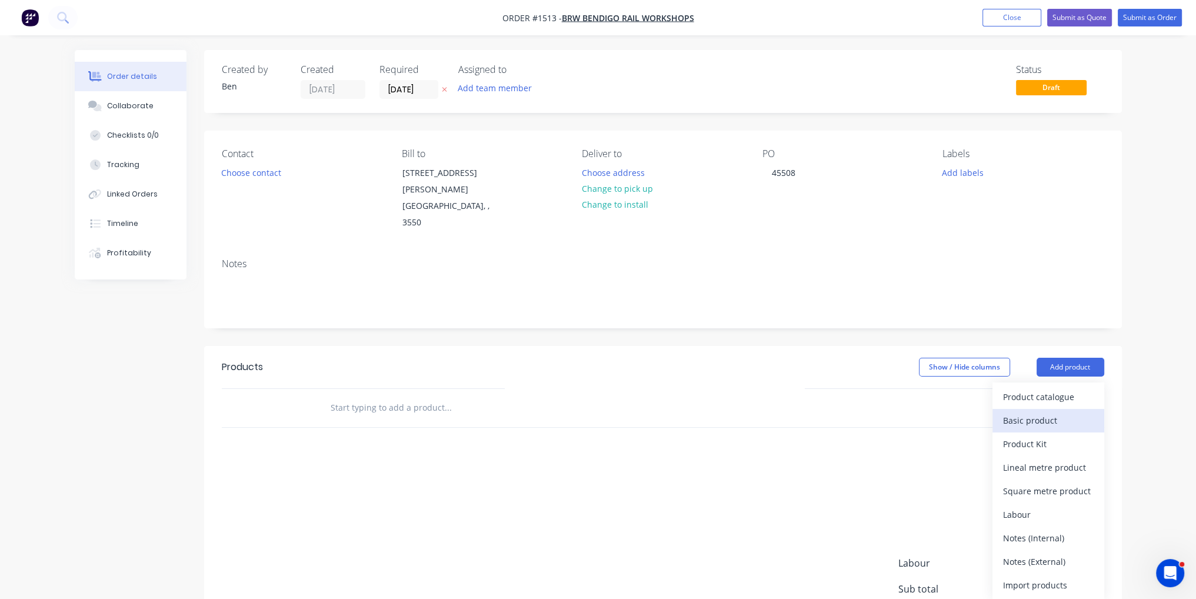
click at [1061, 412] on div "Basic product" at bounding box center [1048, 420] width 91 height 17
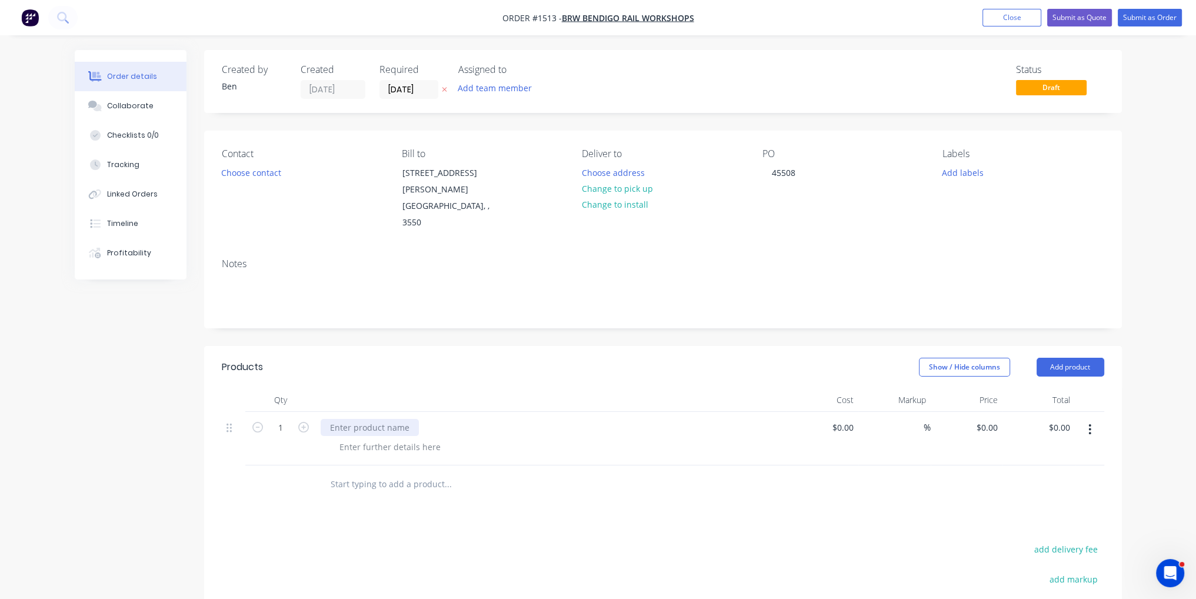
click at [349, 419] on div at bounding box center [370, 427] width 98 height 17
click at [845, 419] on input at bounding box center [844, 427] width 27 height 17
type input "$396.00"
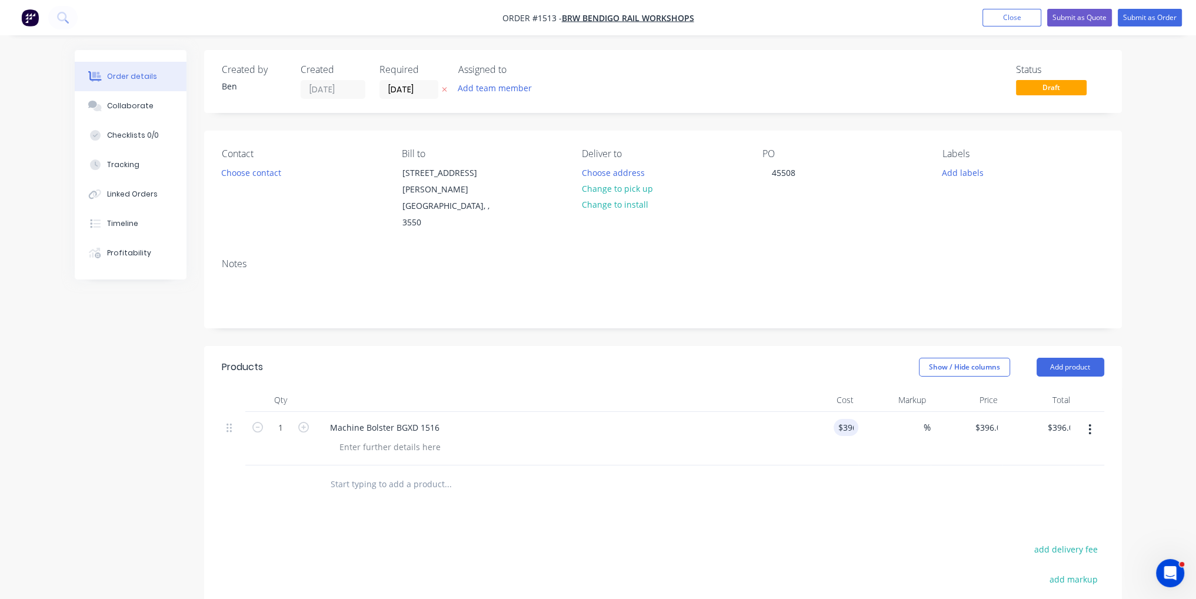
drag, startPoint x: 913, startPoint y: 511, endPoint x: 889, endPoint y: 507, distance: 23.9
click at [1157, 23] on button "Submit as Order" at bounding box center [1150, 18] width 64 height 18
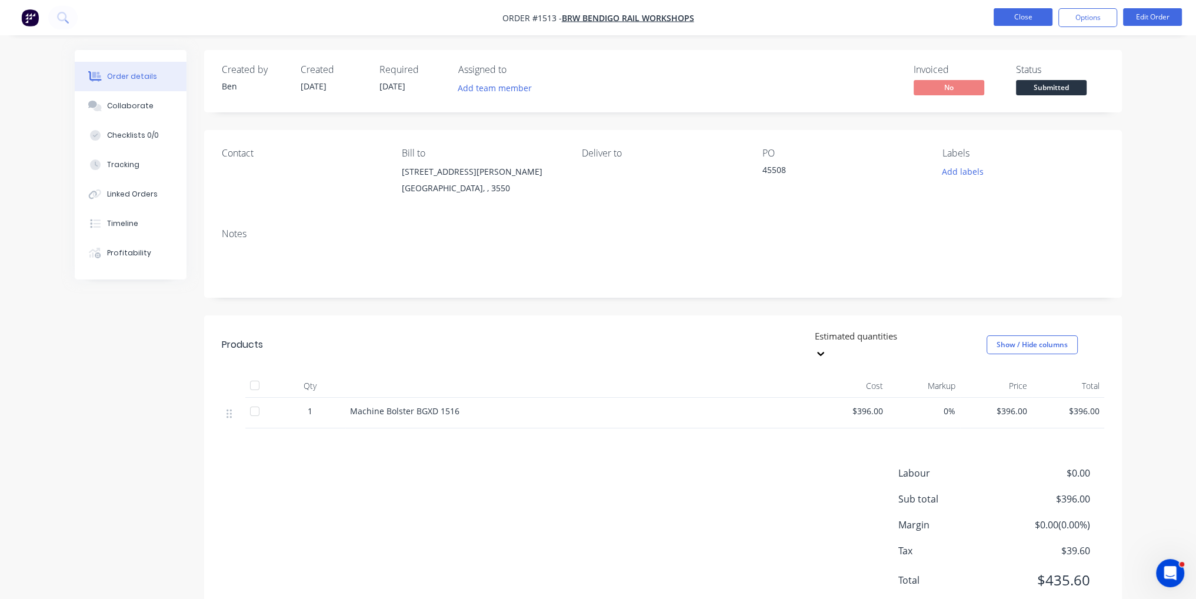
click at [1015, 16] on button "Close" at bounding box center [1023, 17] width 59 height 18
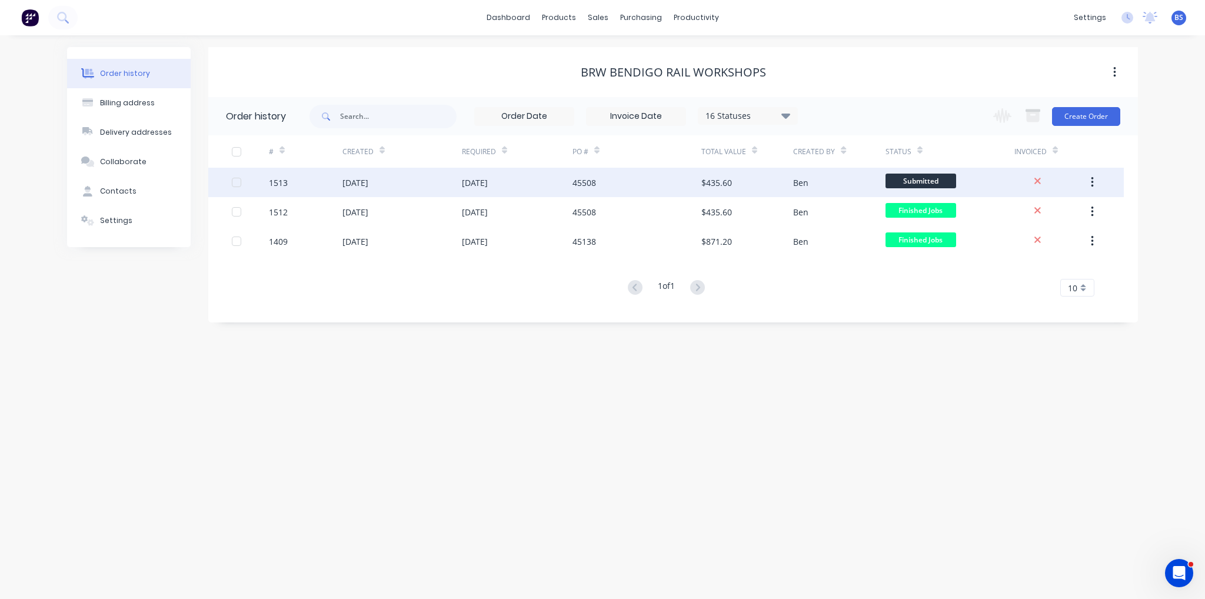
click at [923, 185] on span "Submitted" at bounding box center [921, 181] width 71 height 15
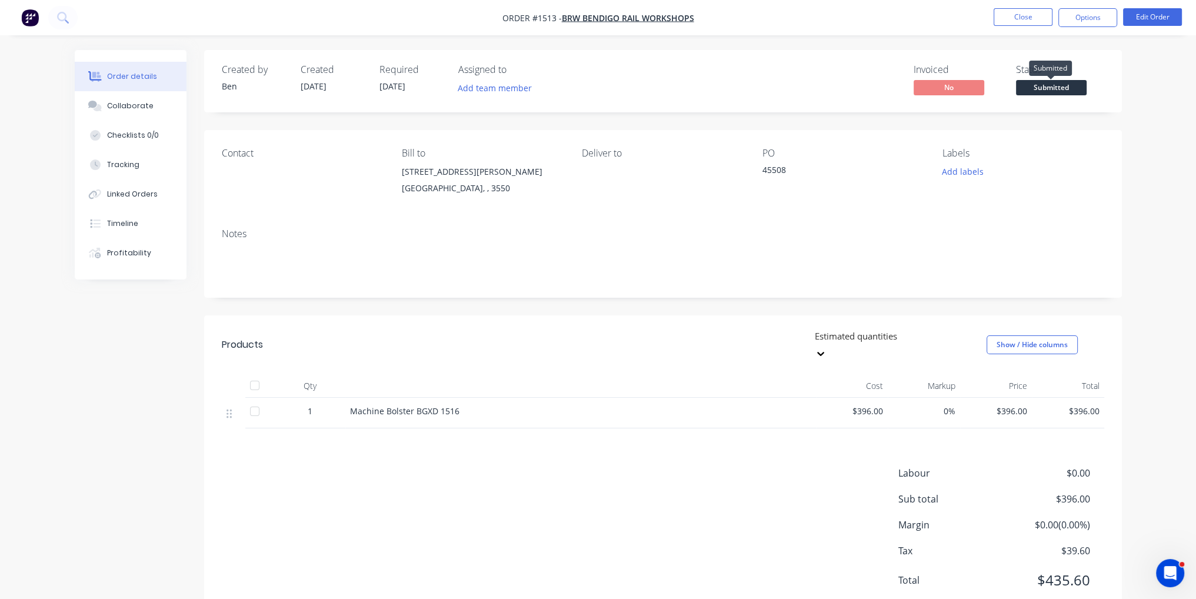
click at [1064, 86] on span "Submitted" at bounding box center [1051, 87] width 71 height 15
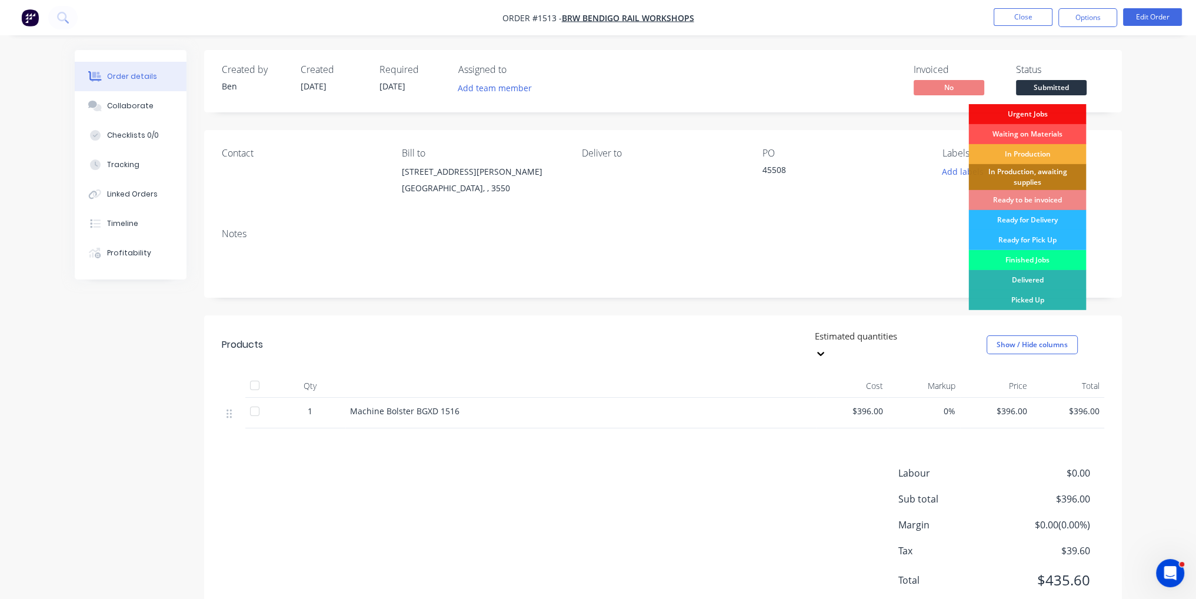
click at [1053, 258] on div "Finished Jobs" at bounding box center [1028, 260] width 118 height 20
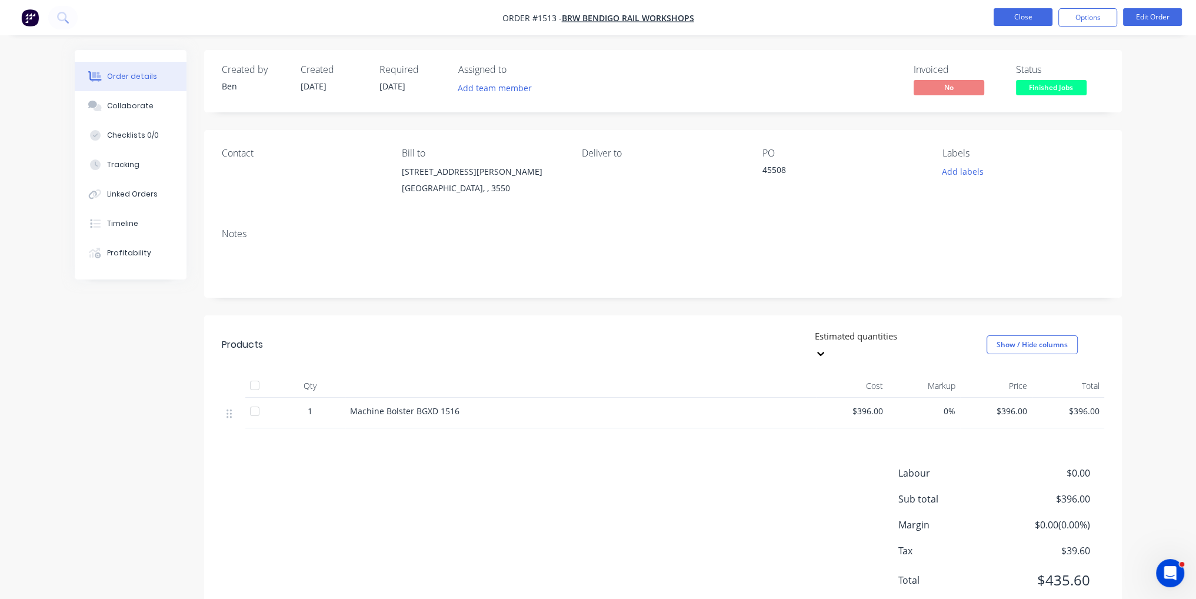
click at [1031, 17] on button "Close" at bounding box center [1023, 17] width 59 height 18
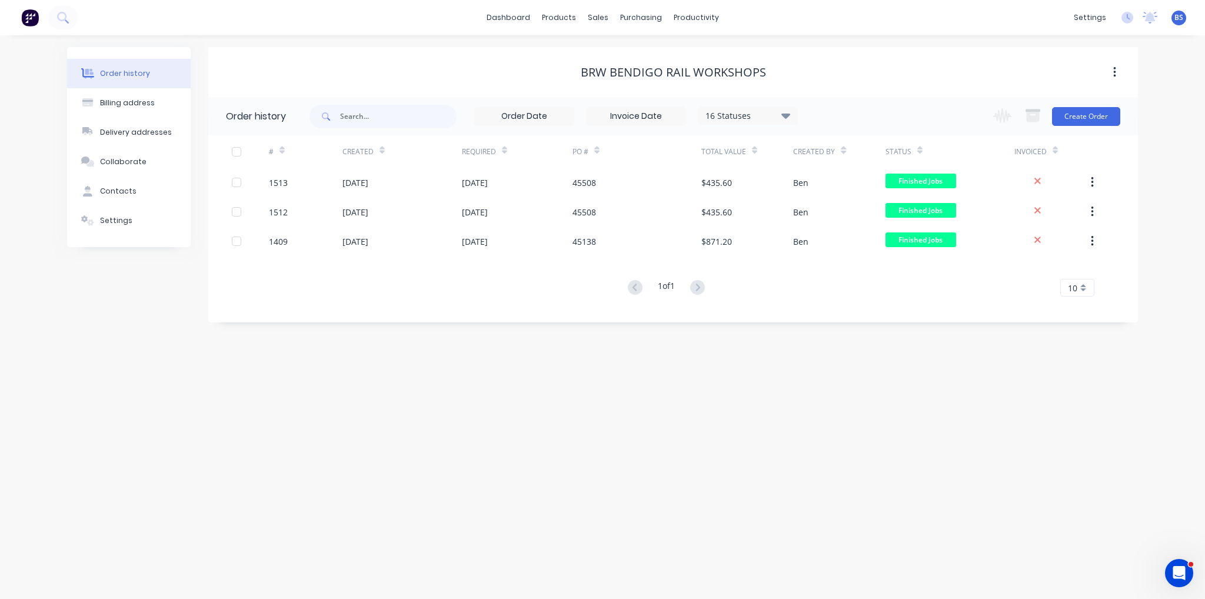
click at [952, 481] on div "Order history Billing address Delivery addresses Collaborate Contacts Settings …" at bounding box center [602, 317] width 1205 height 564
click at [621, 66] on link "Sales Orders" at bounding box center [660, 56] width 156 height 24
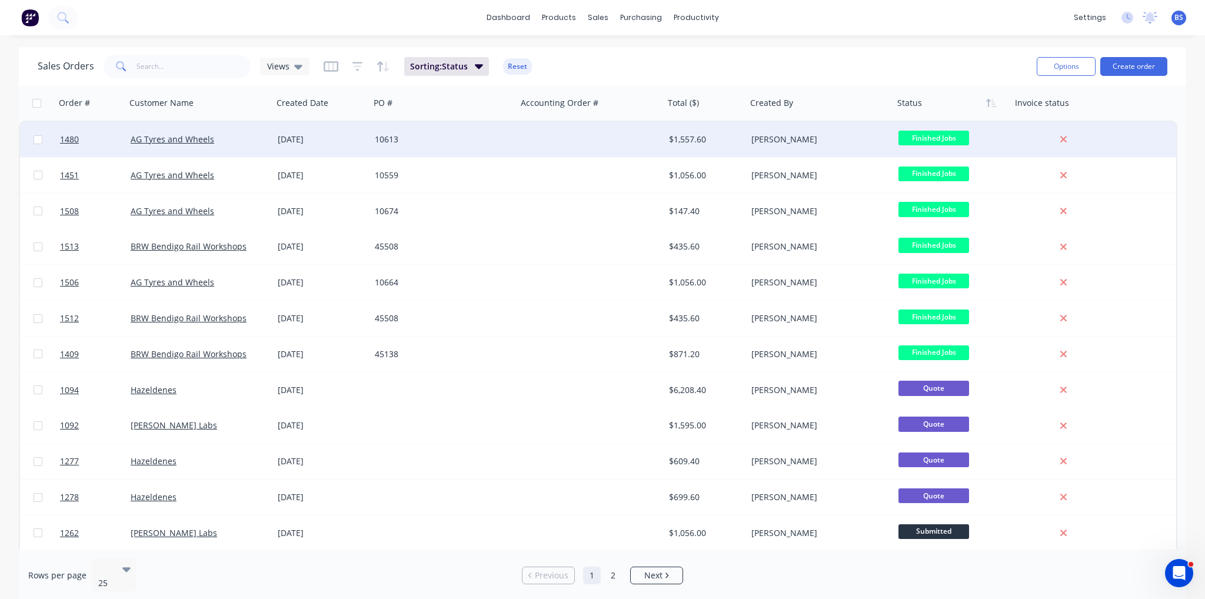
click at [292, 138] on div "[DATE]" at bounding box center [322, 140] width 88 height 12
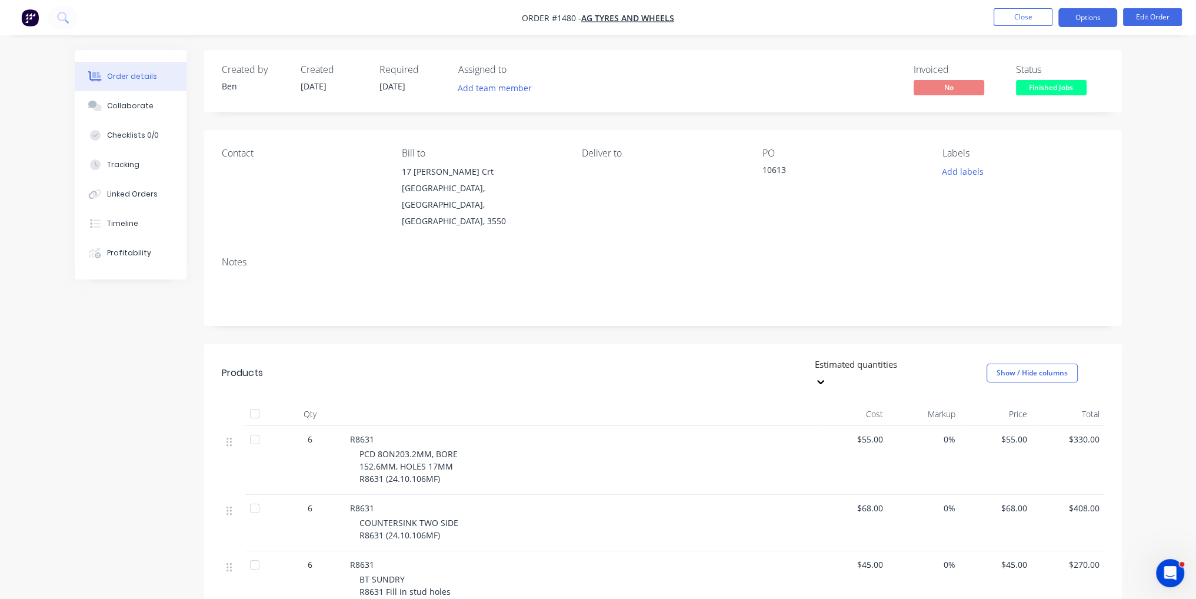
click at [1107, 21] on button "Options" at bounding box center [1088, 17] width 59 height 19
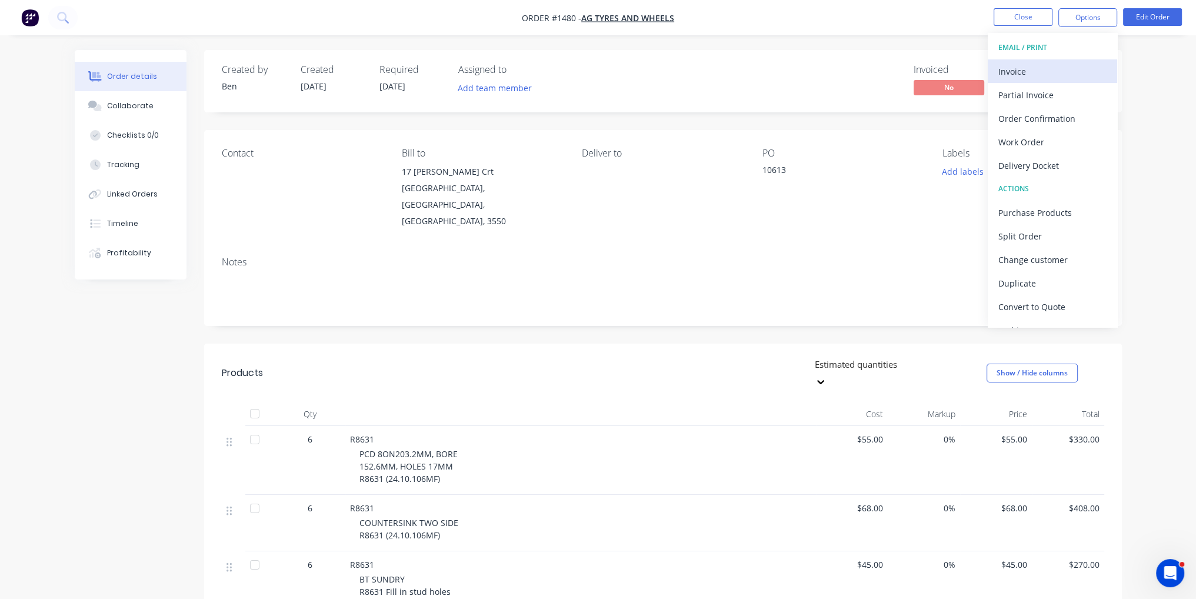
click at [1045, 79] on button "Invoice" at bounding box center [1052, 71] width 129 height 24
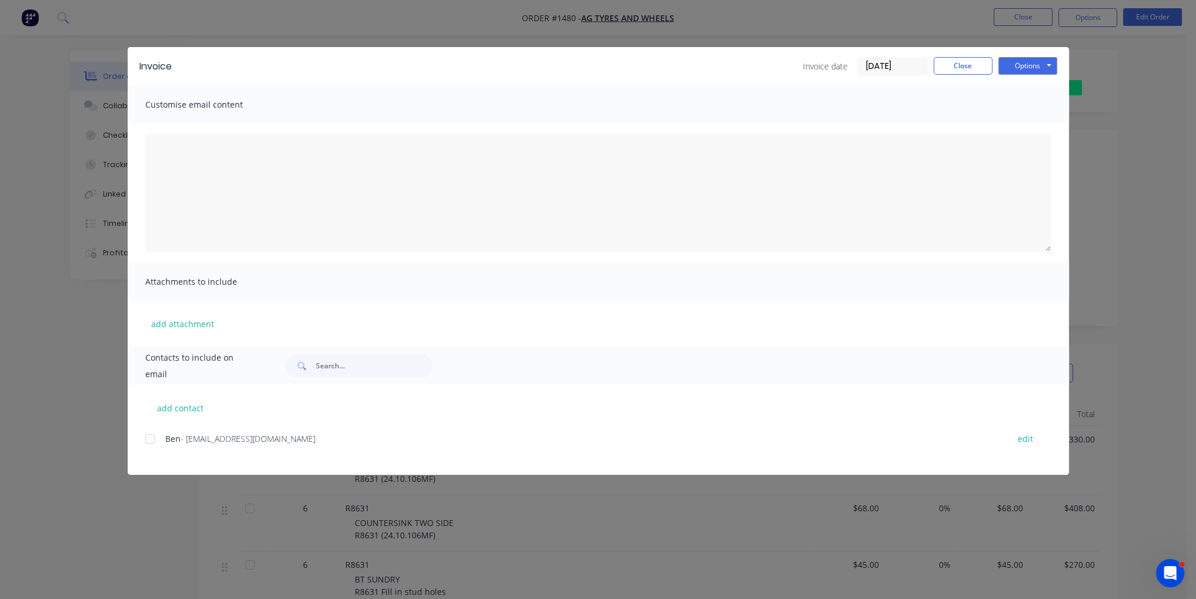
click at [146, 438] on div at bounding box center [150, 439] width 24 height 24
click at [1026, 67] on button "Options" at bounding box center [1028, 66] width 59 height 18
click at [1036, 130] on button "Email" at bounding box center [1036, 125] width 75 height 19
click at [966, 65] on button "Close" at bounding box center [963, 66] width 59 height 18
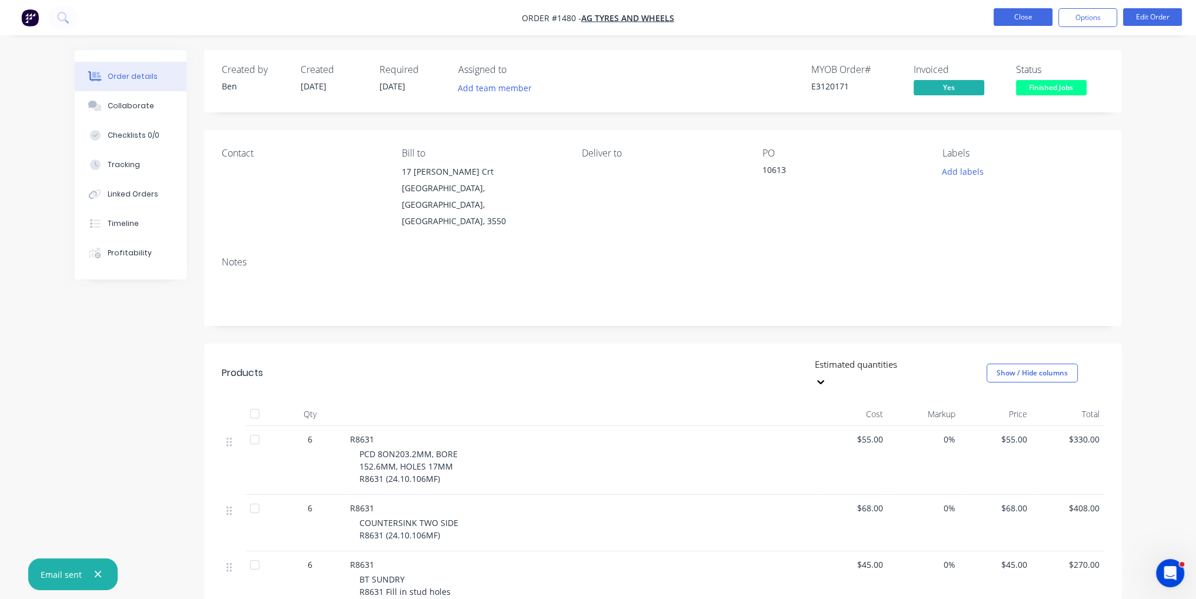
click at [1025, 22] on button "Close" at bounding box center [1023, 17] width 59 height 18
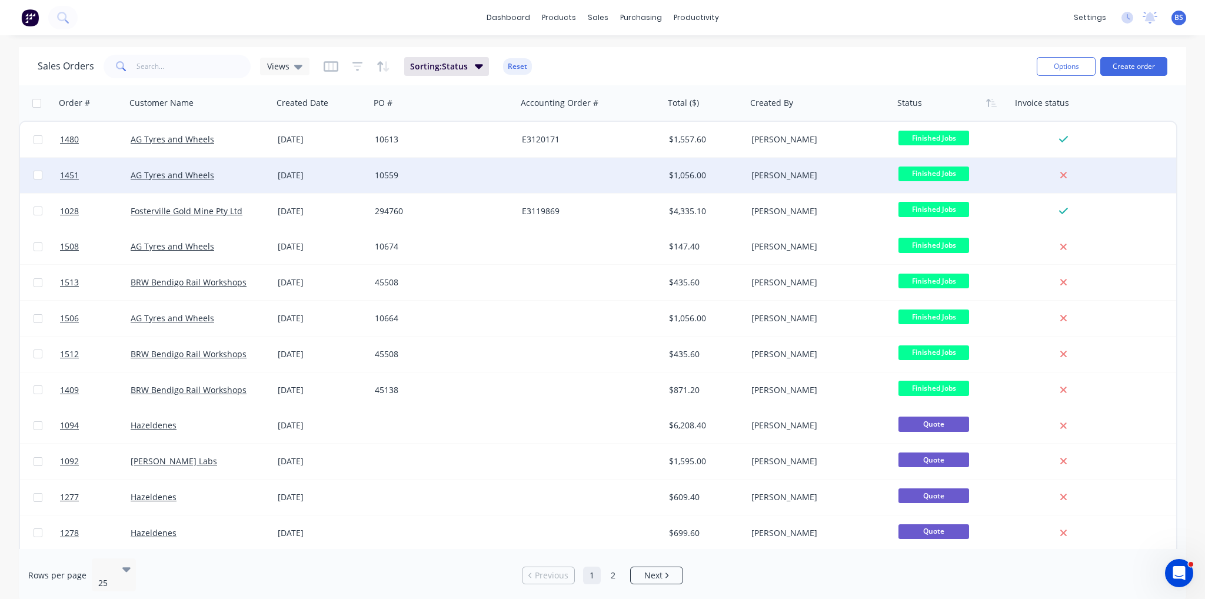
click at [1027, 182] on div at bounding box center [1065, 175] width 109 height 35
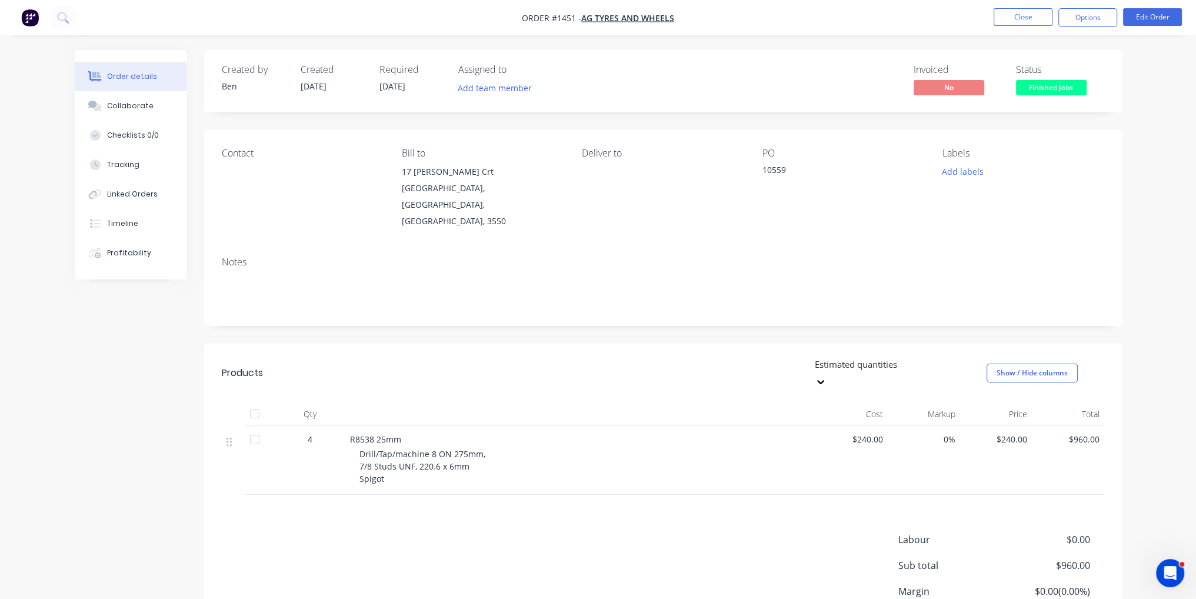
click at [1081, 28] on nav "Order #1451 - AG Tyres and Wheels Close Options Edit Order" at bounding box center [598, 17] width 1196 height 35
click at [1089, 19] on button "Options" at bounding box center [1088, 17] width 59 height 19
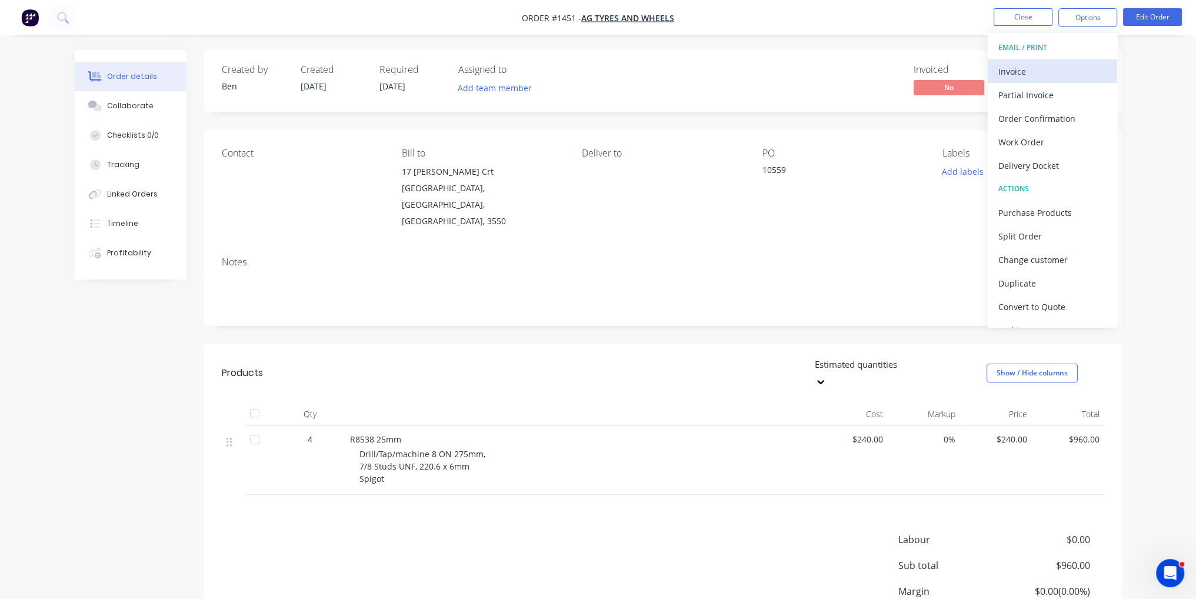
click at [1081, 71] on div "Invoice" at bounding box center [1053, 71] width 108 height 17
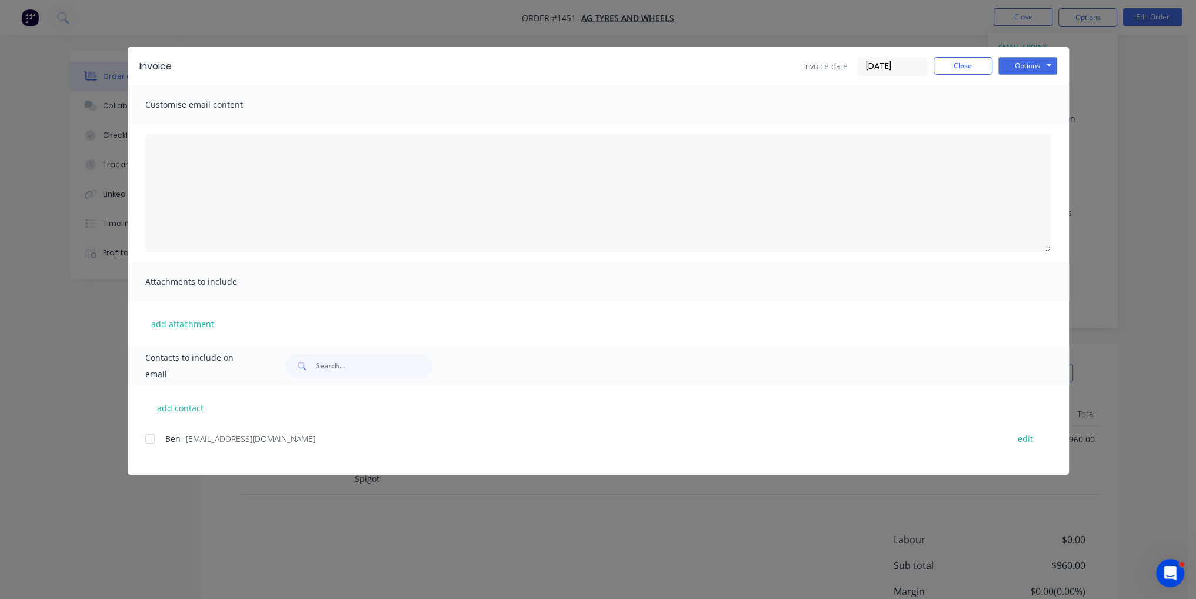
click at [160, 435] on div at bounding box center [150, 439] width 24 height 24
click at [1036, 69] on button "Options" at bounding box center [1028, 66] width 59 height 18
click at [1036, 132] on button "Email" at bounding box center [1036, 125] width 75 height 19
click at [964, 72] on button "Close" at bounding box center [963, 66] width 59 height 18
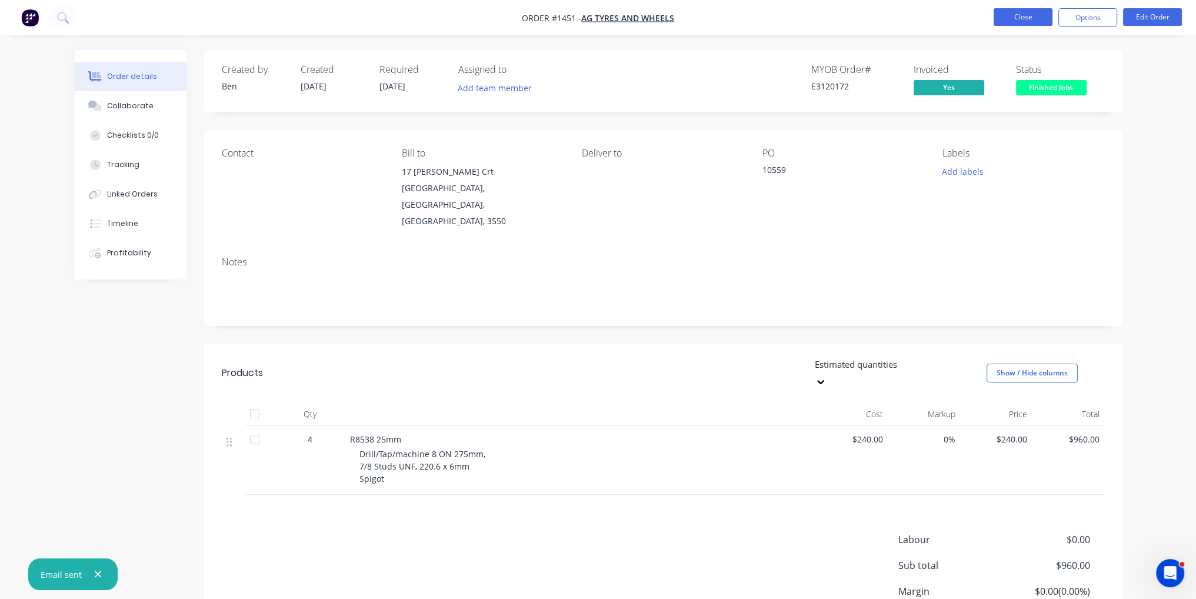
click at [1024, 12] on button "Close" at bounding box center [1023, 17] width 59 height 18
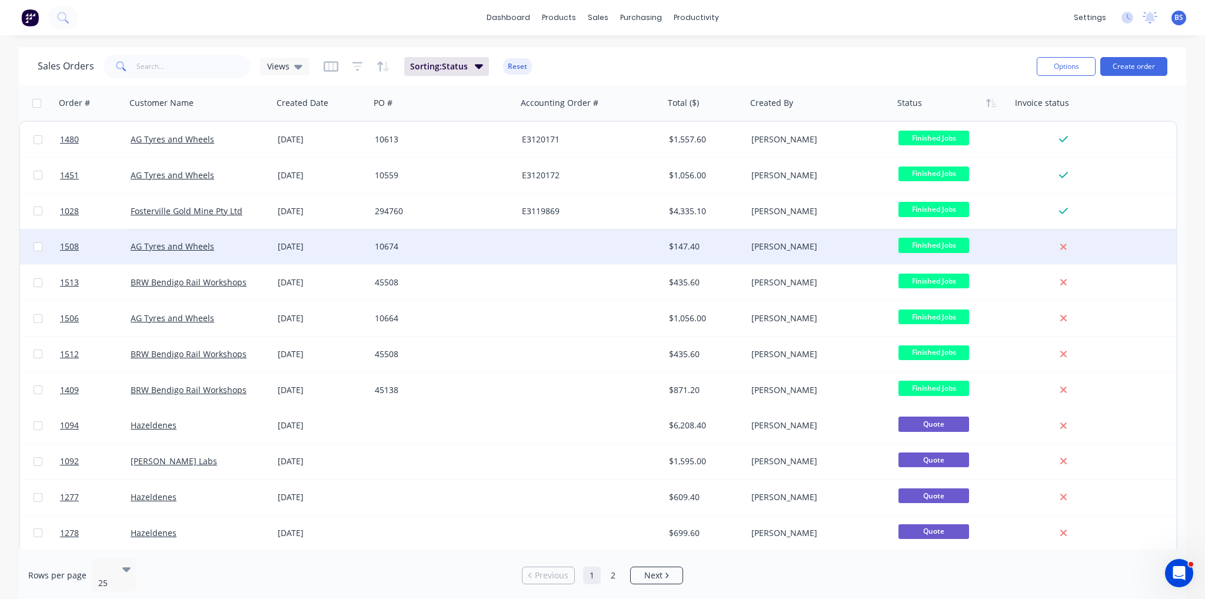
click at [844, 249] on div "[PERSON_NAME]" at bounding box center [816, 247] width 131 height 12
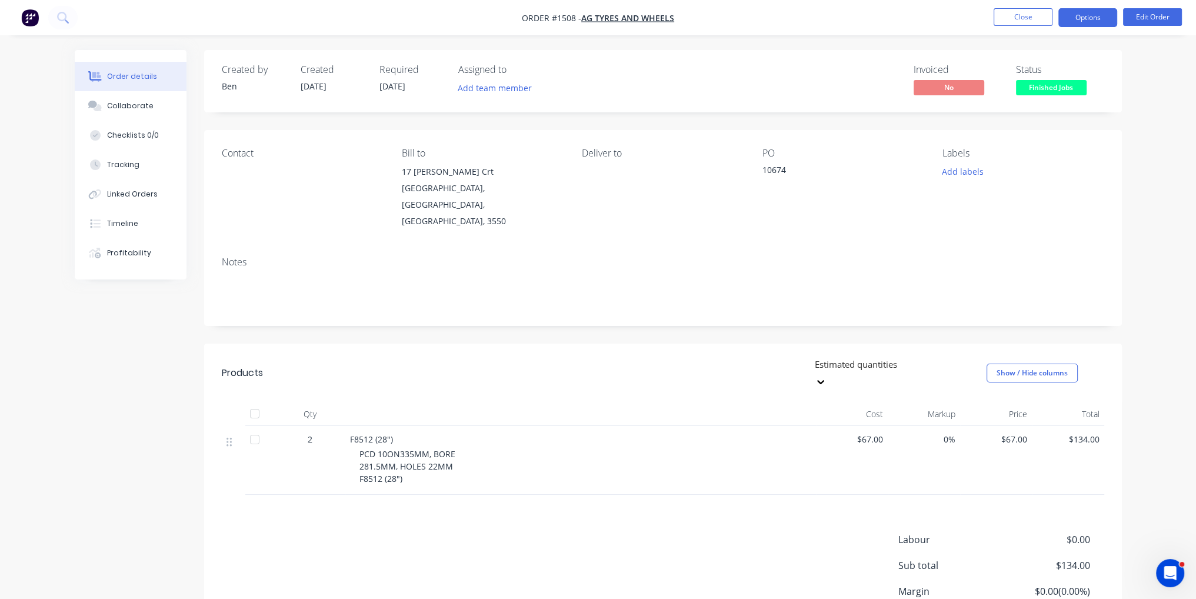
click at [1086, 21] on button "Options" at bounding box center [1088, 17] width 59 height 19
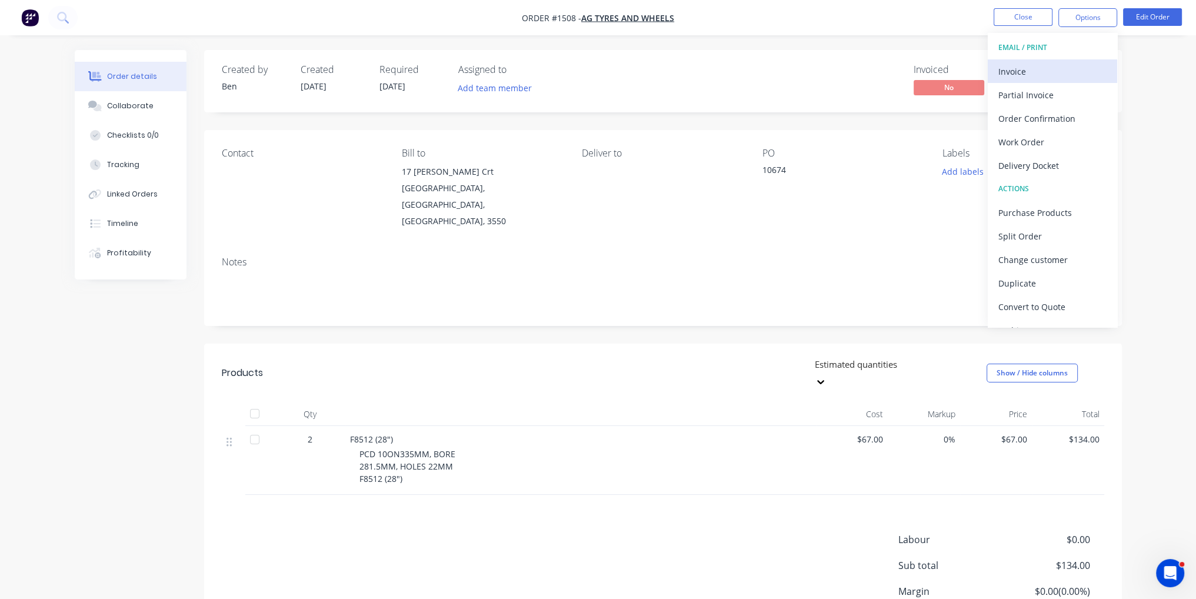
click at [1071, 71] on div "Invoice" at bounding box center [1053, 71] width 108 height 17
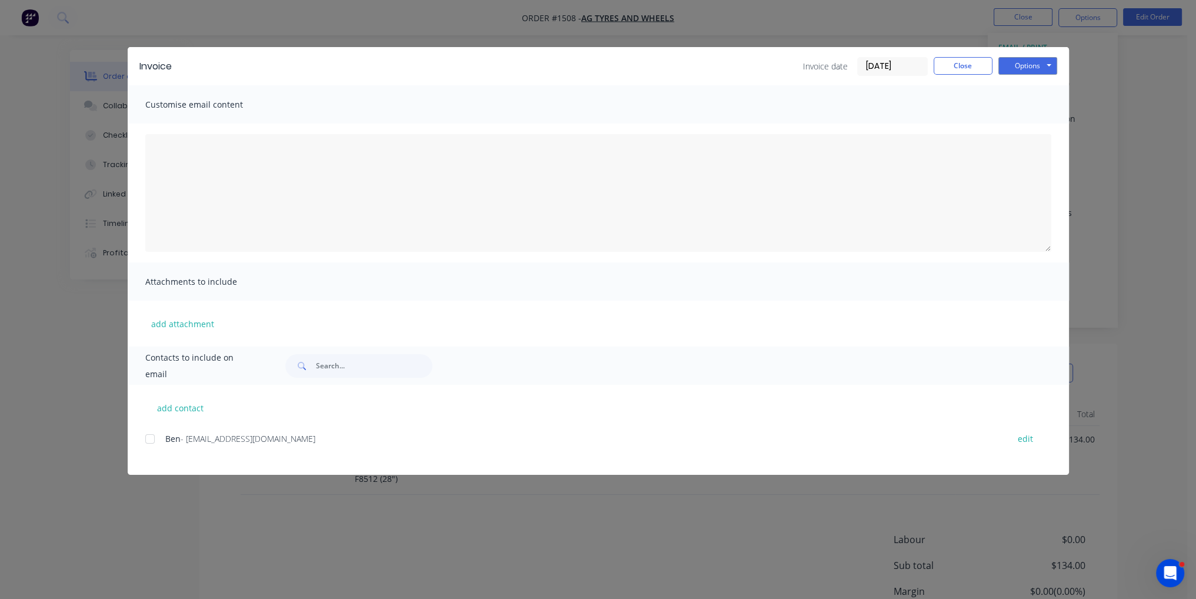
click at [155, 432] on div at bounding box center [150, 439] width 24 height 24
click at [1050, 62] on button "Options" at bounding box center [1028, 66] width 59 height 18
click at [1046, 129] on button "Email" at bounding box center [1036, 125] width 75 height 19
click at [972, 69] on button "Close" at bounding box center [963, 66] width 59 height 18
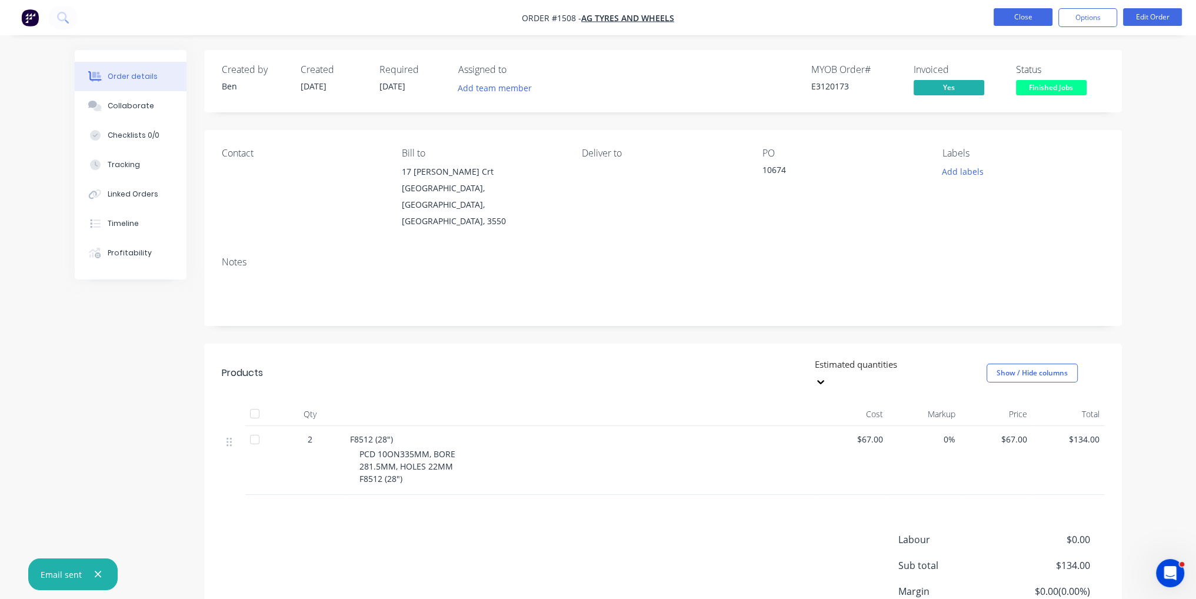
click at [1023, 19] on button "Close" at bounding box center [1023, 17] width 59 height 18
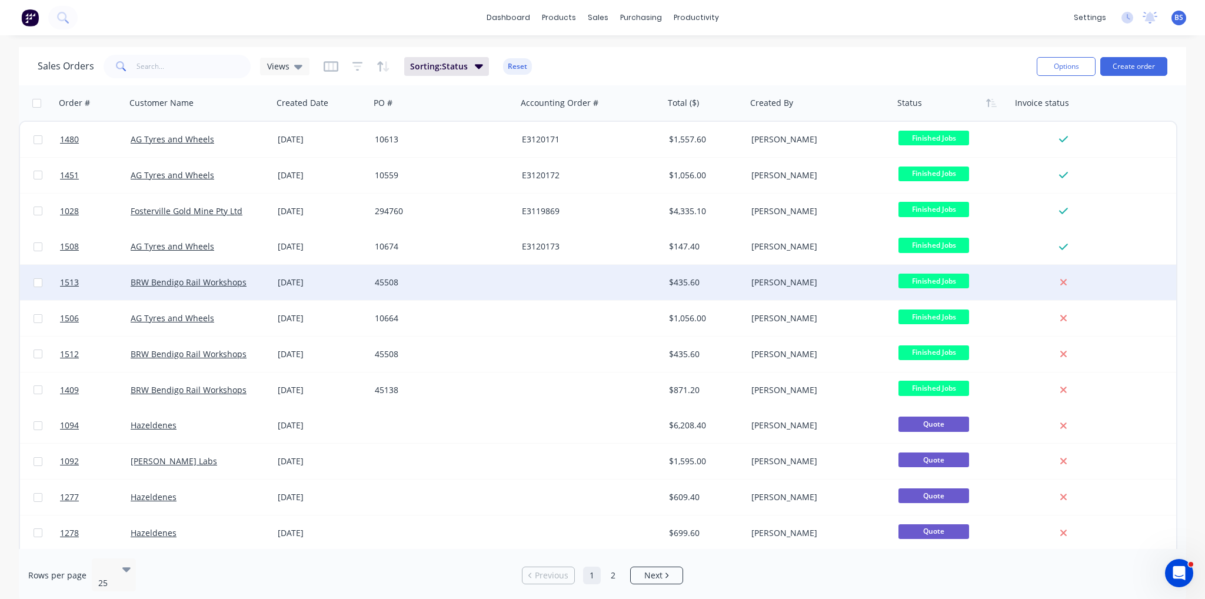
click at [831, 287] on div "[PERSON_NAME]" at bounding box center [816, 283] width 131 height 12
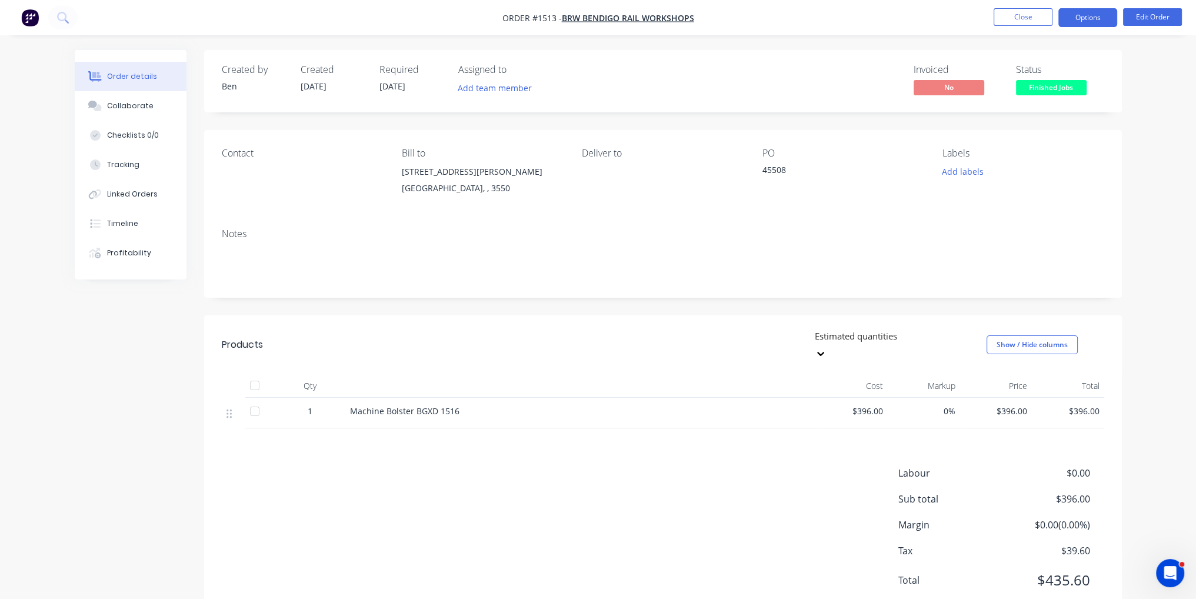
click at [1092, 19] on button "Options" at bounding box center [1088, 17] width 59 height 19
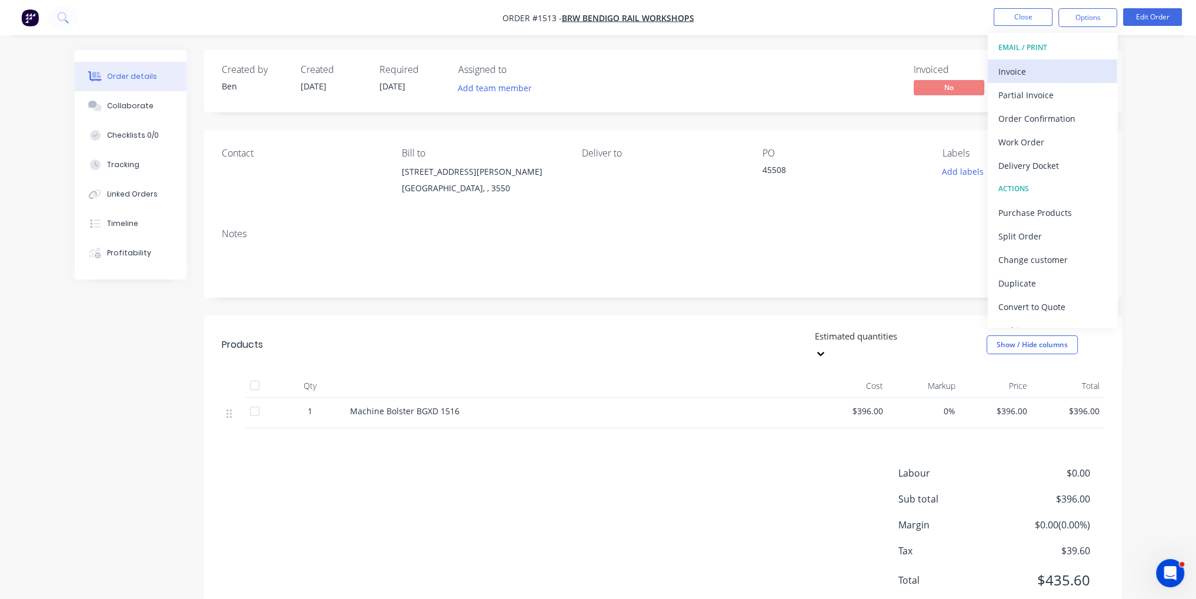
click at [1069, 81] on button "Invoice" at bounding box center [1052, 71] width 129 height 24
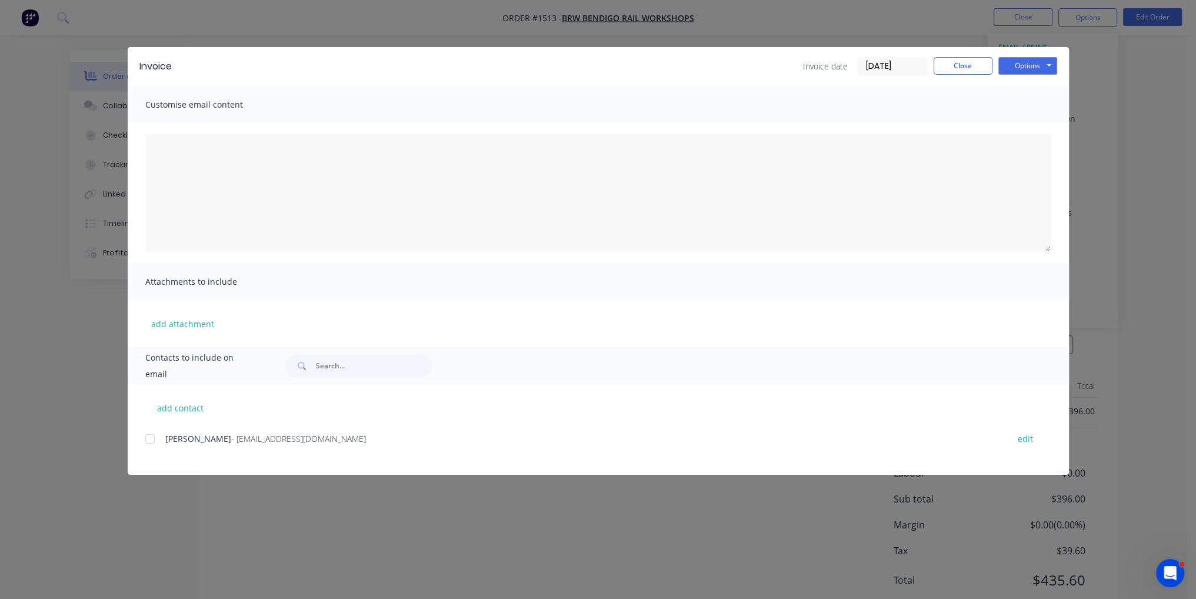
click at [249, 439] on span "- [EMAIL_ADDRESS][DOMAIN_NAME]" at bounding box center [298, 438] width 135 height 11
click at [151, 436] on div at bounding box center [150, 439] width 24 height 24
click at [1039, 71] on button "Options" at bounding box center [1028, 66] width 59 height 18
click at [1041, 132] on button "Email" at bounding box center [1036, 125] width 75 height 19
click at [972, 66] on button "Close" at bounding box center [963, 66] width 59 height 18
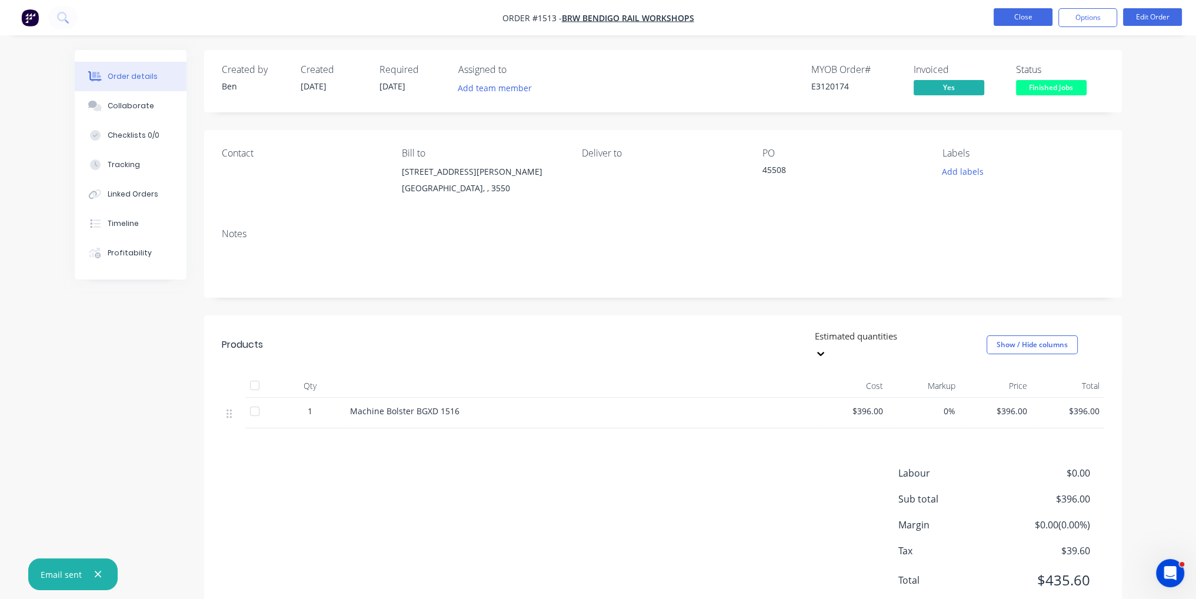
click at [1035, 17] on button "Close" at bounding box center [1023, 17] width 59 height 18
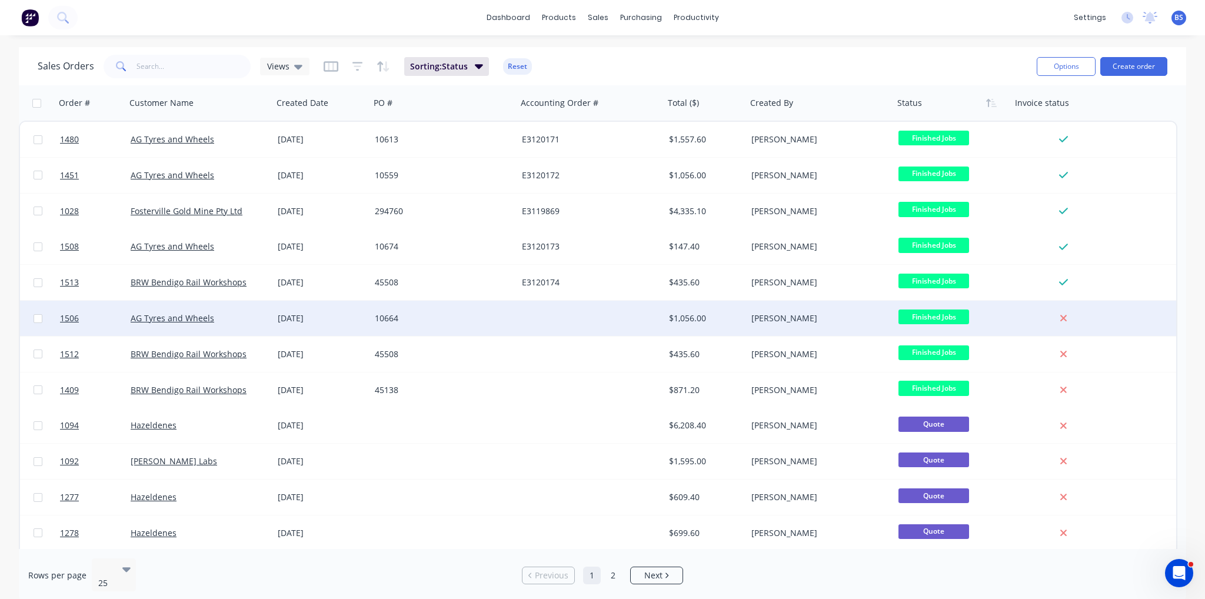
click at [692, 320] on div "$1,056.00" at bounding box center [703, 318] width 69 height 12
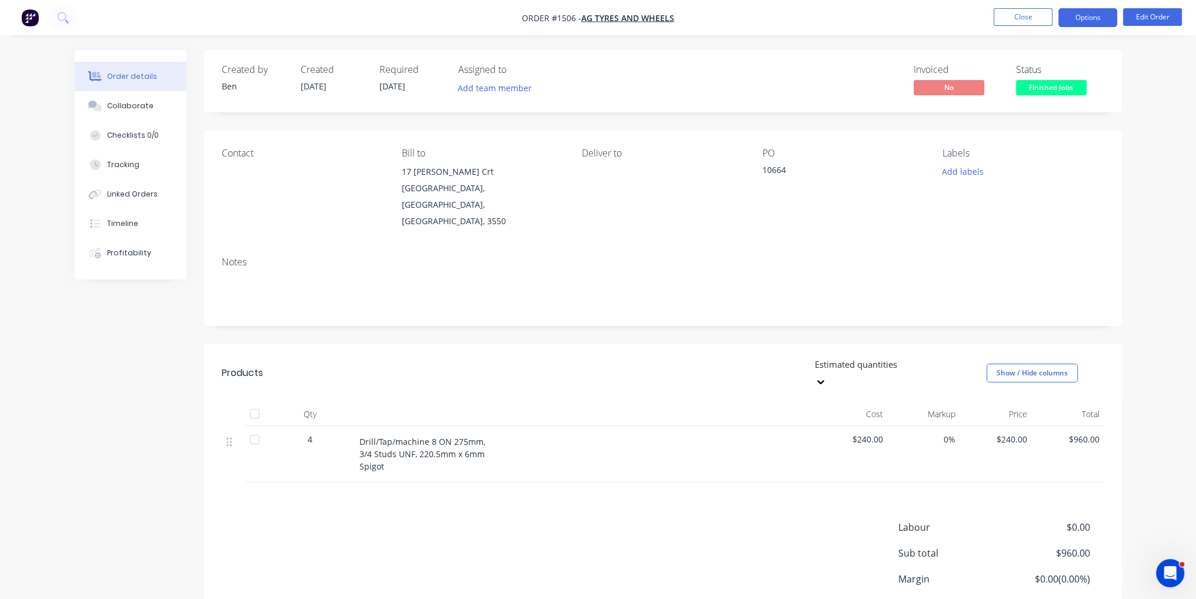
click at [1080, 21] on button "Options" at bounding box center [1088, 17] width 59 height 19
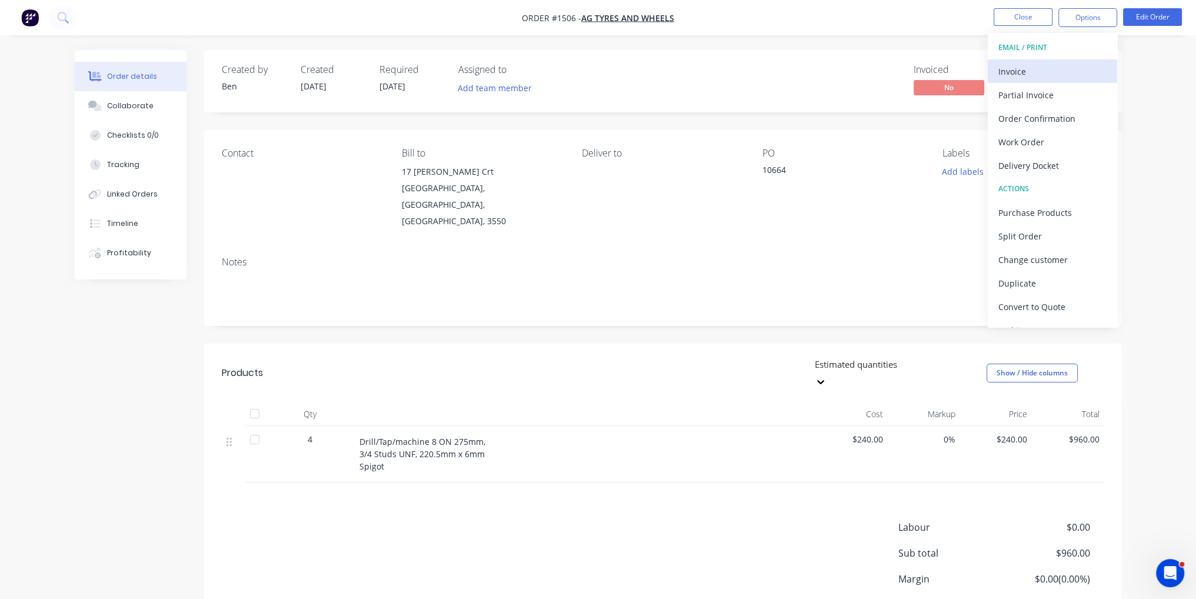
click at [1087, 66] on div "Invoice" at bounding box center [1053, 71] width 108 height 17
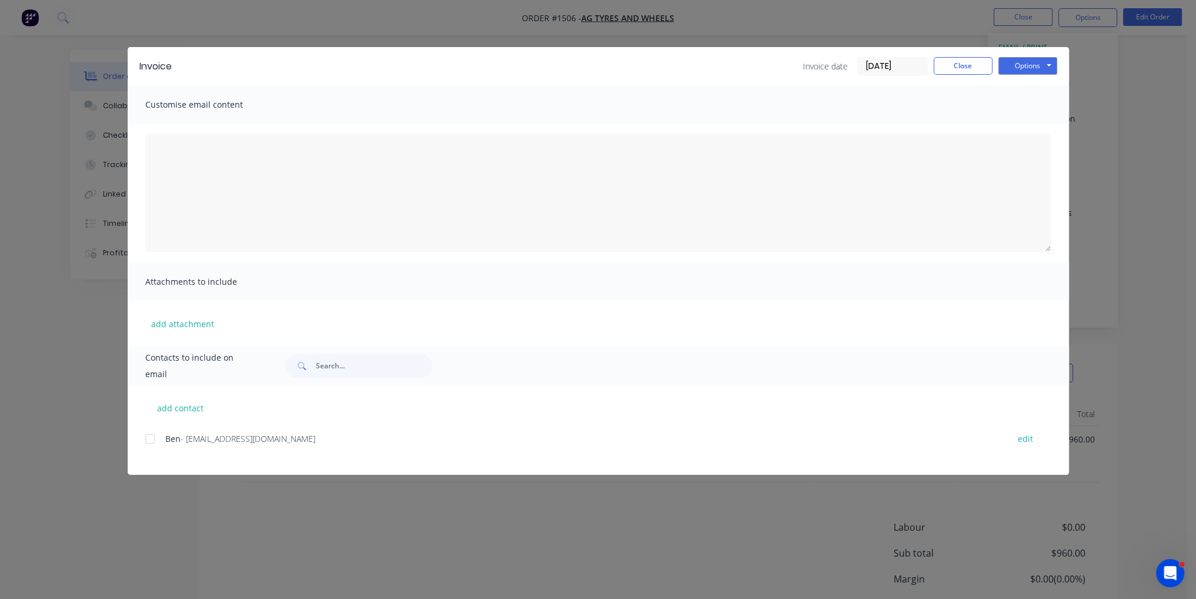
click at [225, 426] on div "add contact Ben - [EMAIL_ADDRESS][DOMAIN_NAME] edit" at bounding box center [598, 430] width 941 height 90
click at [208, 442] on span "- [EMAIL_ADDRESS][DOMAIN_NAME]" at bounding box center [248, 438] width 135 height 11
click at [149, 438] on div at bounding box center [150, 439] width 24 height 24
click at [1043, 62] on button "Options" at bounding box center [1028, 66] width 59 height 18
click at [1041, 125] on button "Email" at bounding box center [1036, 125] width 75 height 19
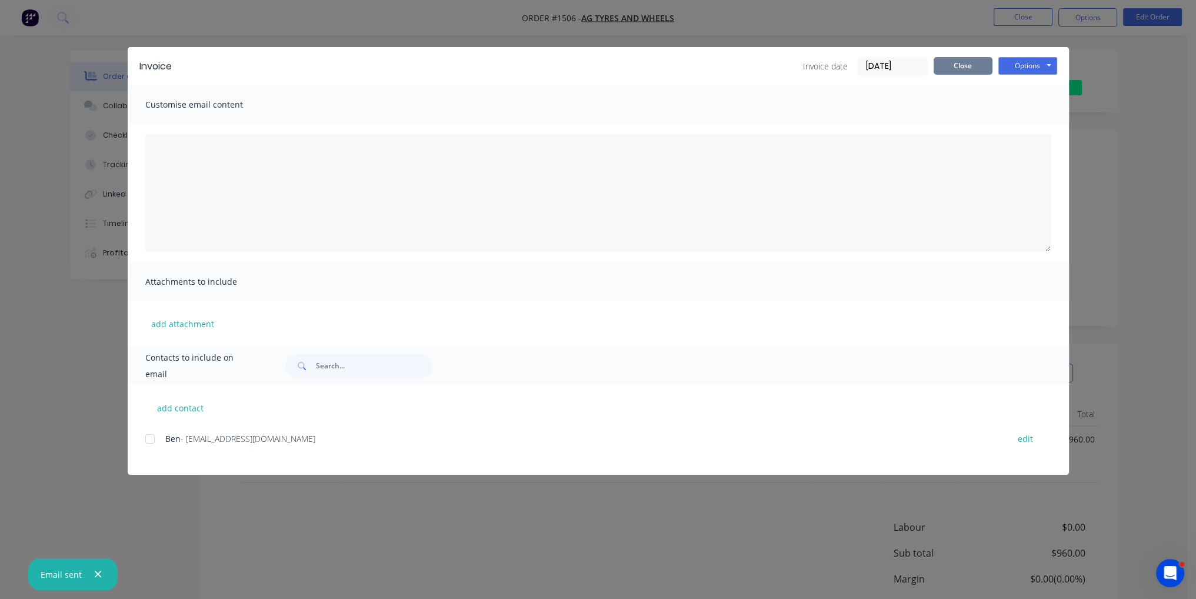
click at [965, 62] on button "Close" at bounding box center [963, 66] width 59 height 18
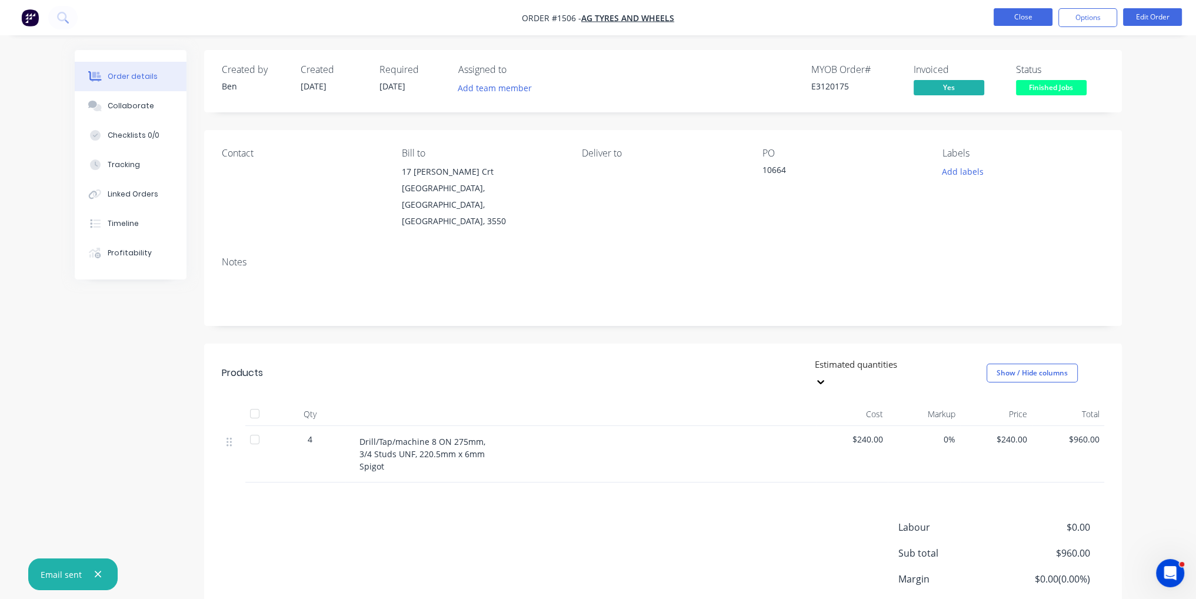
click at [1034, 12] on button "Close" at bounding box center [1023, 17] width 59 height 18
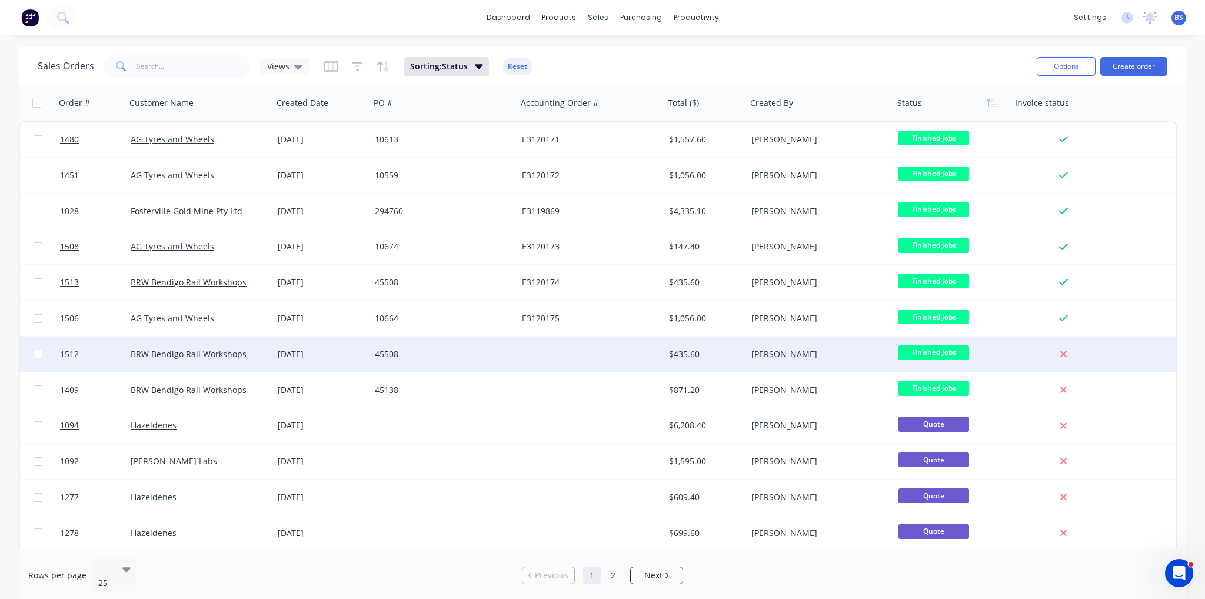
click at [504, 360] on div "45508" at bounding box center [443, 354] width 147 height 35
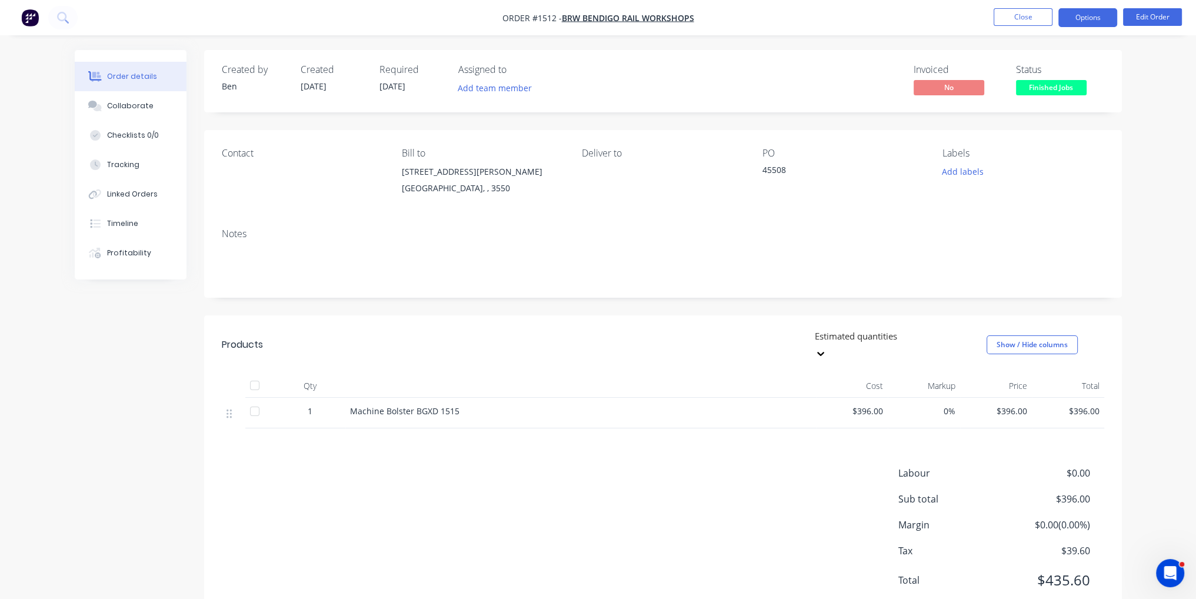
click at [1091, 12] on button "Options" at bounding box center [1088, 17] width 59 height 19
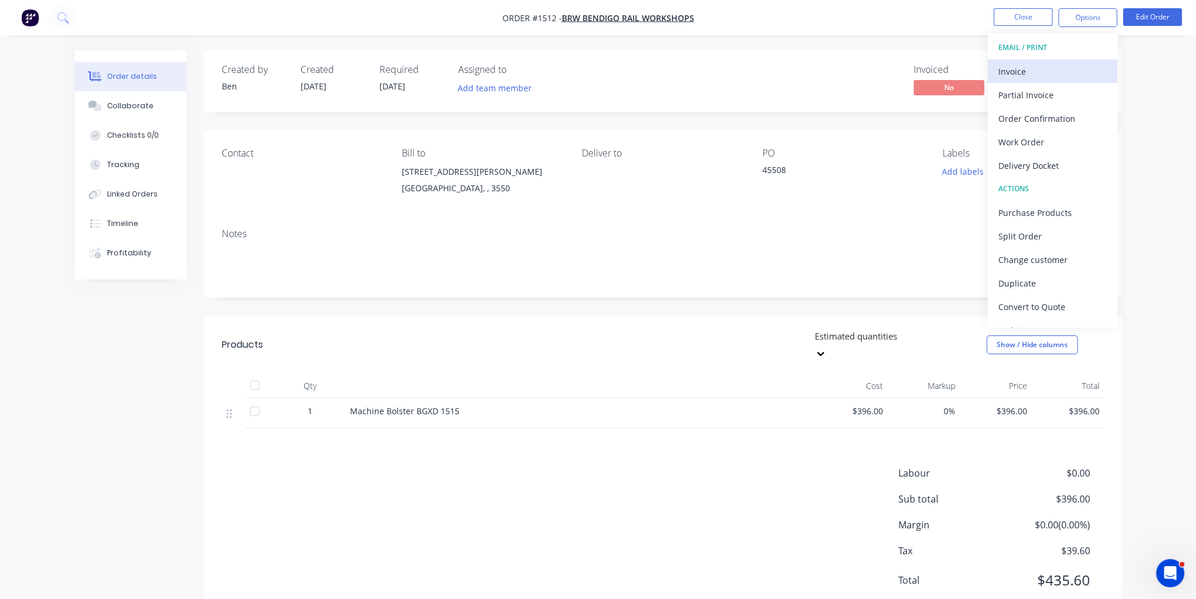
click at [1081, 65] on div "Invoice" at bounding box center [1053, 71] width 108 height 17
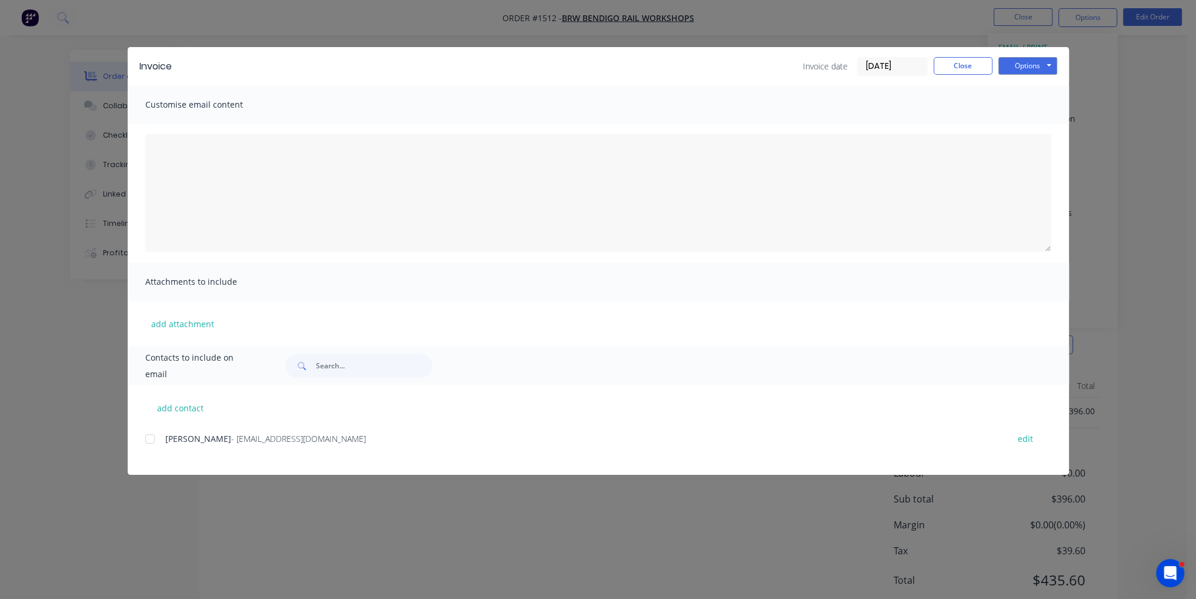
click at [165, 435] on span "[PERSON_NAME]" at bounding box center [198, 438] width 66 height 11
click at [149, 441] on div at bounding box center [150, 439] width 24 height 24
click at [1047, 64] on button "Options" at bounding box center [1028, 66] width 59 height 18
click at [1044, 127] on button "Email" at bounding box center [1036, 125] width 75 height 19
drag, startPoint x: 965, startPoint y: 65, endPoint x: 979, endPoint y: 65, distance: 13.5
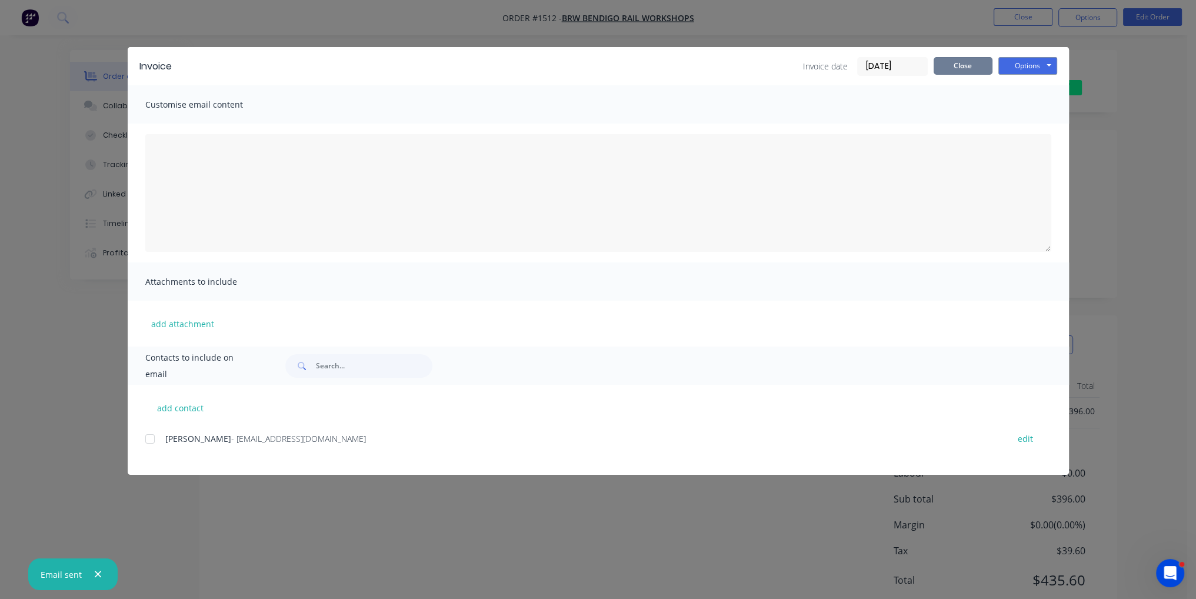
click at [972, 65] on button "Close" at bounding box center [963, 66] width 59 height 18
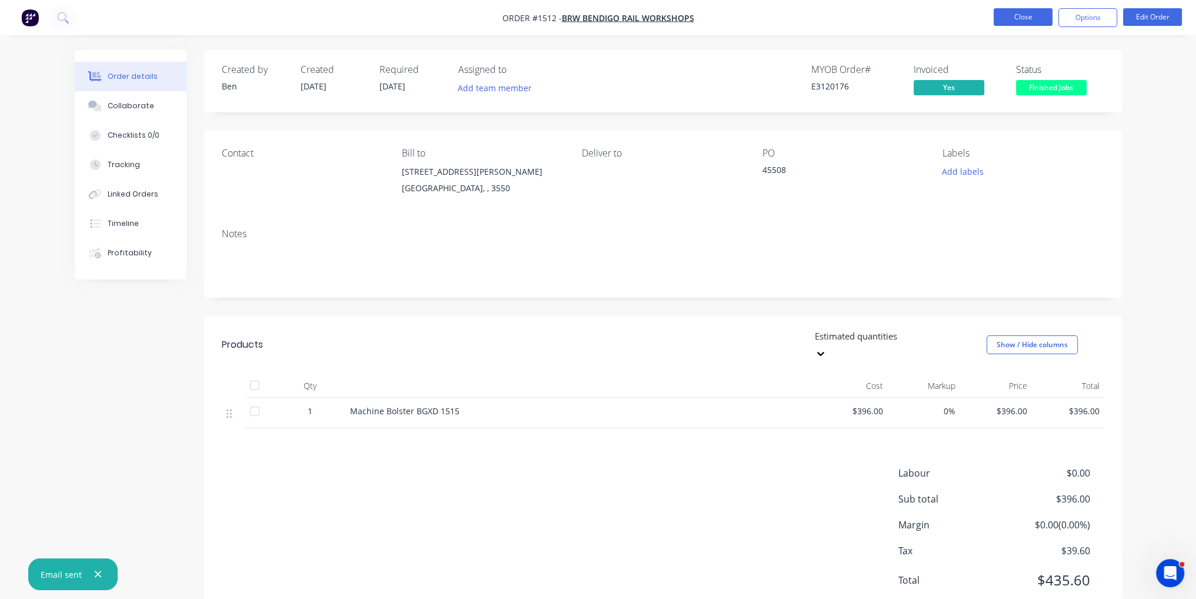
click at [1026, 11] on button "Close" at bounding box center [1023, 17] width 59 height 18
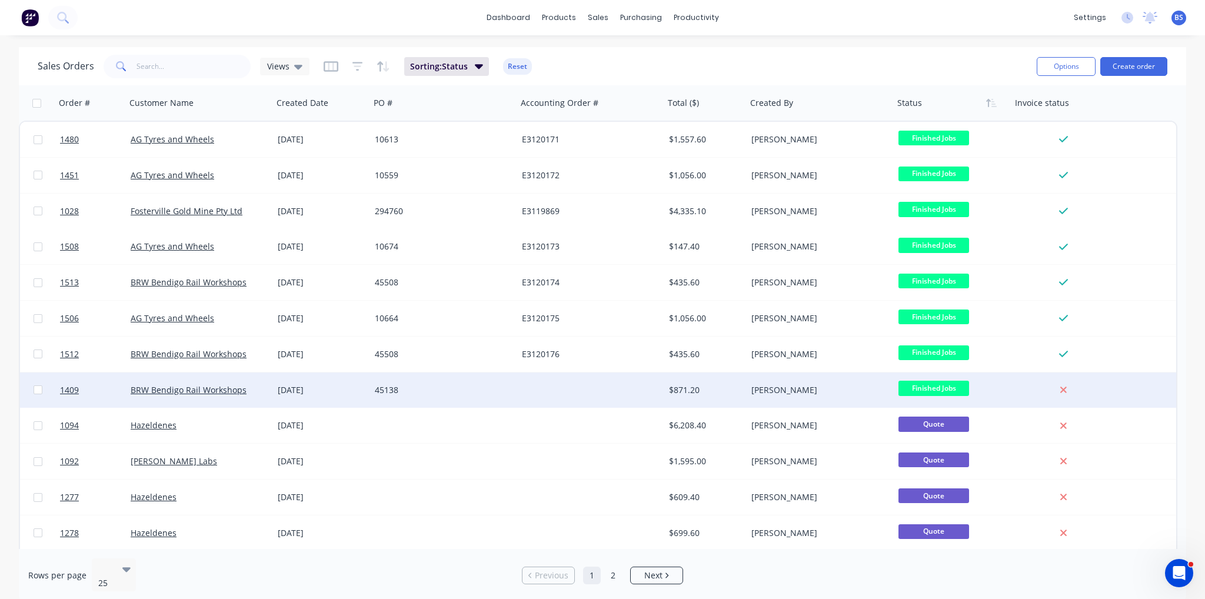
click at [524, 397] on div at bounding box center [590, 389] width 147 height 35
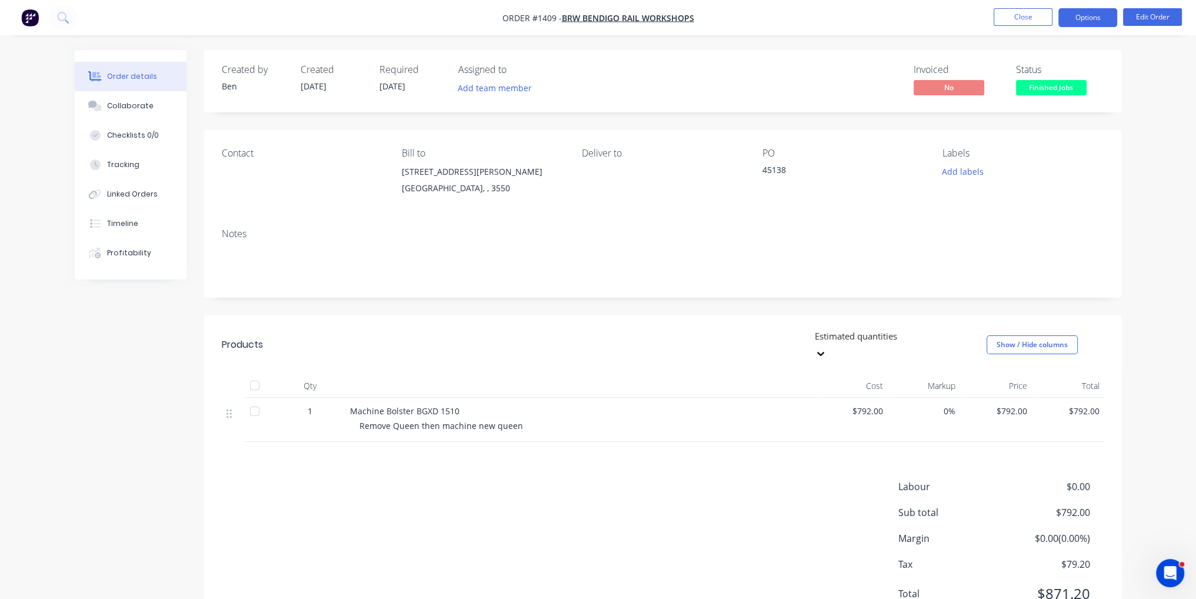
click at [1091, 22] on button "Options" at bounding box center [1088, 17] width 59 height 19
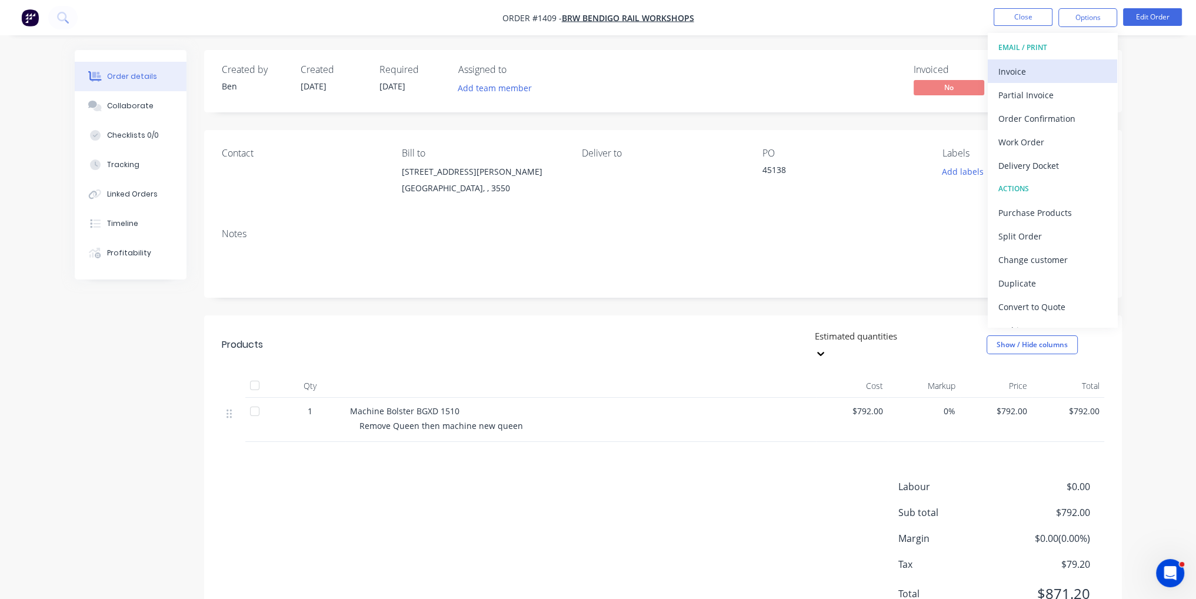
click at [1066, 72] on div "Invoice" at bounding box center [1053, 71] width 108 height 17
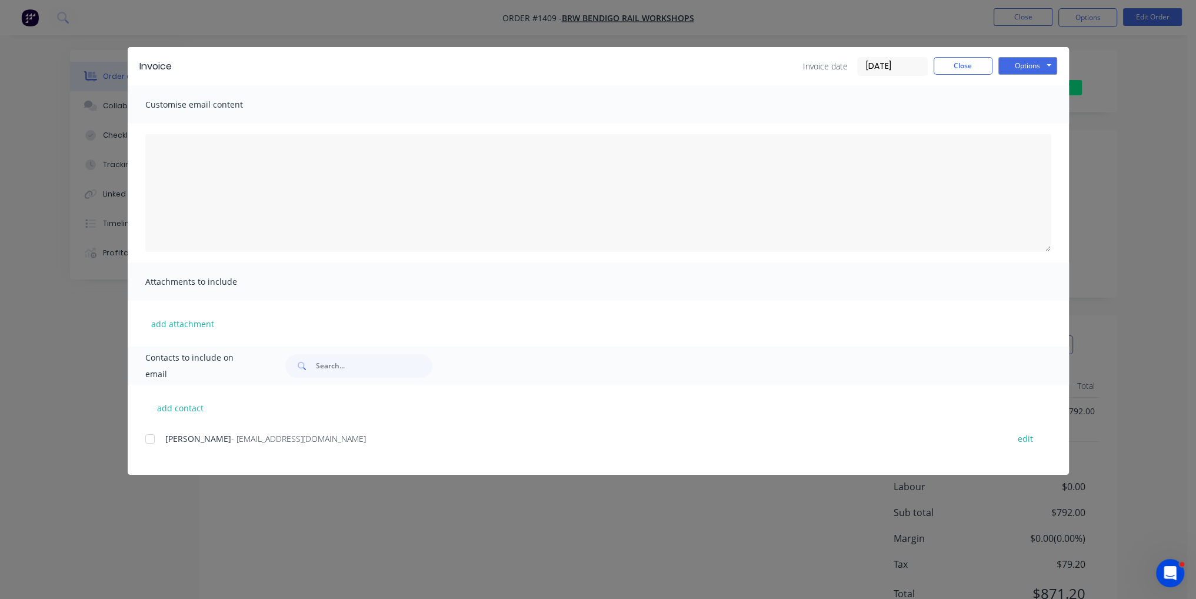
click at [148, 438] on div at bounding box center [150, 439] width 24 height 24
click at [1026, 57] on button "Options" at bounding box center [1028, 66] width 59 height 18
click at [1030, 125] on button "Email" at bounding box center [1036, 125] width 75 height 19
click at [974, 62] on button "Close" at bounding box center [963, 66] width 59 height 18
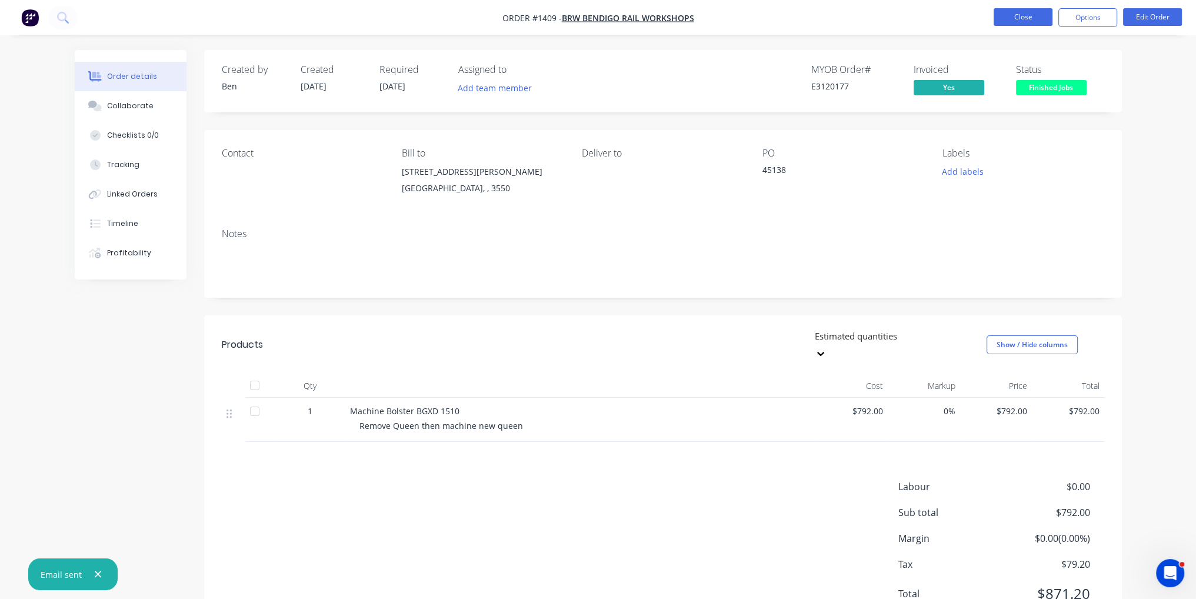
click at [1026, 19] on button "Close" at bounding box center [1023, 17] width 59 height 18
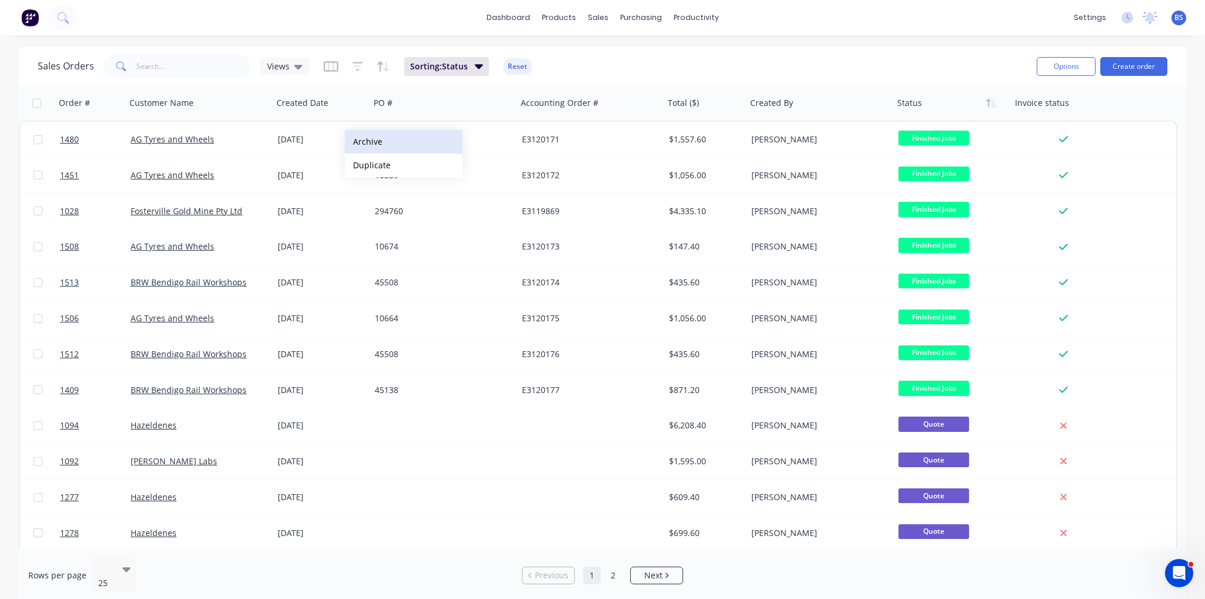
click at [379, 142] on button "Archive" at bounding box center [404, 142] width 118 height 24
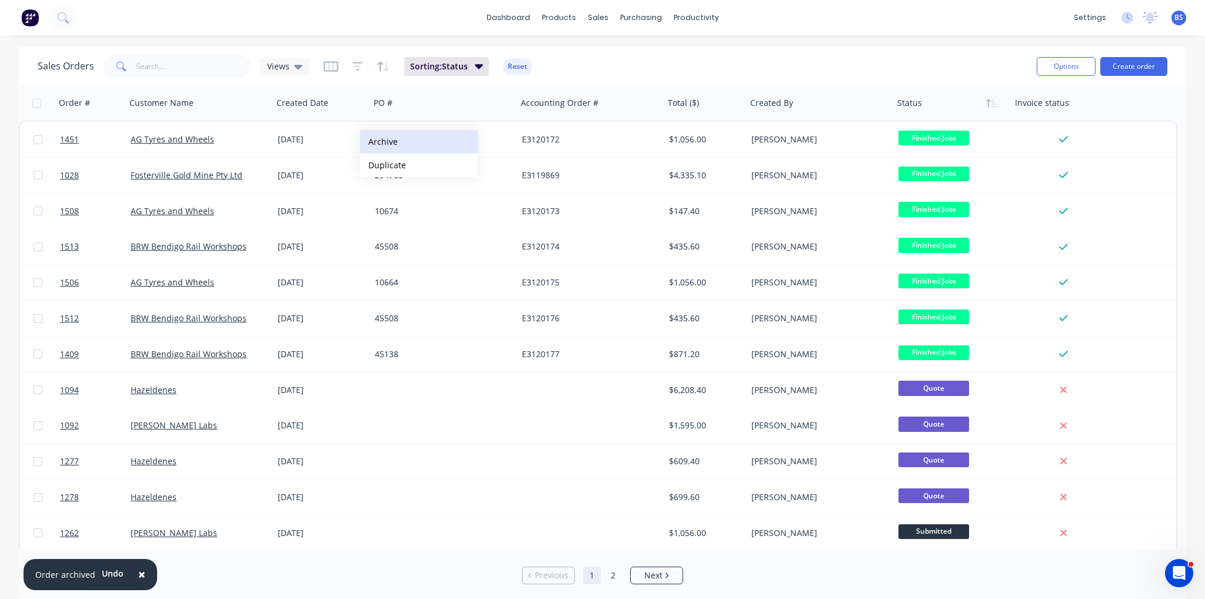
click at [389, 143] on button "Archive" at bounding box center [419, 142] width 118 height 24
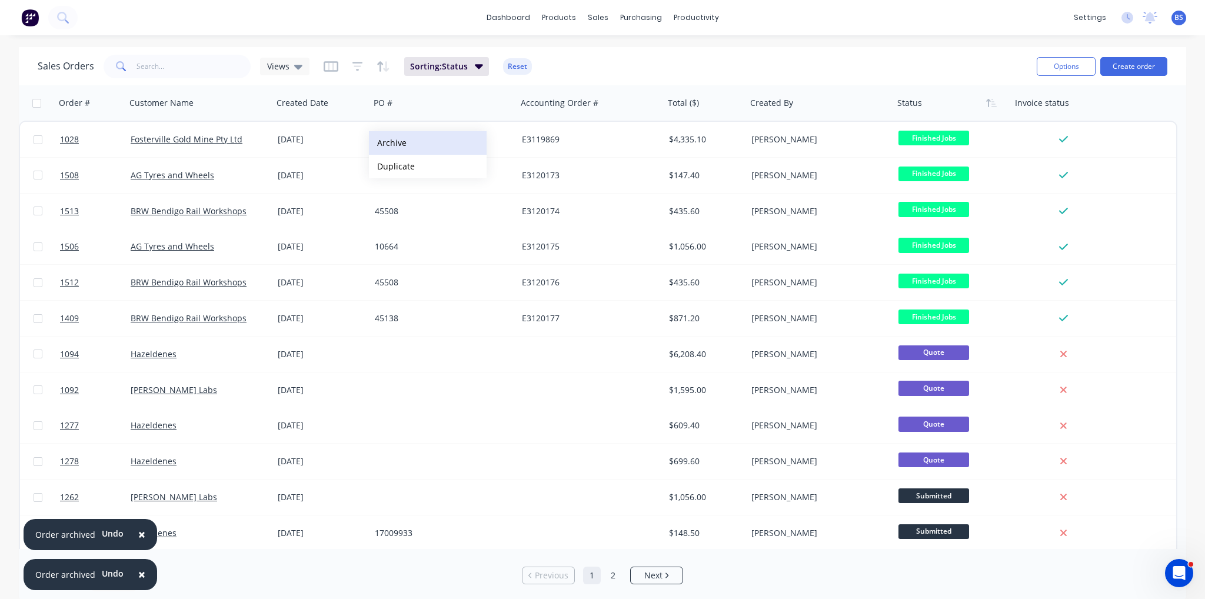
click at [395, 144] on button "Archive" at bounding box center [428, 143] width 118 height 24
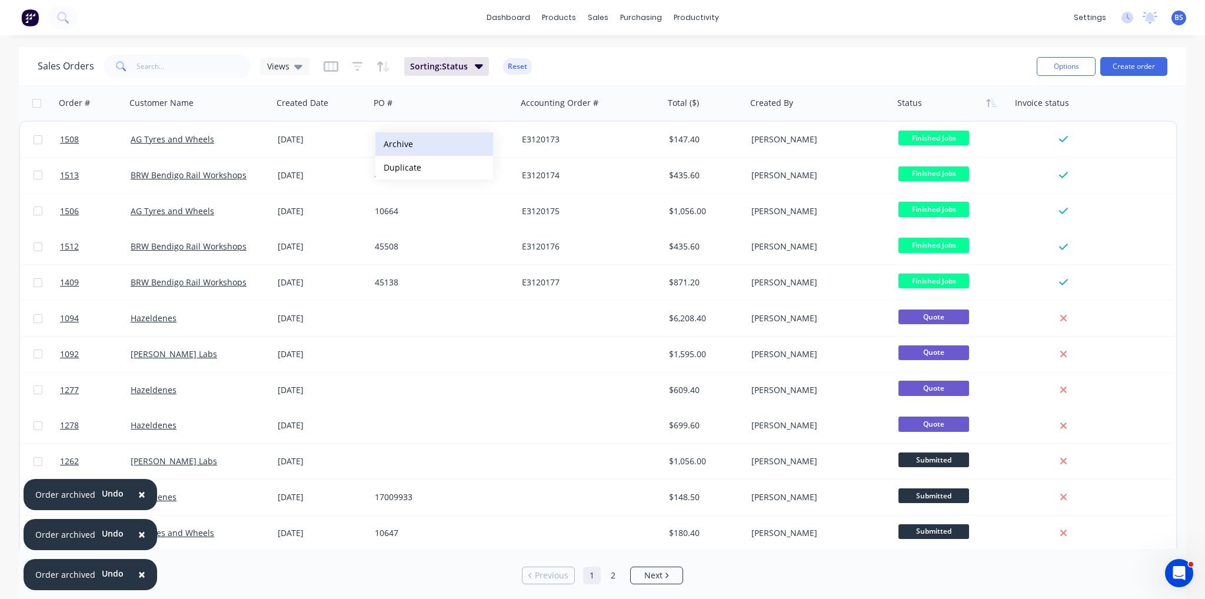
click at [397, 144] on button "Archive" at bounding box center [434, 144] width 118 height 24
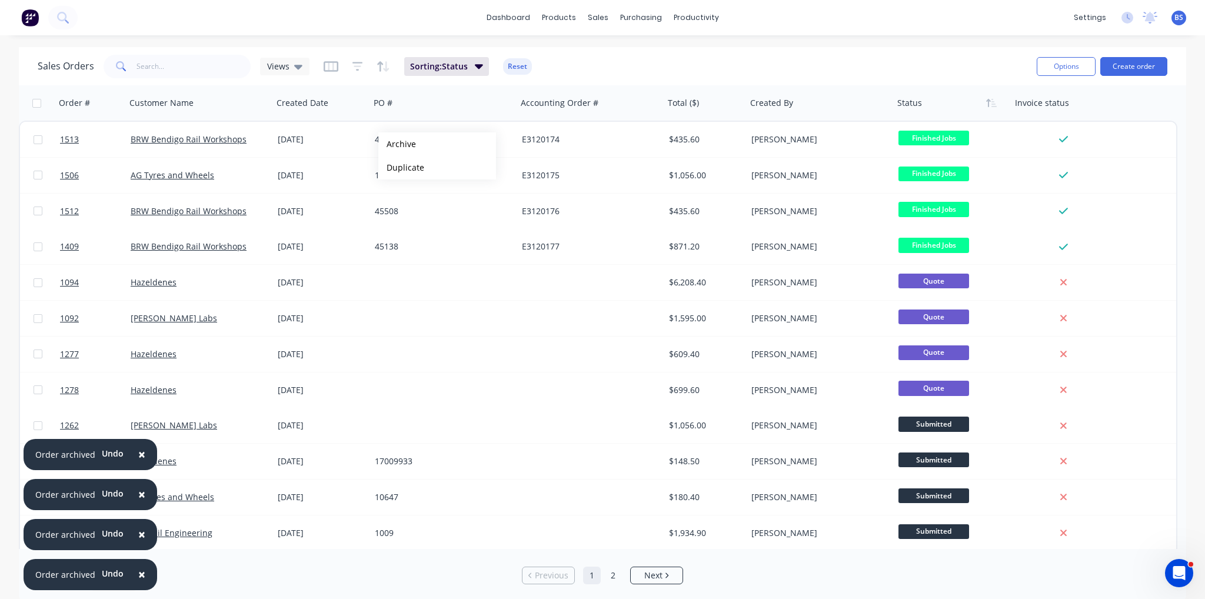
click at [397, 144] on button "Archive" at bounding box center [437, 144] width 118 height 24
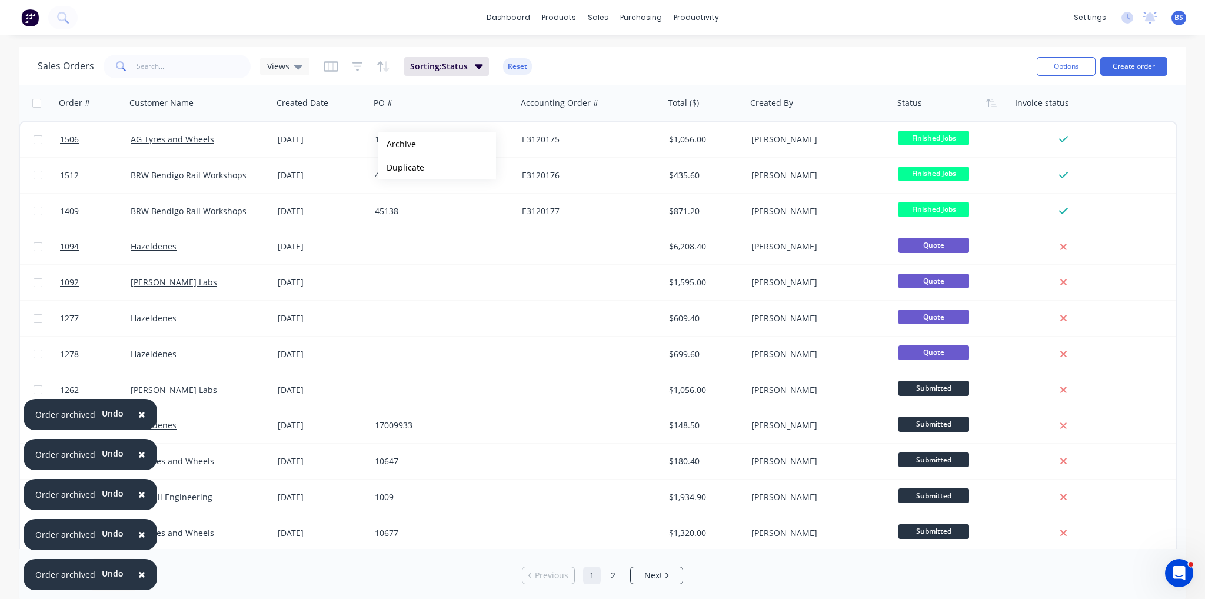
click at [397, 144] on button "Archive" at bounding box center [437, 144] width 118 height 24
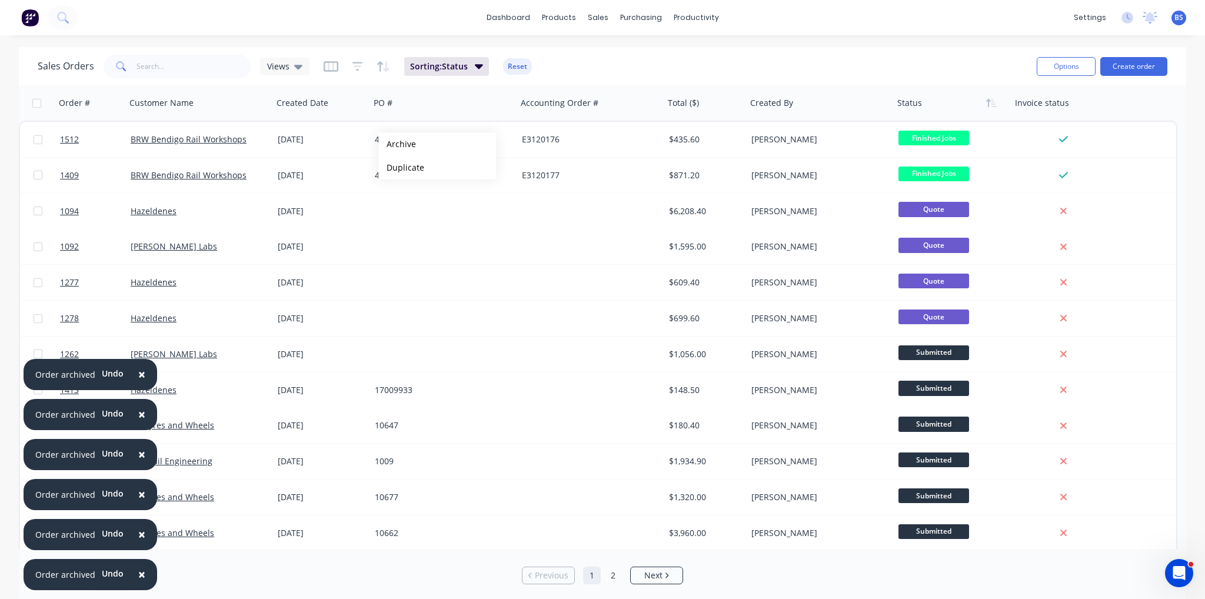
click at [397, 144] on button "Archive" at bounding box center [437, 144] width 118 height 24
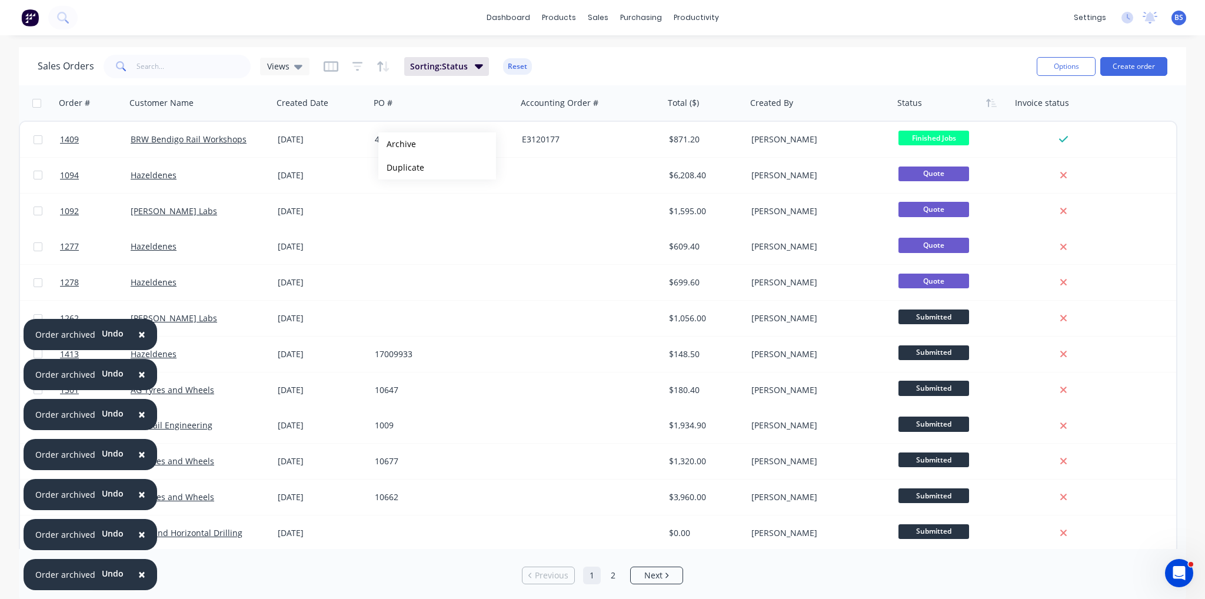
click at [397, 144] on button "Archive" at bounding box center [437, 144] width 118 height 24
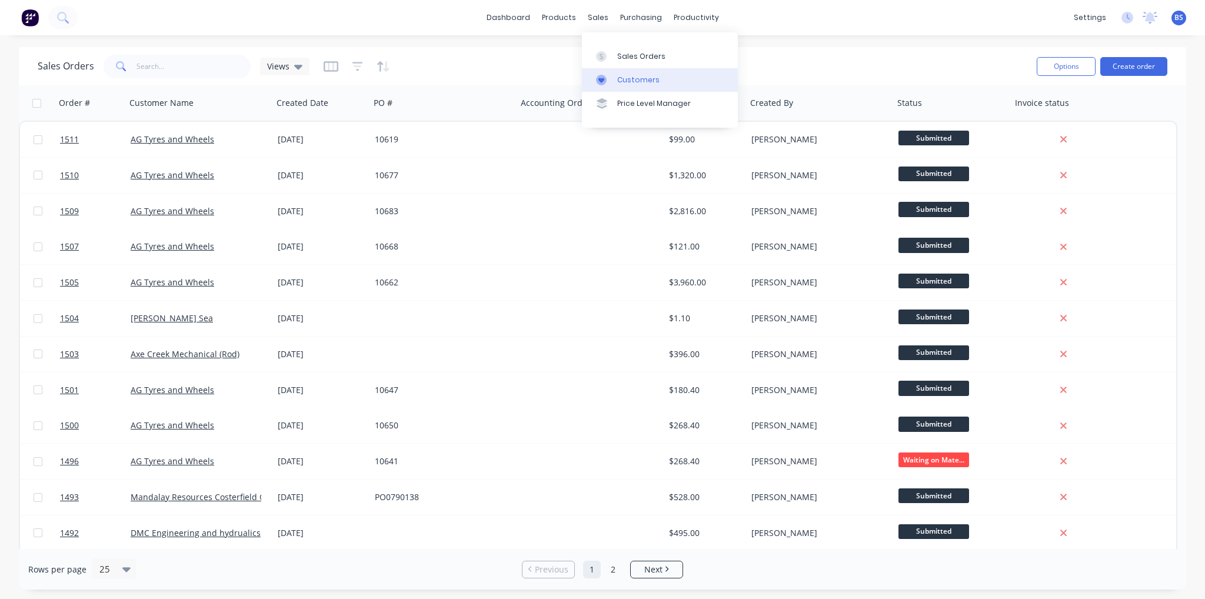
click at [618, 80] on div "Customers" at bounding box center [638, 80] width 42 height 11
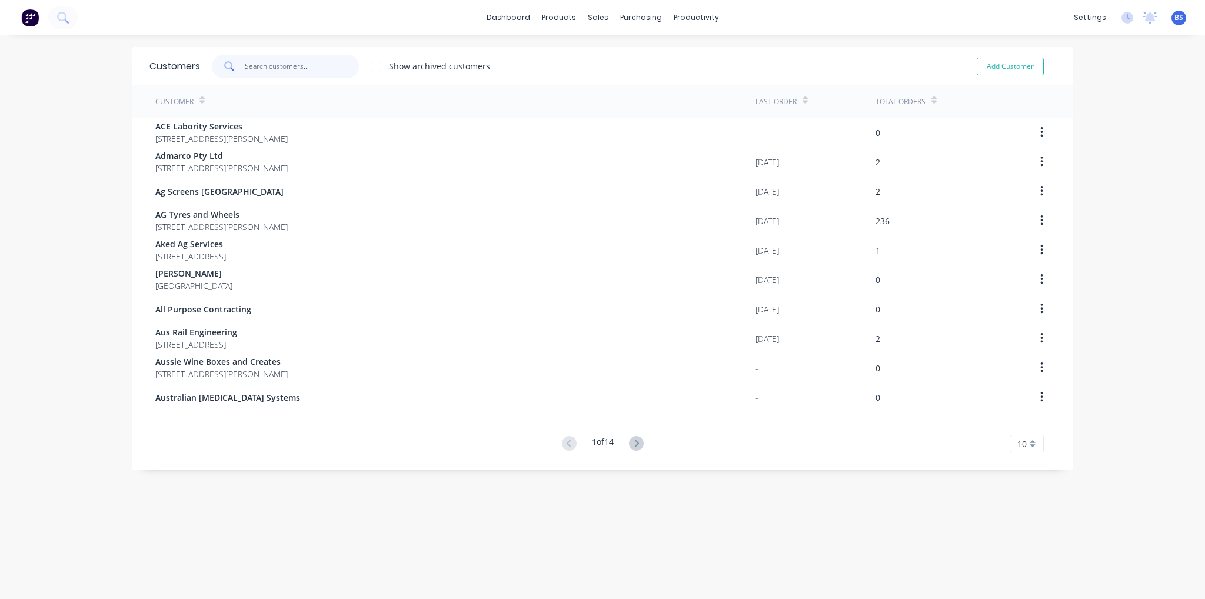
click at [330, 76] on input "text" at bounding box center [302, 67] width 115 height 24
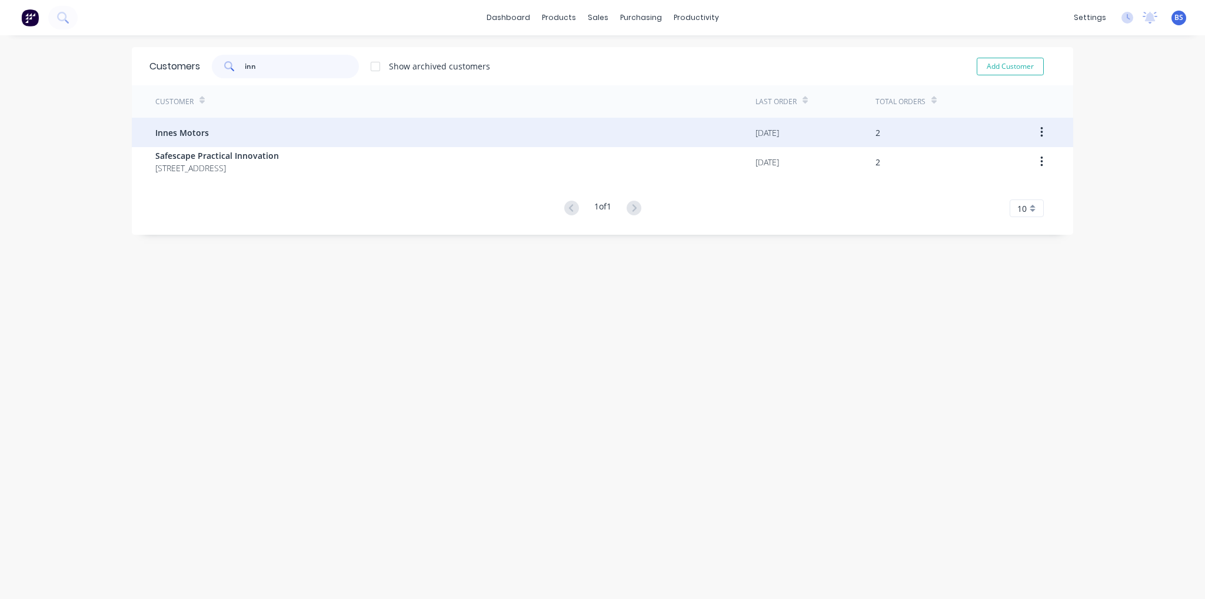
type input "inn"
click at [286, 121] on div "Innes Motors" at bounding box center [455, 132] width 600 height 29
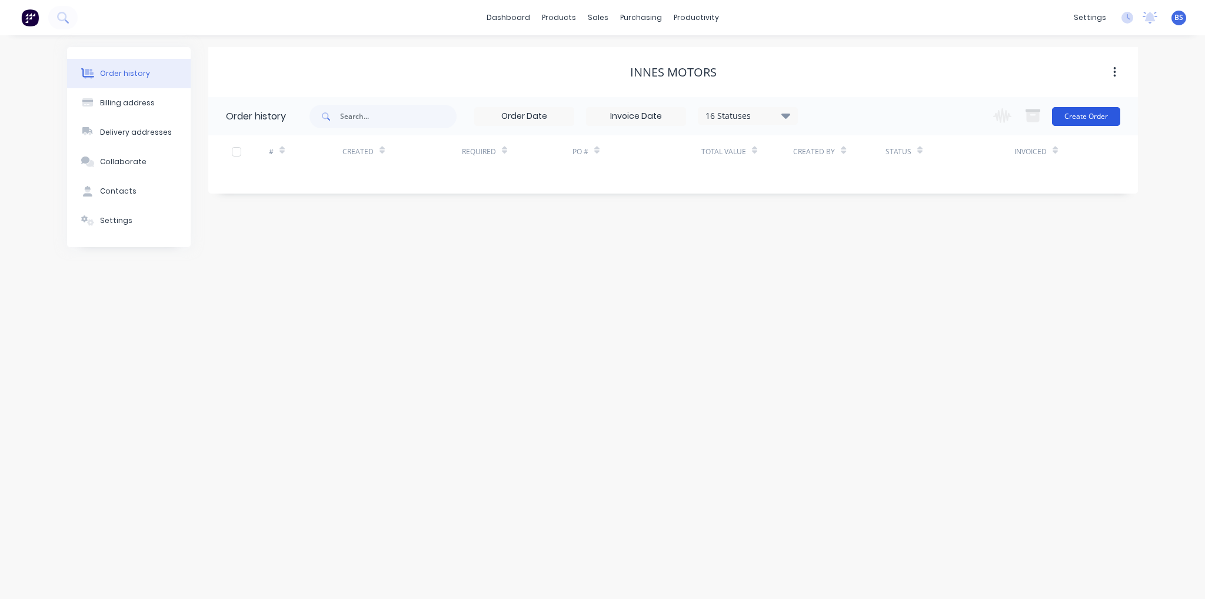
click at [1116, 119] on button "Create Order" at bounding box center [1086, 116] width 68 height 19
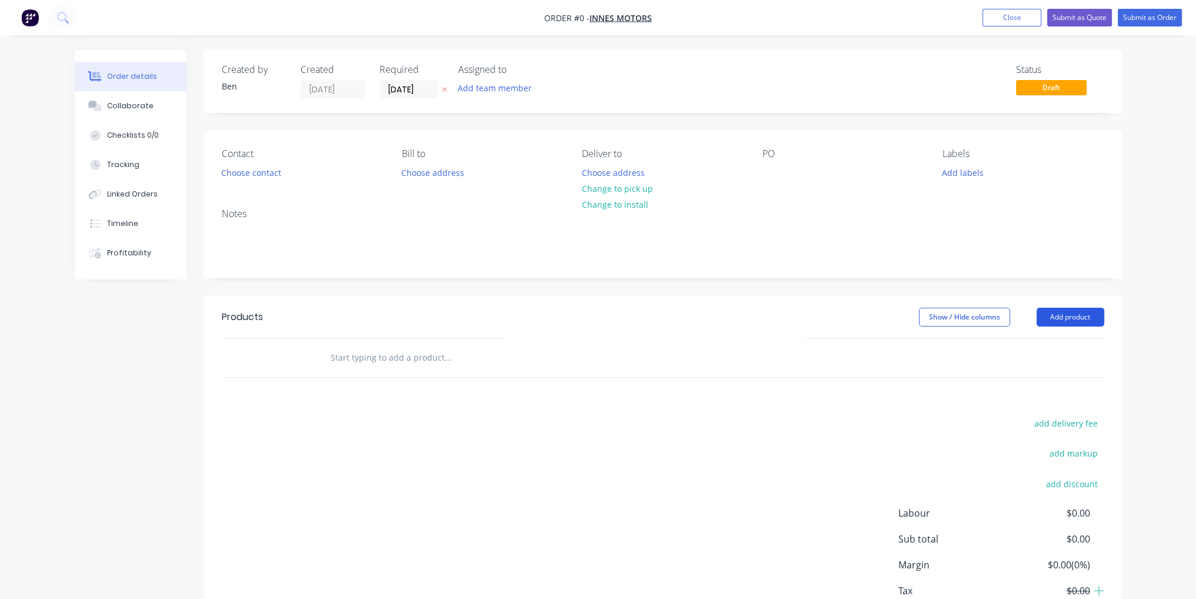
click at [1061, 318] on button "Add product" at bounding box center [1071, 317] width 68 height 19
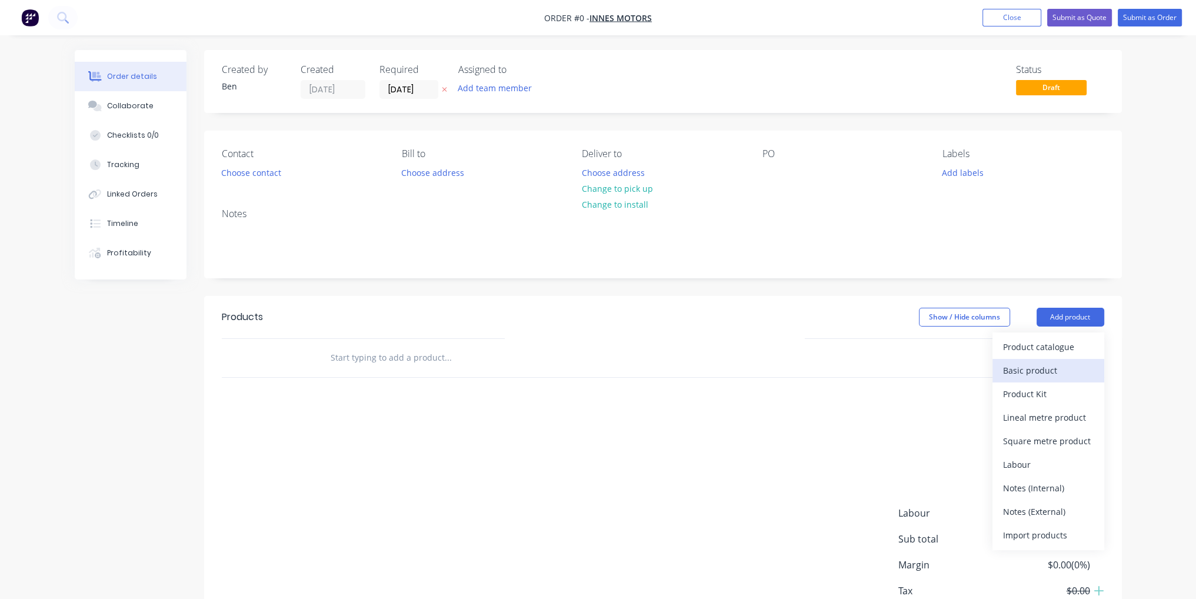
click at [1073, 372] on div "Basic product" at bounding box center [1048, 370] width 91 height 17
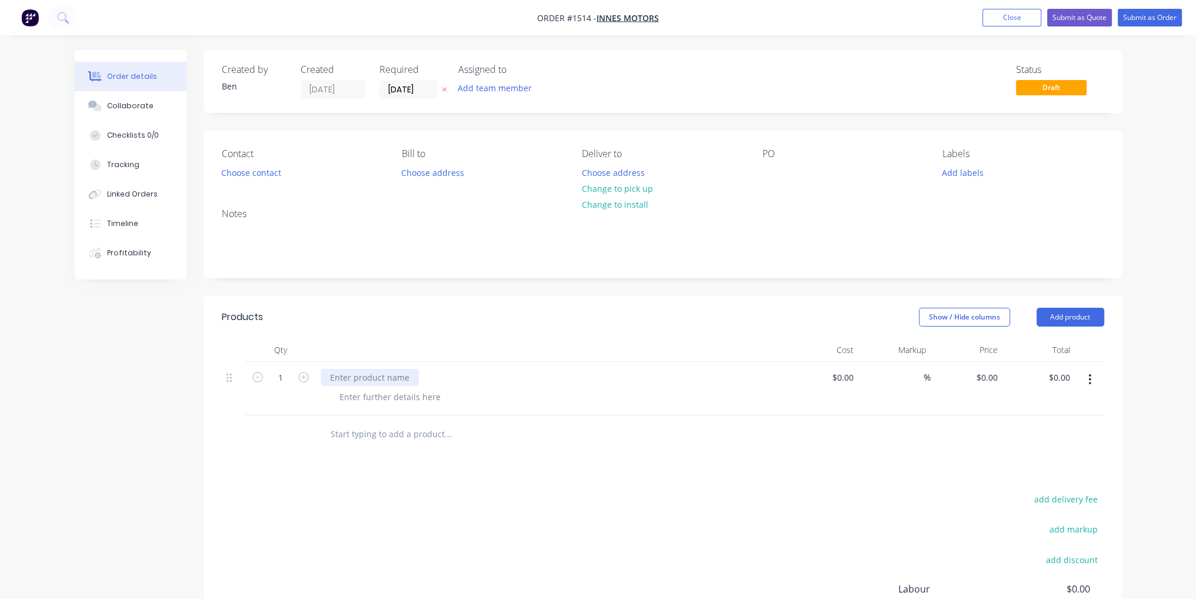
click at [335, 378] on div at bounding box center [370, 377] width 98 height 17
drag, startPoint x: 675, startPoint y: 511, endPoint x: 707, endPoint y: 467, distance: 54.9
click at [676, 511] on div "add delivery fee add markup add discount Labour $0.00 Sub total $0.00 Margin $0…" at bounding box center [663, 604] width 883 height 227
click at [845, 371] on div at bounding box center [852, 377] width 14 height 17
click at [842, 384] on input "1550" at bounding box center [846, 377] width 25 height 17
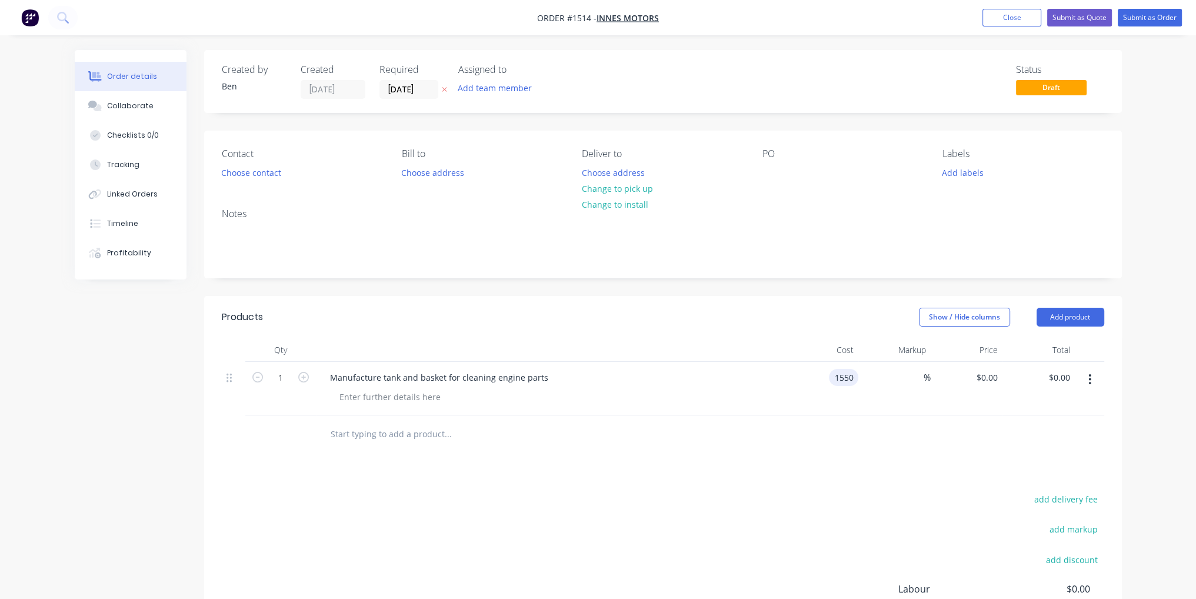
click at [842, 384] on input "1550" at bounding box center [846, 377] width 25 height 17
type input "$1,650.00"
click at [861, 507] on div "add delivery fee add markup add discount Labour $0.00 Sub total $0.00 Margin $0…" at bounding box center [663, 604] width 883 height 227
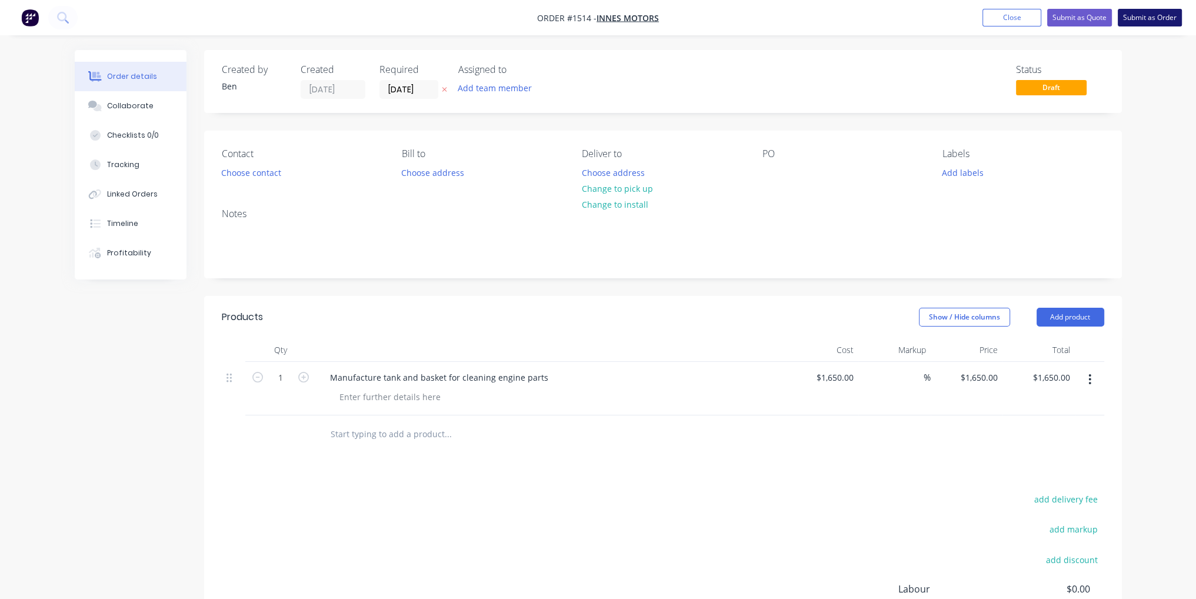
click at [1151, 21] on button "Submit as Order" at bounding box center [1150, 18] width 64 height 18
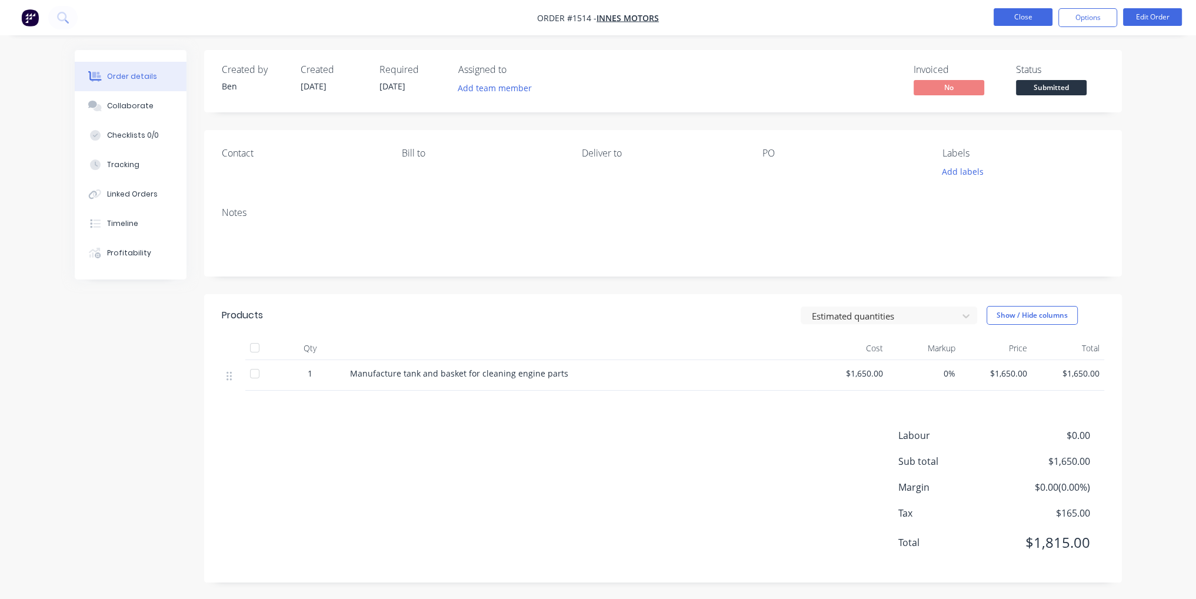
click at [1033, 14] on button "Close" at bounding box center [1023, 17] width 59 height 18
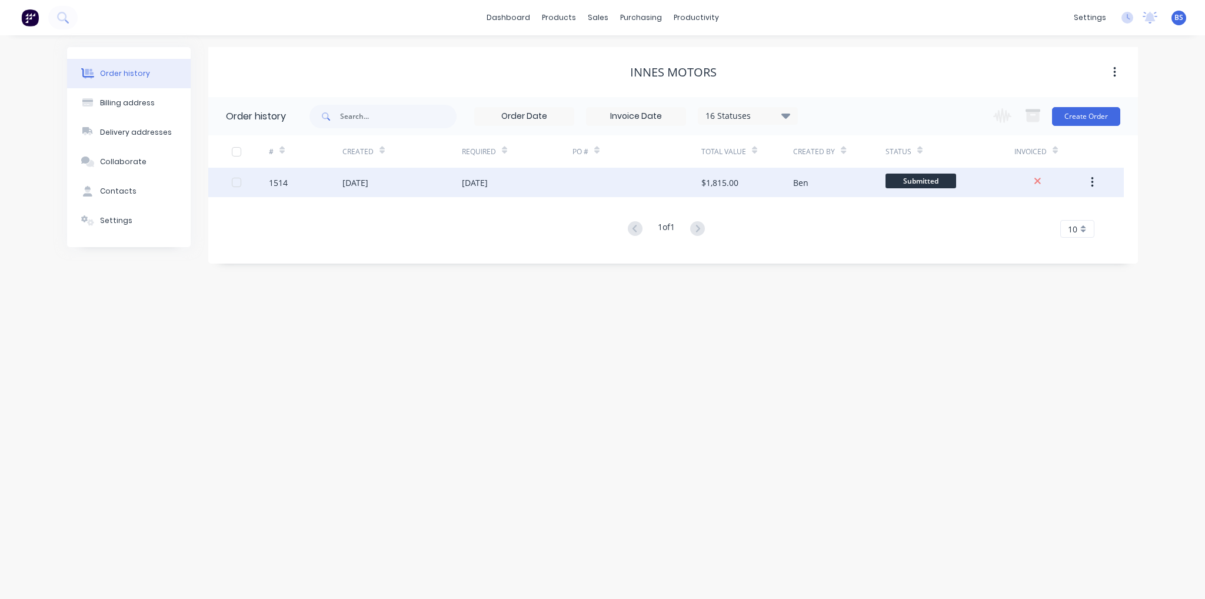
click at [918, 182] on span "Submitted" at bounding box center [921, 181] width 71 height 15
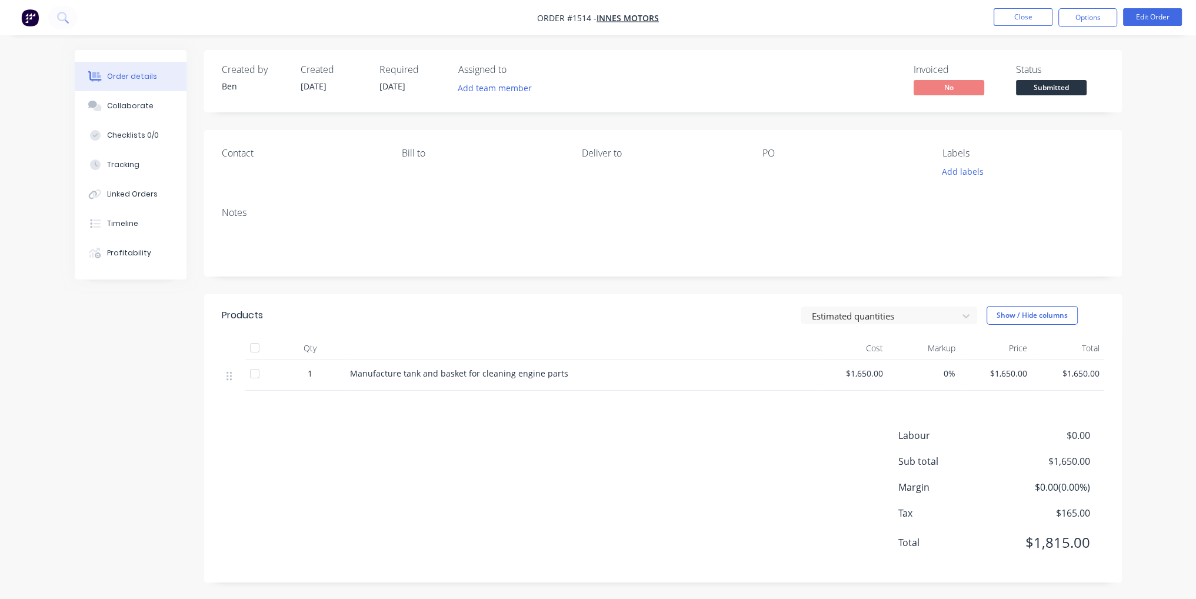
click at [1046, 93] on span "Submitted" at bounding box center [1051, 87] width 71 height 15
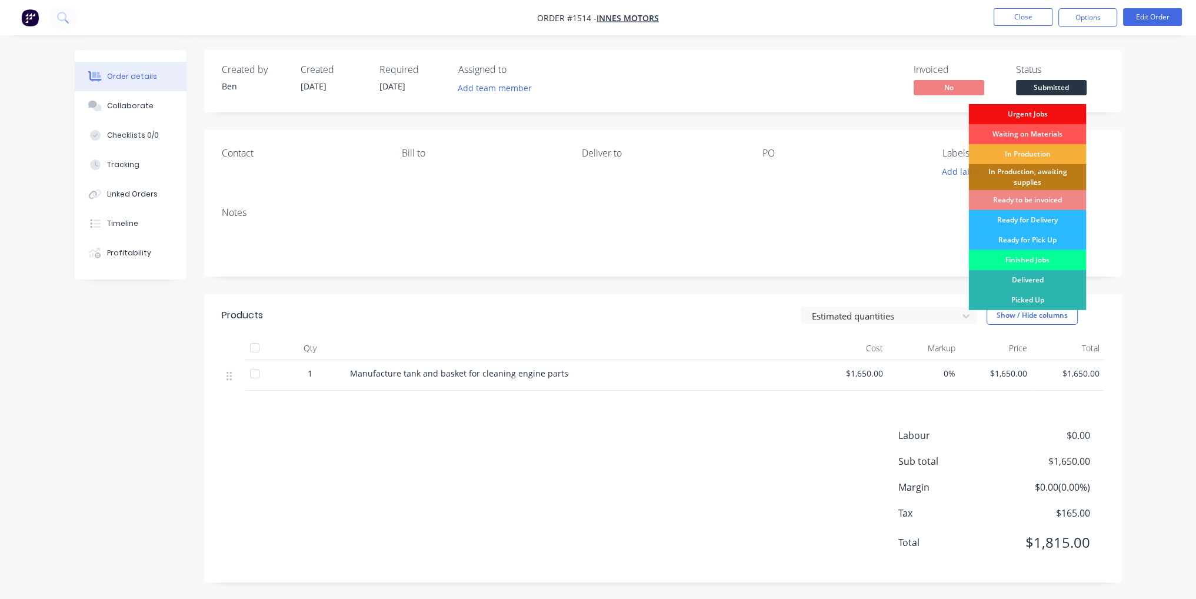
click at [1040, 263] on div "Finished Jobs" at bounding box center [1028, 260] width 118 height 20
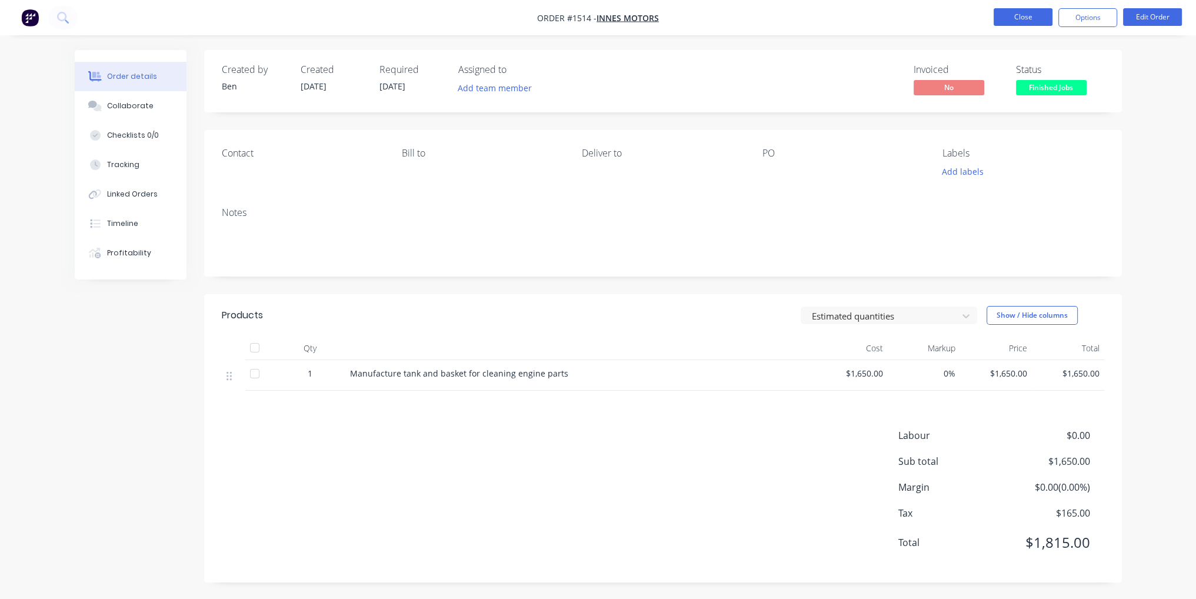
click at [1037, 18] on button "Close" at bounding box center [1023, 17] width 59 height 18
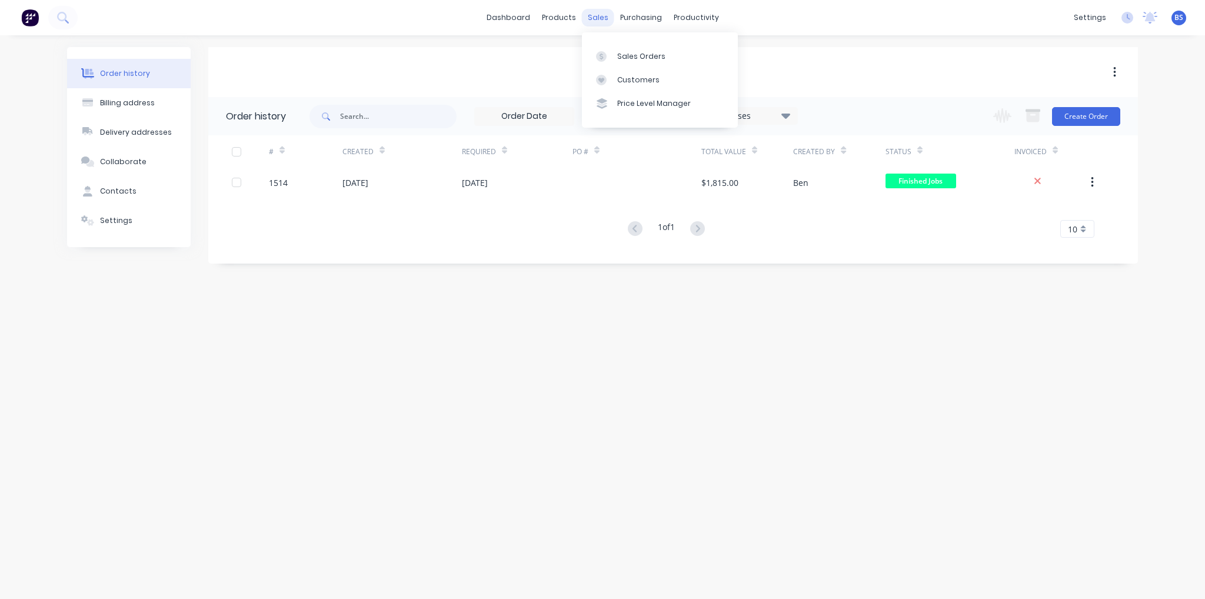
click at [600, 16] on div "sales" at bounding box center [598, 18] width 32 height 18
click at [636, 62] on link "Sales Orders" at bounding box center [660, 56] width 156 height 24
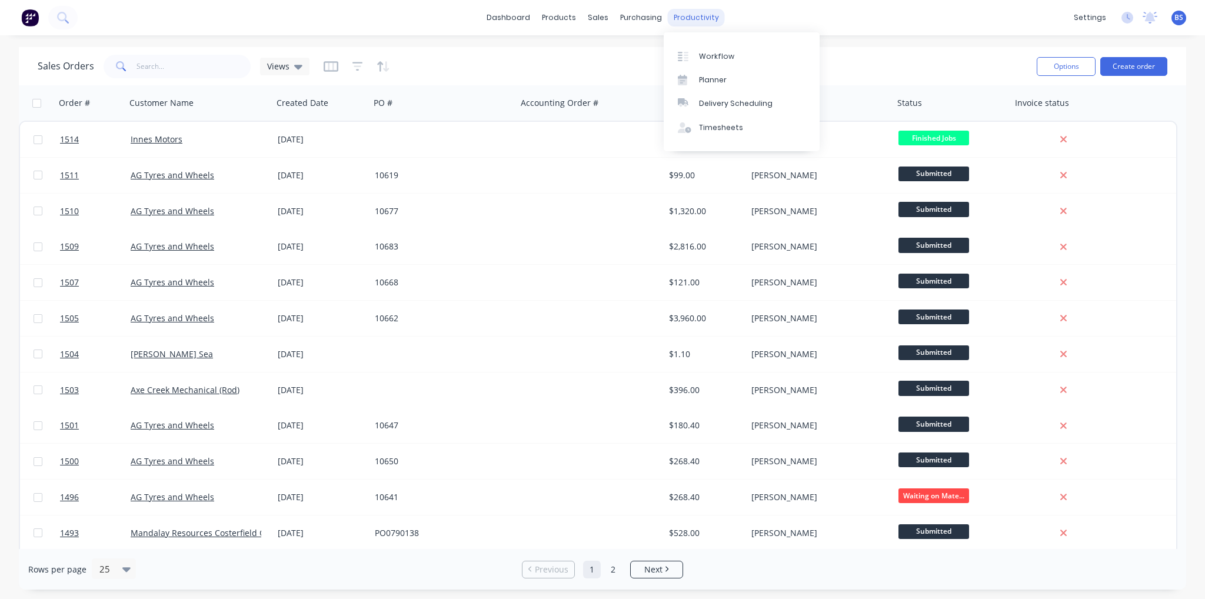
click at [689, 19] on div "productivity" at bounding box center [696, 18] width 57 height 18
click at [727, 134] on link "Timesheets" at bounding box center [742, 128] width 156 height 24
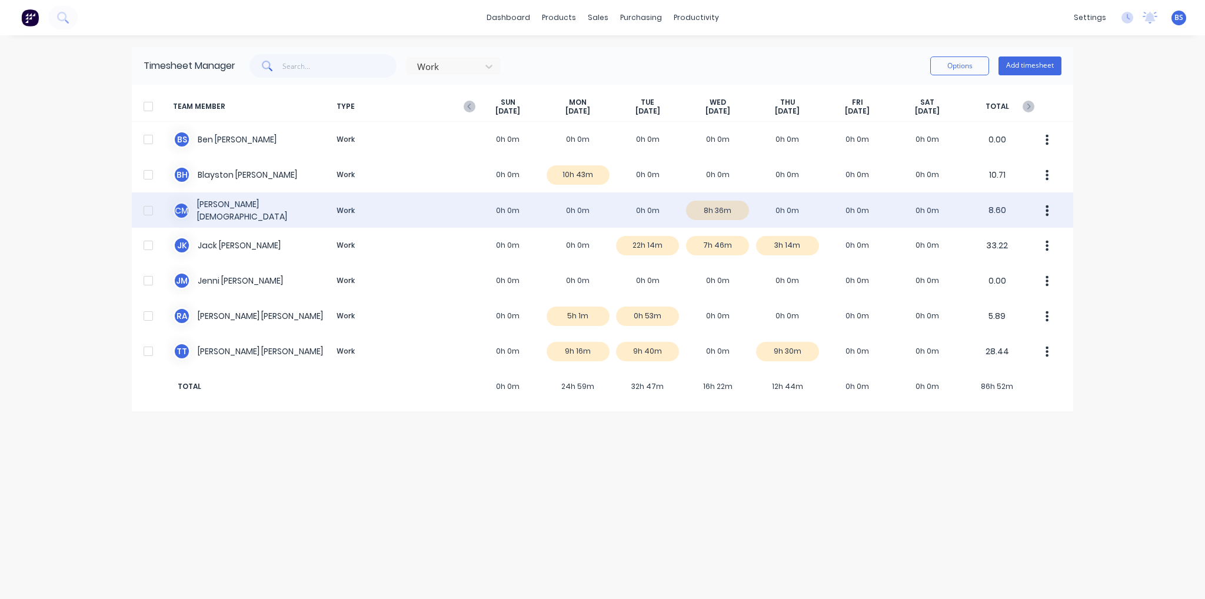
click at [700, 211] on div "C M [PERSON_NAME] Work 0h 0m 0h 0m 0h 0m 8h 36m 0h 0m 0h 0m 0h 0m 8.60" at bounding box center [602, 209] width 941 height 35
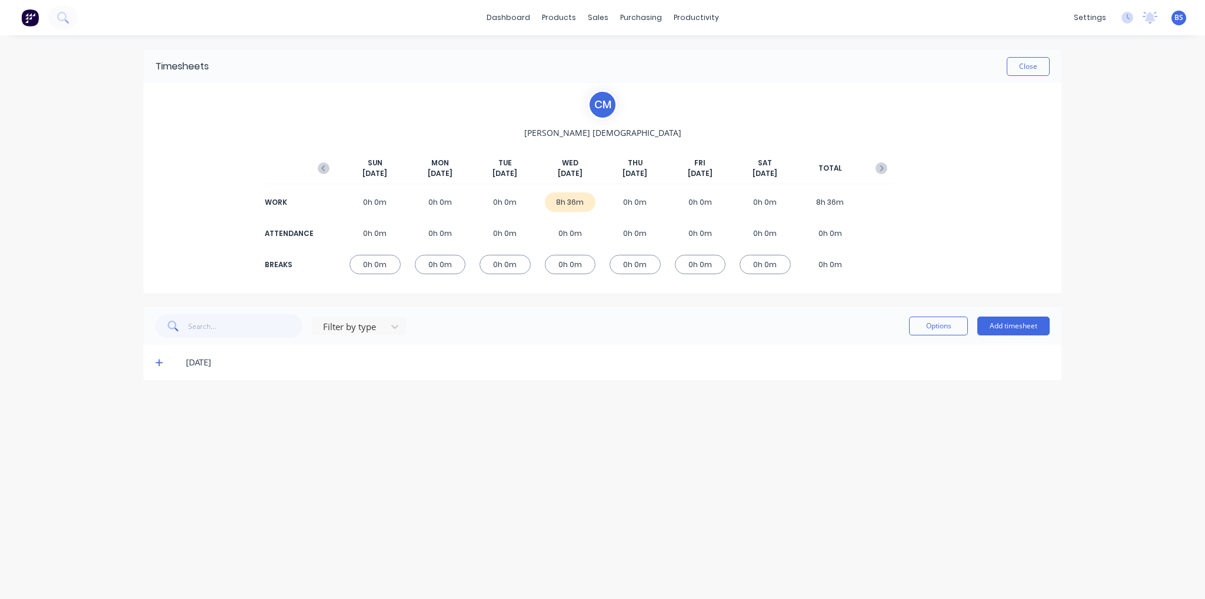
click at [158, 361] on icon at bounding box center [159, 362] width 8 height 8
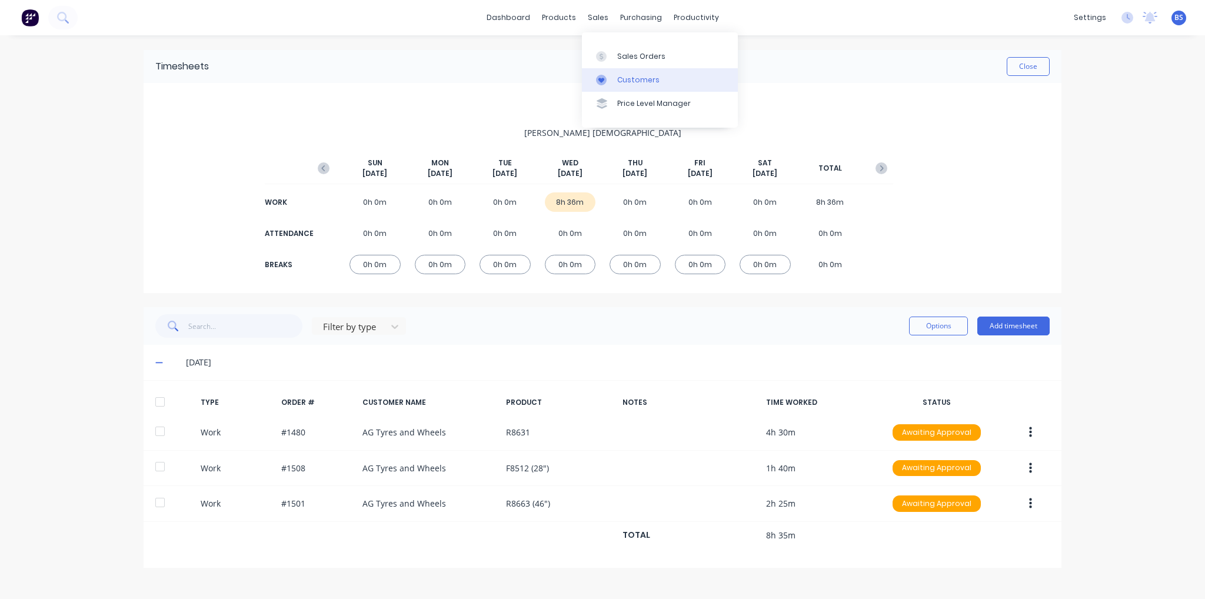
click at [631, 85] on link "Customers" at bounding box center [660, 80] width 156 height 24
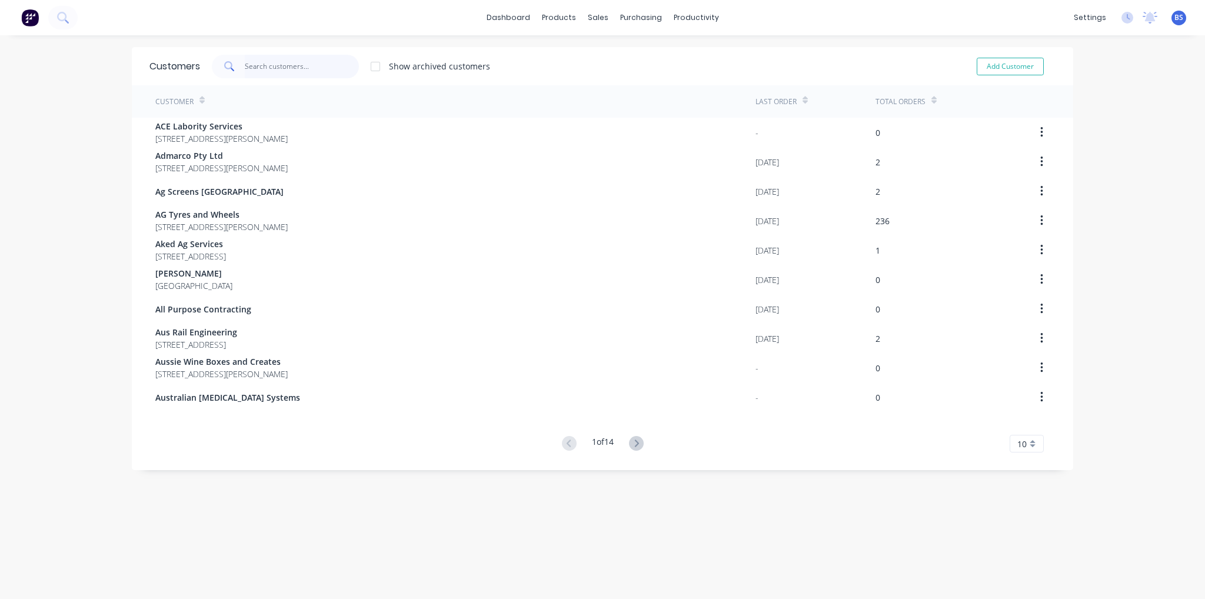
click at [315, 69] on input "text" at bounding box center [302, 67] width 115 height 24
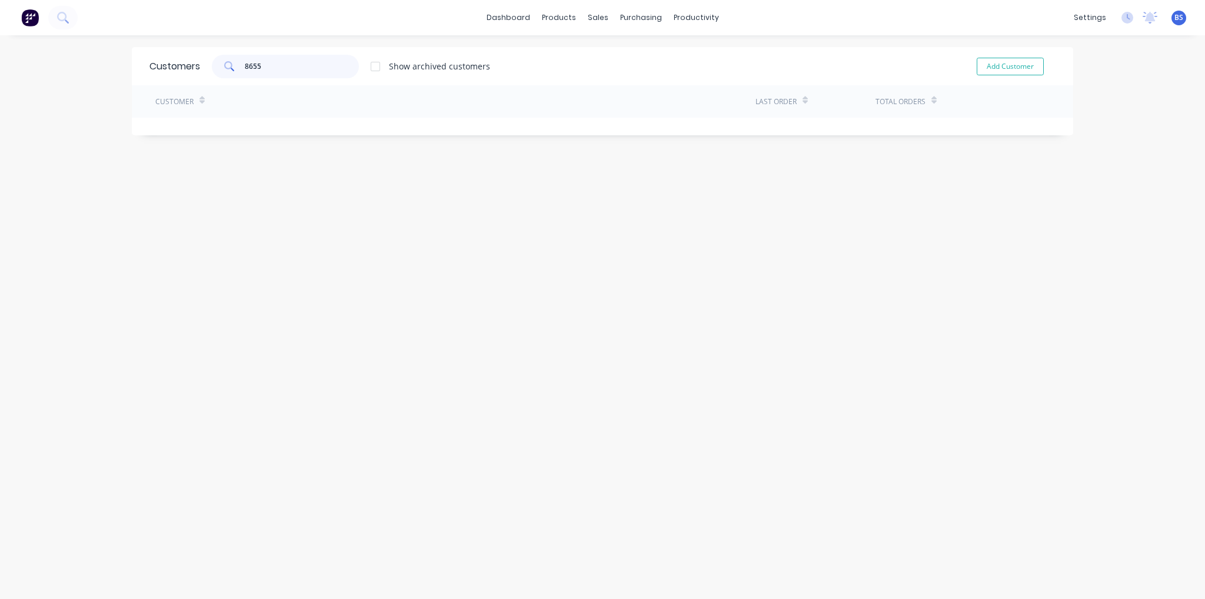
type input "8655"
click at [608, 86] on link "Customers" at bounding box center [656, 80] width 156 height 24
click at [621, 84] on div "Customers" at bounding box center [634, 80] width 42 height 11
drag, startPoint x: 280, startPoint y: 64, endPoint x: 158, endPoint y: 62, distance: 121.8
click at [155, 62] on div "Customers 8655 Show archived customers Add Customer" at bounding box center [602, 66] width 941 height 38
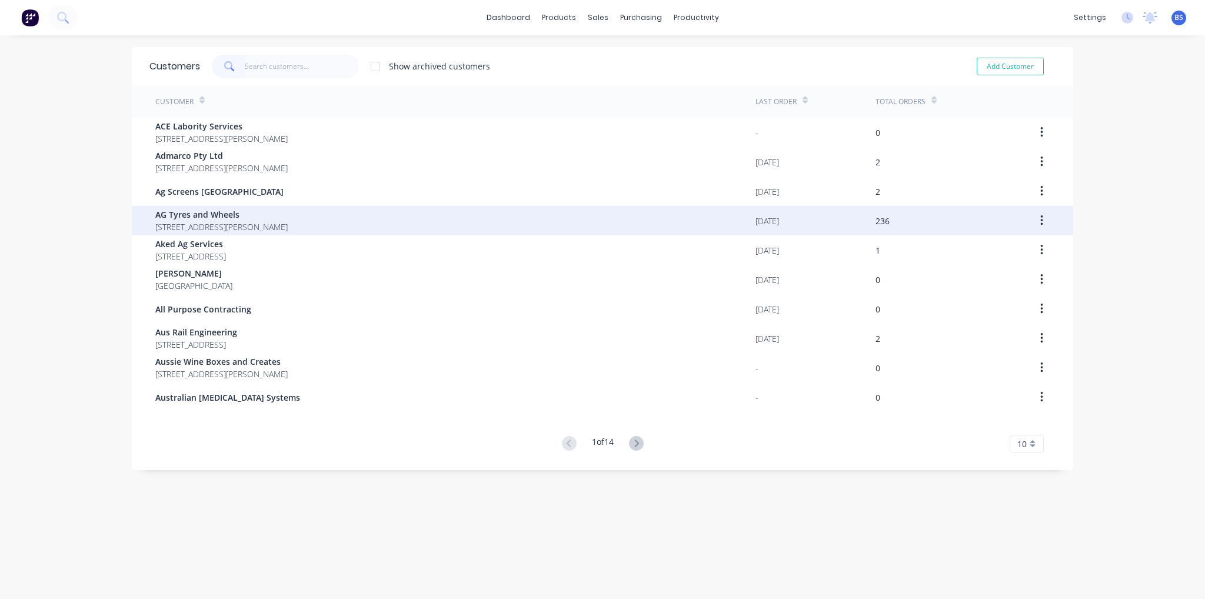
click at [288, 209] on span "AG Tyres and Wheels" at bounding box center [221, 214] width 132 height 12
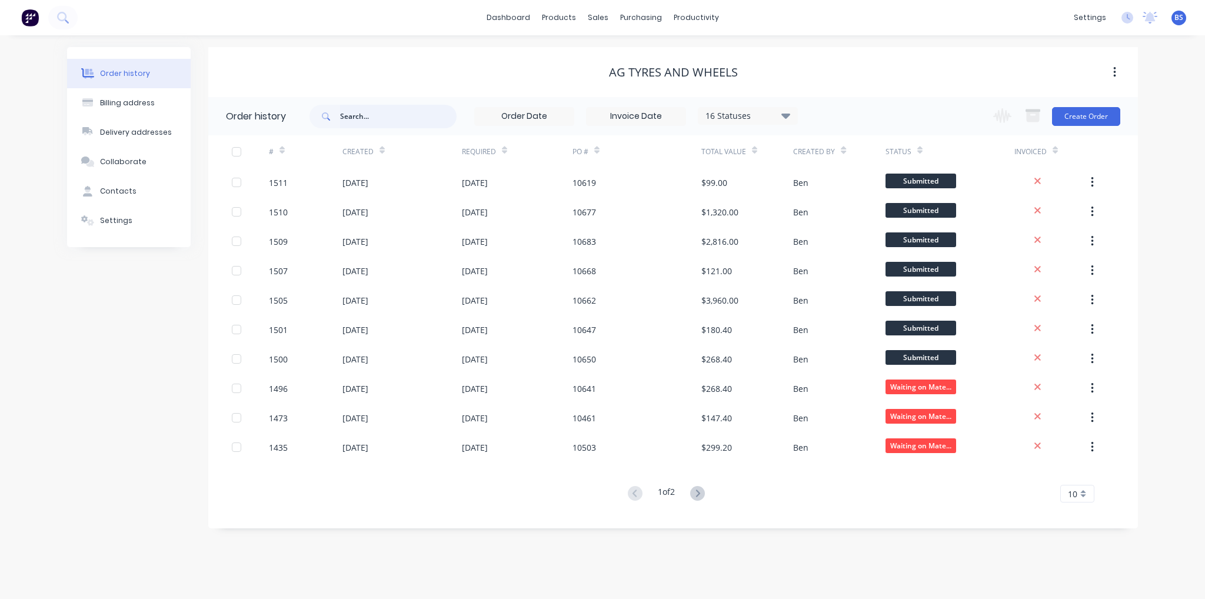
click at [375, 117] on input "text" at bounding box center [398, 117] width 117 height 24
type input "86"
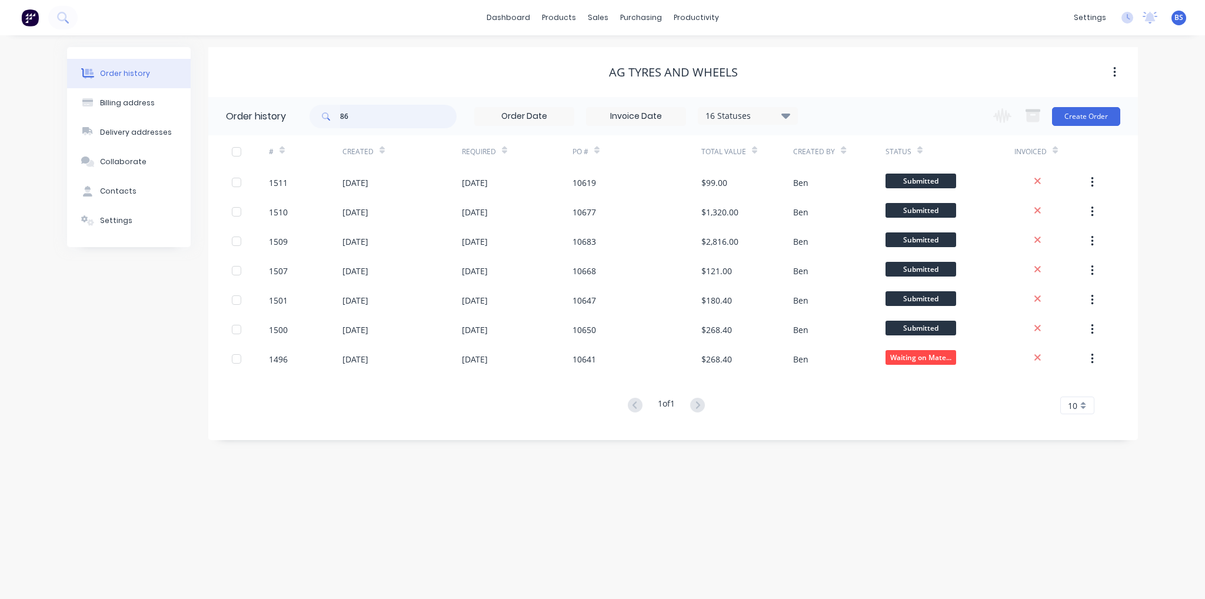
click at [375, 117] on input "86" at bounding box center [398, 117] width 117 height 24
type input "8655"
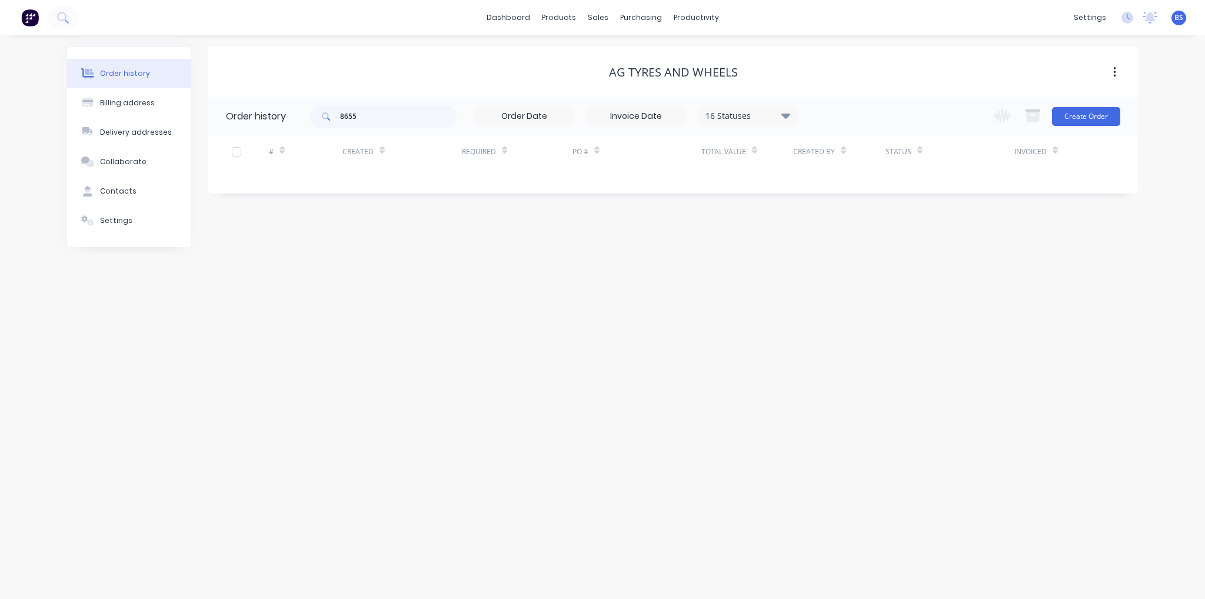
click at [773, 120] on div "16 Statuses" at bounding box center [747, 115] width 99 height 13
click at [832, 258] on div "All" at bounding box center [771, 258] width 147 height 24
click at [845, 251] on label at bounding box center [845, 251] width 0 height 0
click at [845, 258] on input "checkbox" at bounding box center [849, 256] width 9 height 11
checkbox input "true"
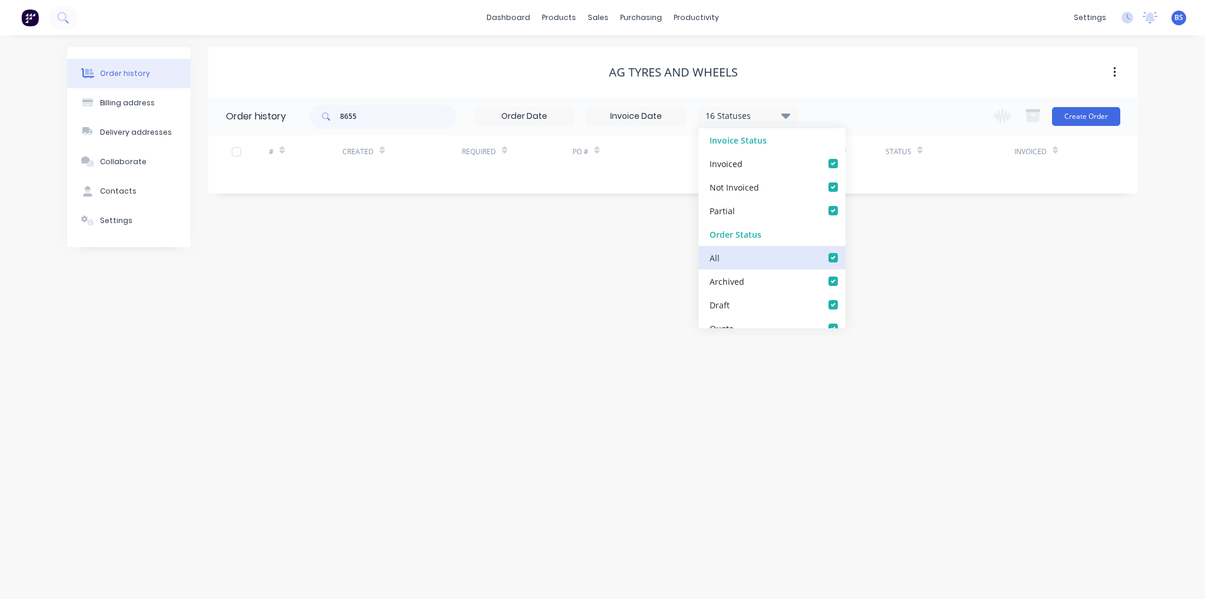
checkbox input "true"
click at [457, 289] on div "Order history Billing address Delivery addresses Collaborate Contacts Settings …" at bounding box center [602, 317] width 1205 height 564
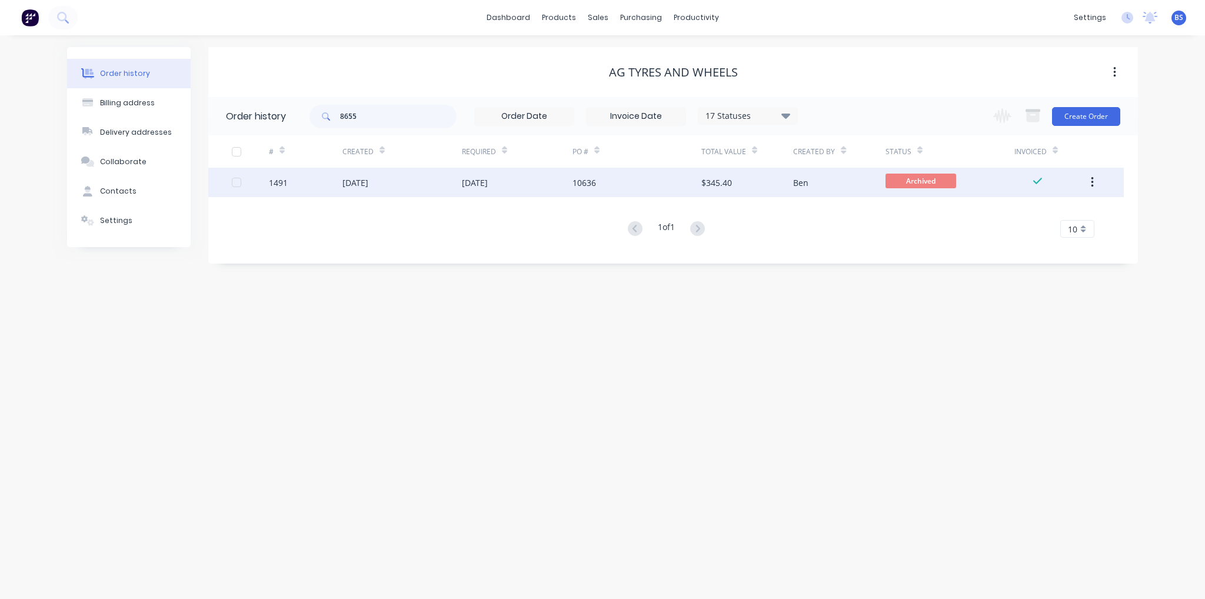
click at [398, 177] on div "[DATE]" at bounding box center [401, 182] width 119 height 29
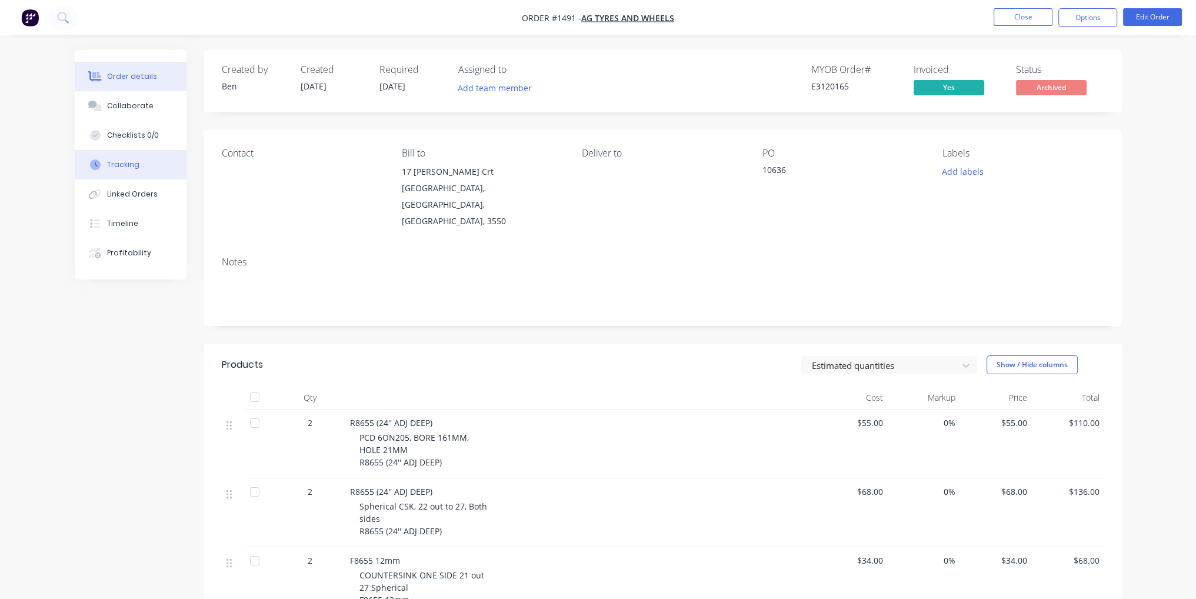
click at [118, 168] on div "Tracking" at bounding box center [123, 164] width 32 height 11
